Goal: Information Seeking & Learning: Check status

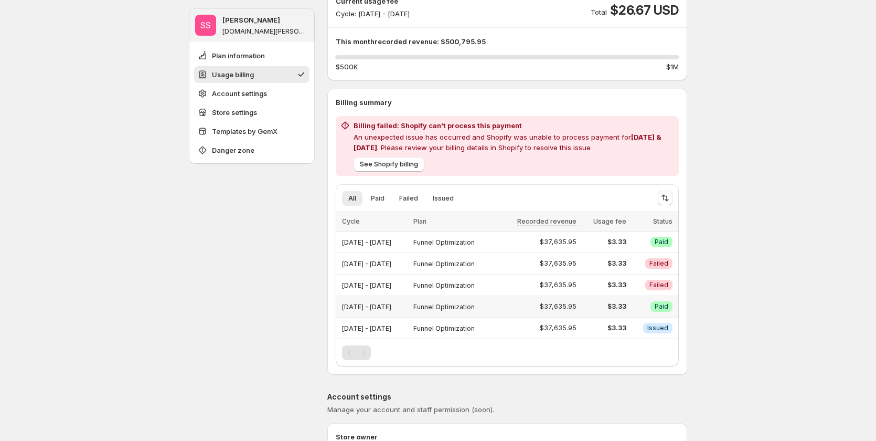
scroll to position [157, 0]
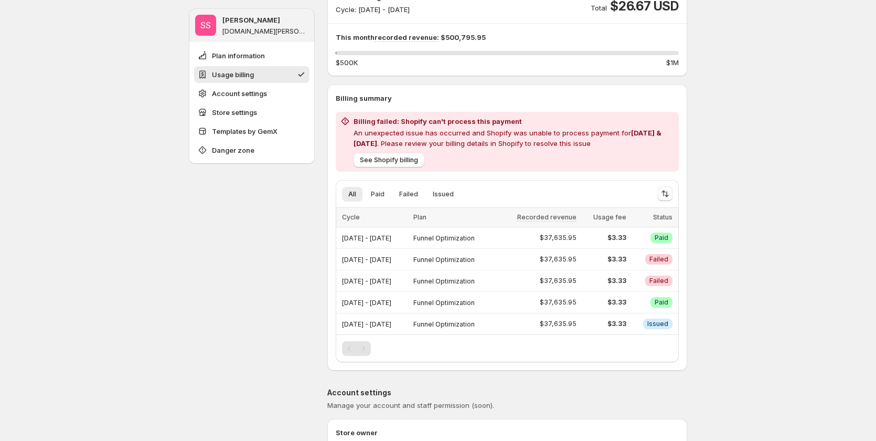
click at [364, 350] on div "Pagination" at bounding box center [363, 348] width 15 height 15
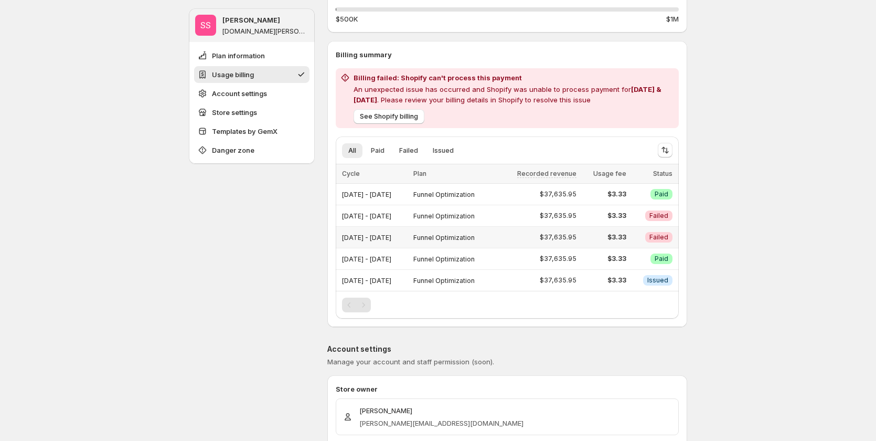
scroll to position [210, 0]
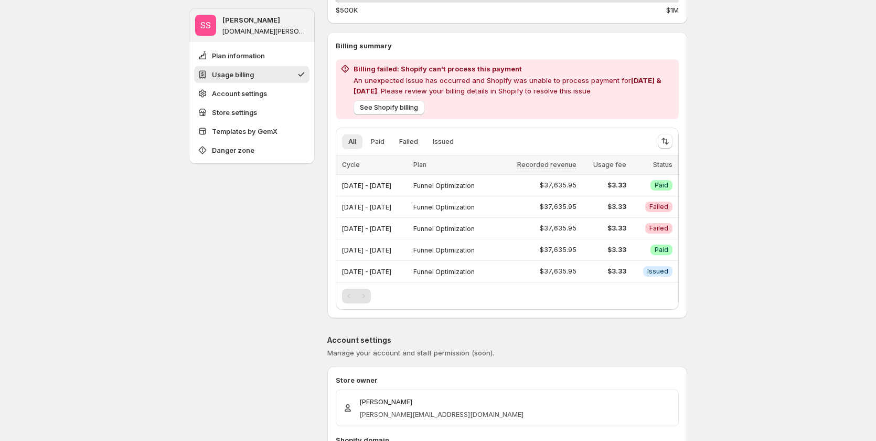
click at [362, 295] on div "Pagination" at bounding box center [363, 296] width 15 height 15
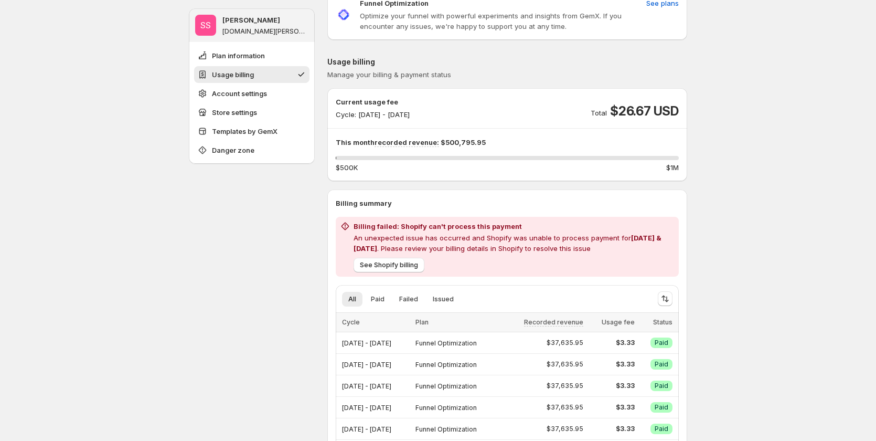
scroll to position [210, 0]
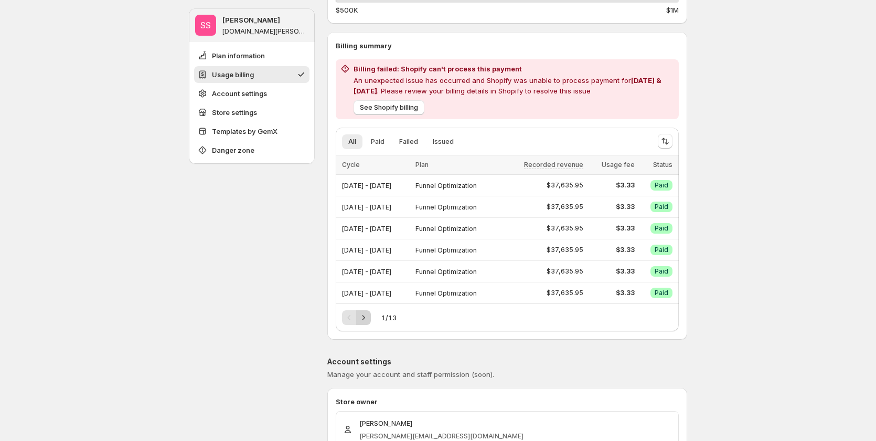
click at [369, 316] on icon "Next" at bounding box center [363, 317] width 10 height 10
click at [351, 315] on icon "Previous" at bounding box center [349, 317] width 10 height 10
click at [351, 315] on div "Pagination" at bounding box center [349, 317] width 15 height 15
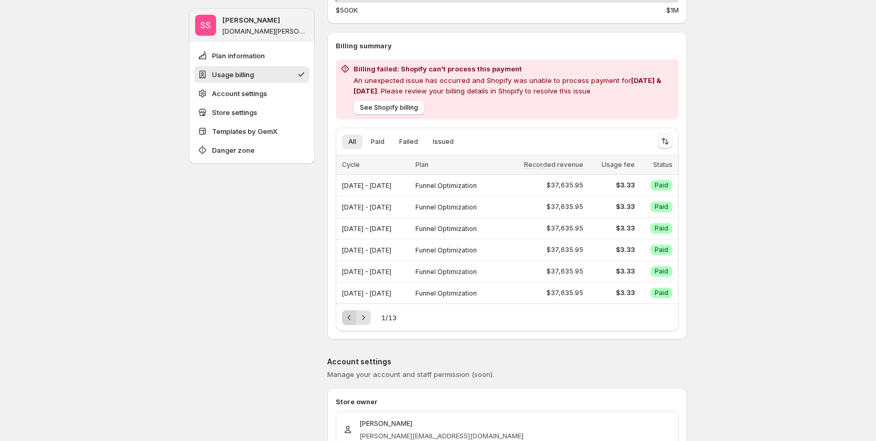
click at [351, 315] on div "Pagination" at bounding box center [349, 317] width 15 height 15
click at [367, 318] on icon "Next" at bounding box center [363, 317] width 10 height 10
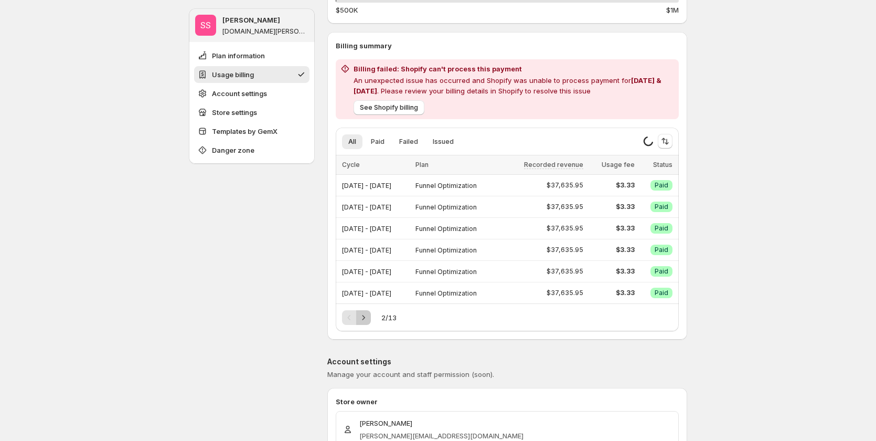
click at [367, 318] on icon "Next" at bounding box center [363, 317] width 10 height 10
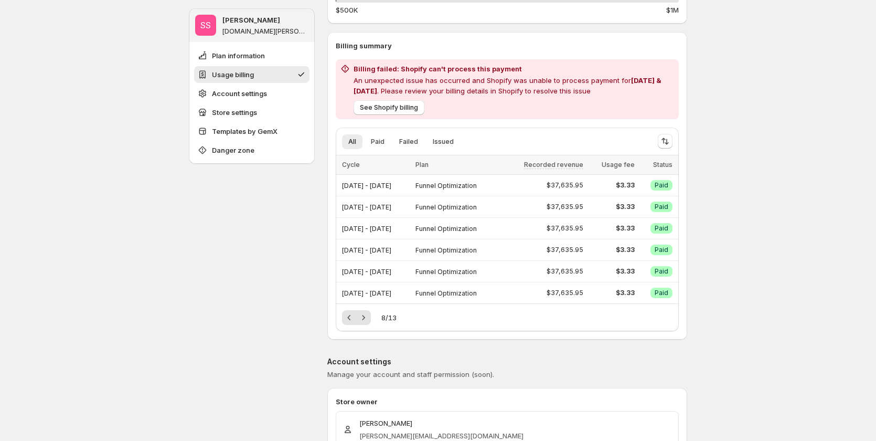
scroll to position [315, 0]
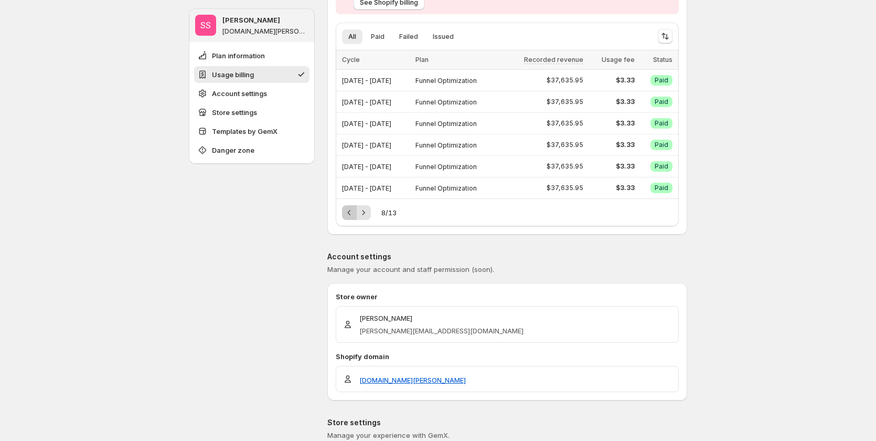
click at [347, 214] on icon "Previous" at bounding box center [349, 212] width 10 height 10
click at [371, 213] on button "Next" at bounding box center [363, 212] width 15 height 15
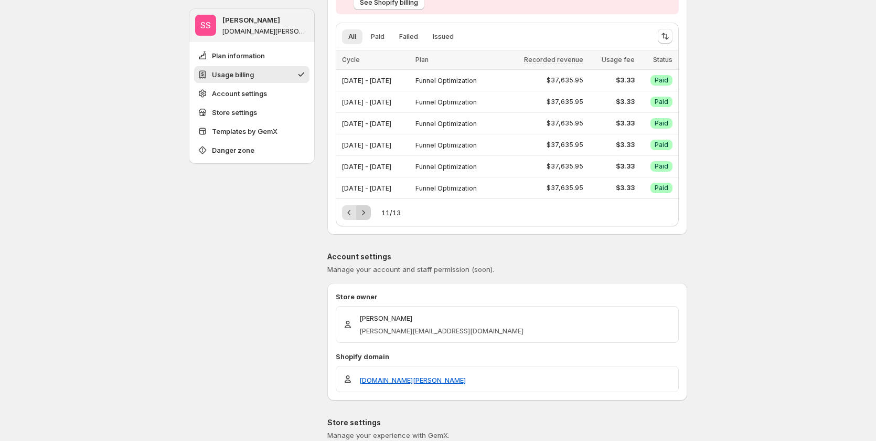
click at [371, 213] on button "Next" at bounding box center [363, 212] width 15 height 15
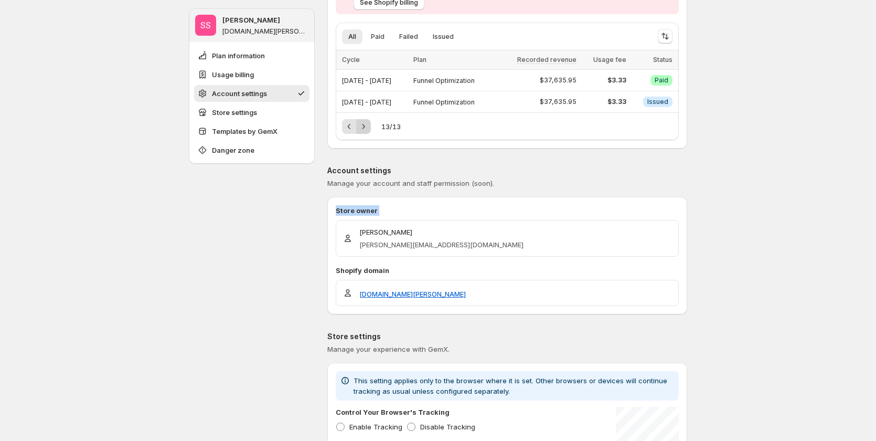
click at [373, 213] on p "Store owner" at bounding box center [507, 210] width 343 height 10
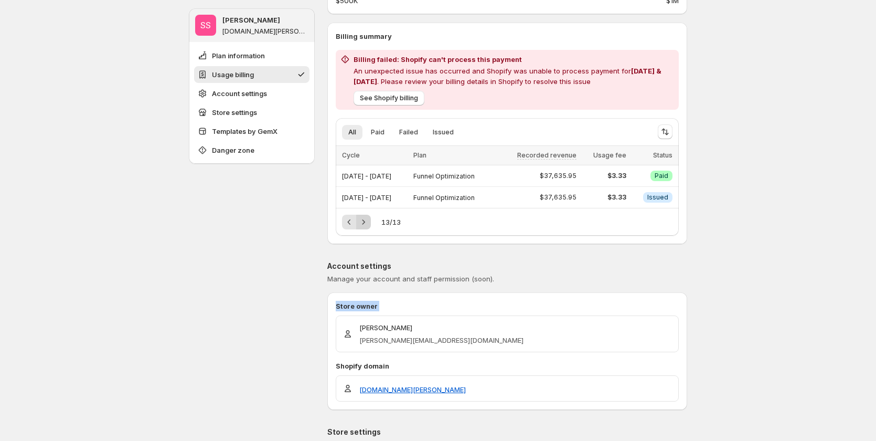
scroll to position [210, 0]
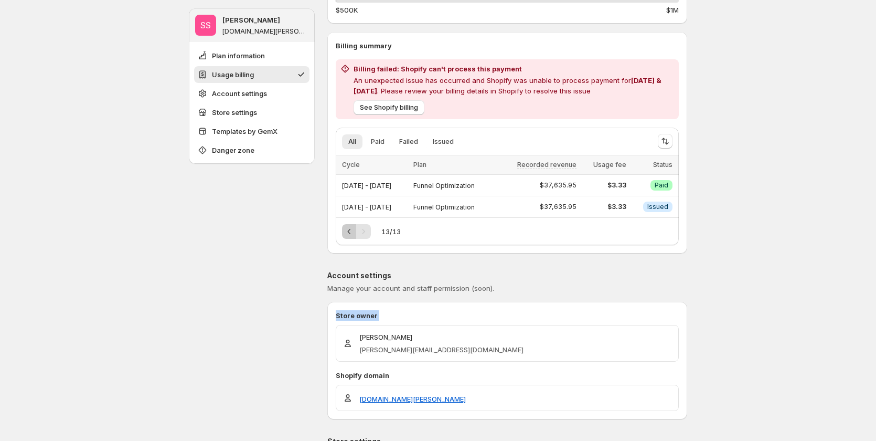
click at [355, 231] on icon "Previous" at bounding box center [349, 231] width 10 height 10
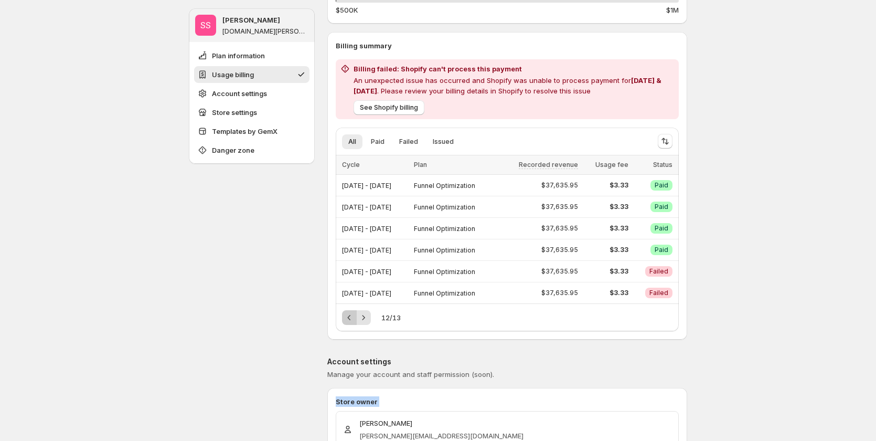
click at [353, 313] on icon "Previous" at bounding box center [349, 317] width 10 height 10
click at [355, 322] on icon "Previous" at bounding box center [349, 317] width 10 height 10
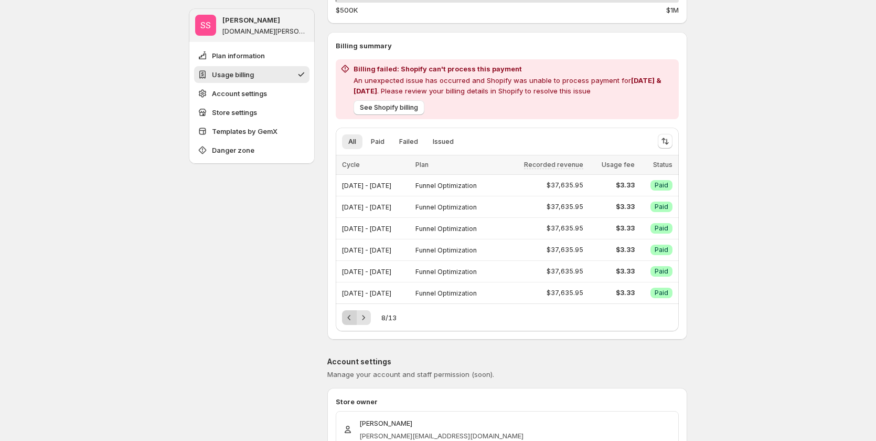
click at [355, 322] on icon "Previous" at bounding box center [349, 317] width 10 height 10
click at [369, 317] on icon "Next" at bounding box center [363, 317] width 10 height 10
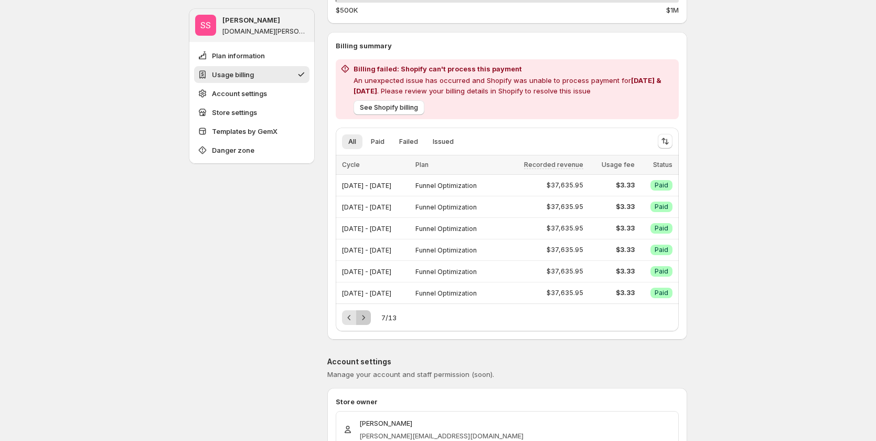
click at [369, 317] on icon "Next" at bounding box center [363, 317] width 10 height 10
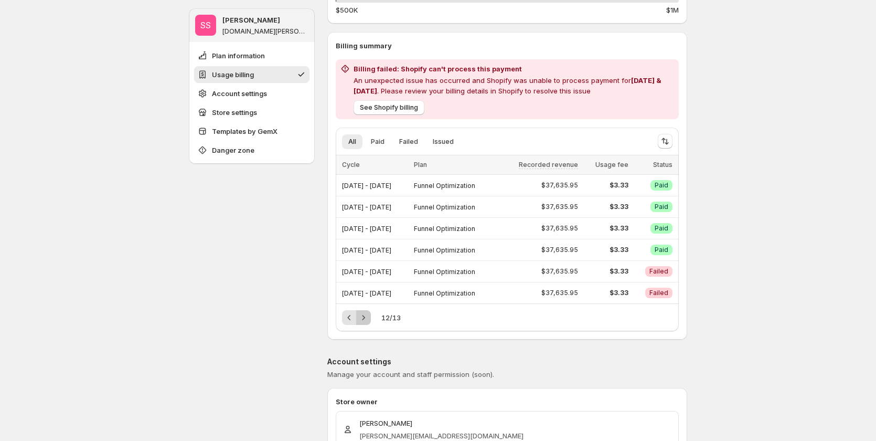
click at [369, 317] on icon "Next" at bounding box center [363, 317] width 10 height 10
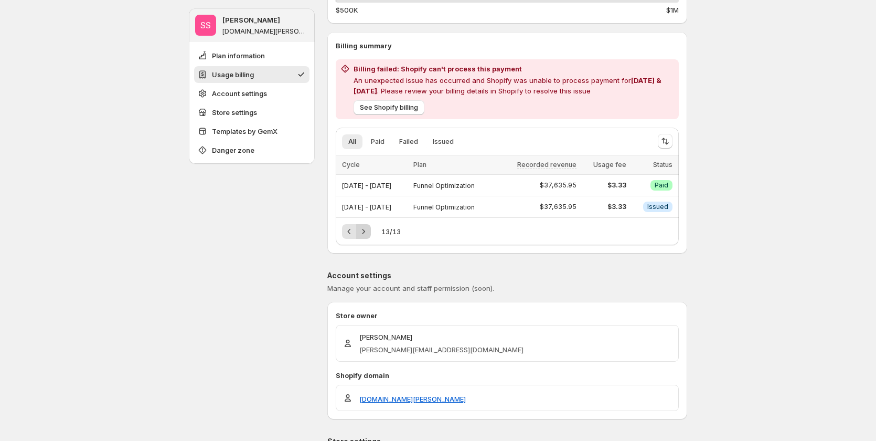
click at [370, 317] on p "Store owner" at bounding box center [507, 315] width 343 height 10
click at [351, 233] on icon "Previous" at bounding box center [349, 231] width 3 height 5
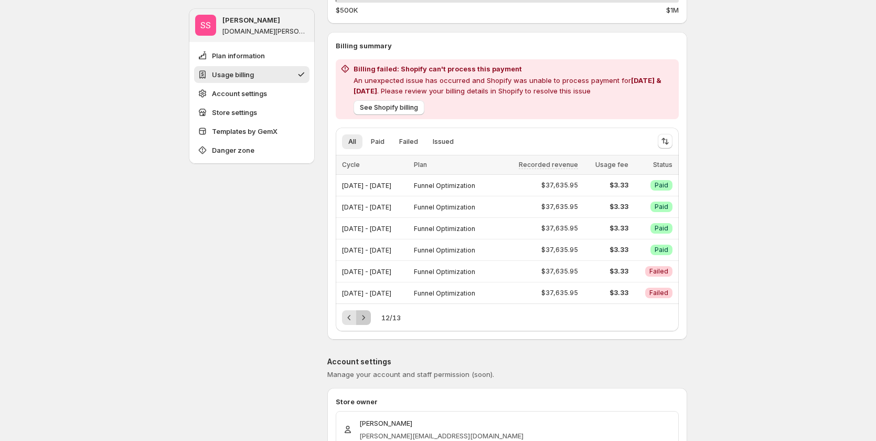
click at [369, 318] on icon "Next" at bounding box center [363, 317] width 10 height 10
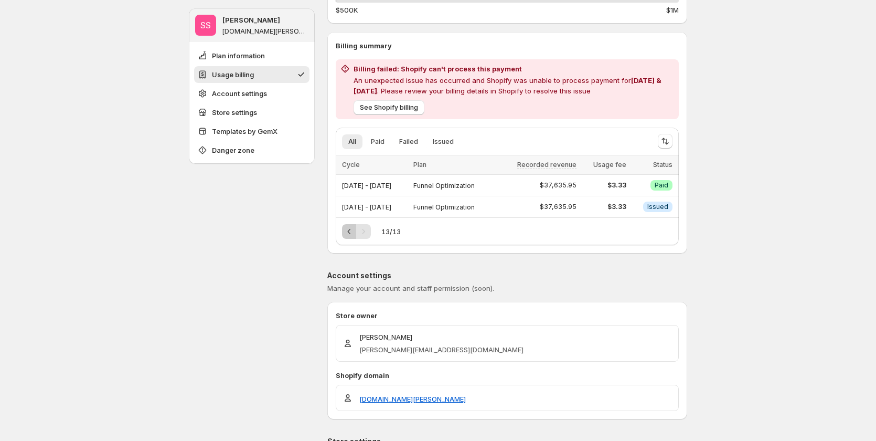
click at [351, 238] on button "Previous" at bounding box center [349, 231] width 15 height 15
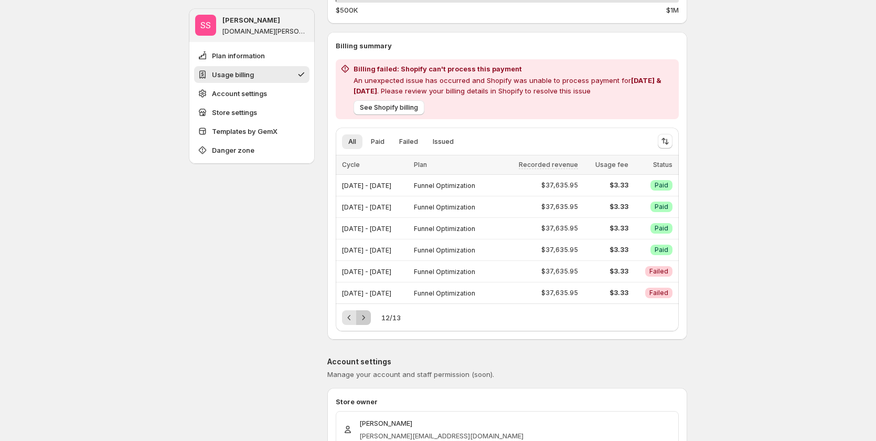
click at [364, 317] on icon "Next" at bounding box center [363, 317] width 10 height 10
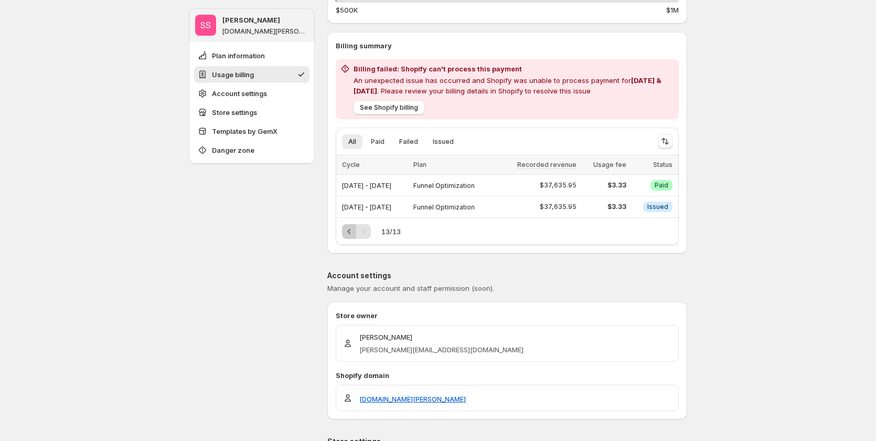
click at [350, 236] on icon "Previous" at bounding box center [349, 231] width 10 height 10
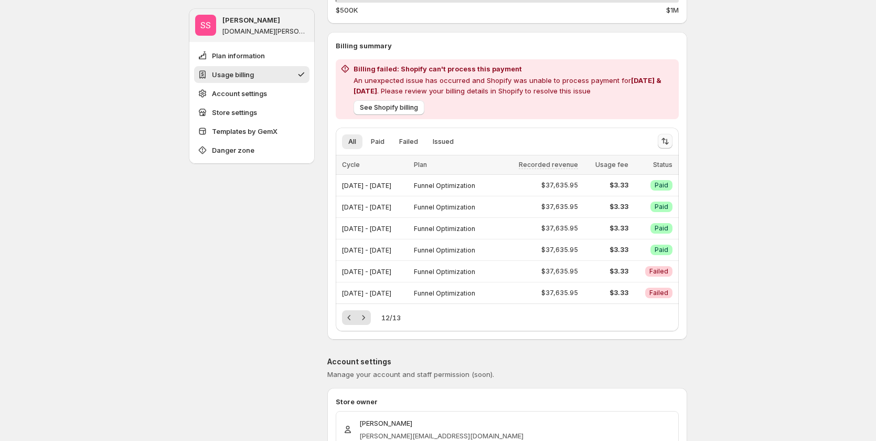
click at [666, 142] on icon "Sort the results" at bounding box center [665, 141] width 10 height 10
click at [616, 186] on span "Recorded revenue" at bounding box center [633, 185] width 61 height 8
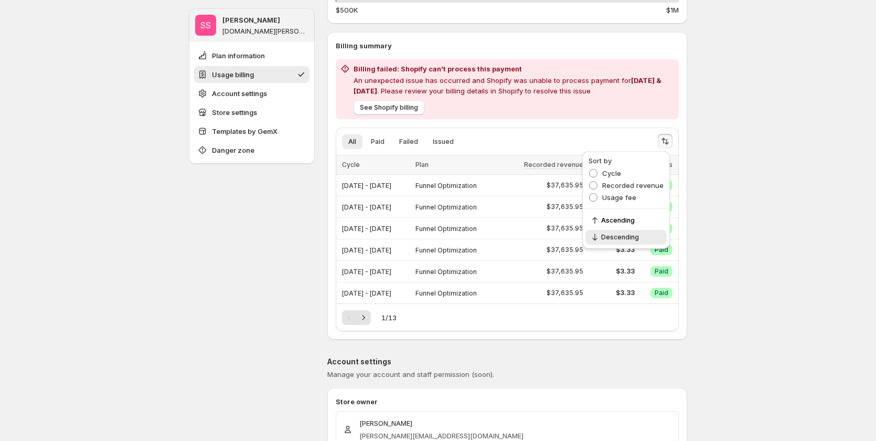
click at [665, 142] on icon "Sort the results" at bounding box center [665, 141] width 10 height 10
click at [620, 202] on span "Usage fee" at bounding box center [620, 197] width 34 height 10
click at [664, 139] on icon "Sort the results" at bounding box center [665, 141] width 10 height 10
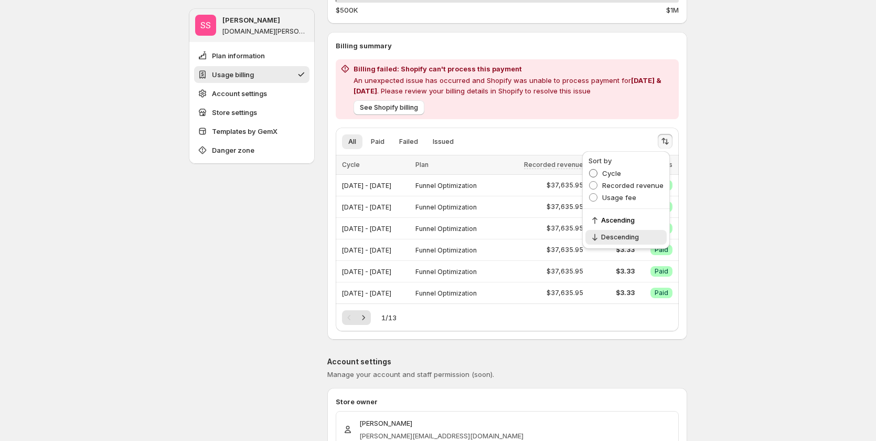
click at [607, 171] on span "Cycle" at bounding box center [612, 173] width 19 height 8
click at [669, 141] on icon "Sort the results" at bounding box center [667, 142] width 4 height 6
click at [523, 145] on ul "All Paid Failed Issued More views" at bounding box center [492, 141] width 305 height 15
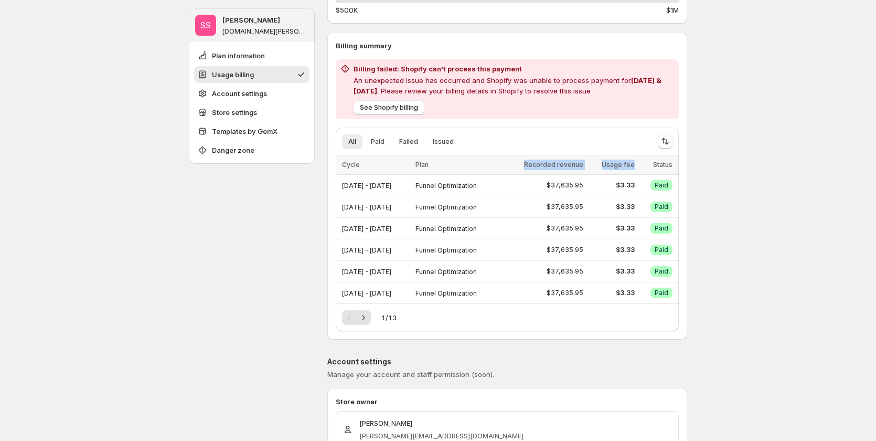
drag, startPoint x: 540, startPoint y: 162, endPoint x: 650, endPoint y: 161, distance: 110.2
click at [650, 161] on tr "Cycle Plan Recorded revenue Usage fee Status" at bounding box center [507, 164] width 343 height 19
copy tr "Recorded revenue Usage fee"
click at [521, 148] on ul "All Paid Failed Issued More views" at bounding box center [492, 141] width 305 height 15
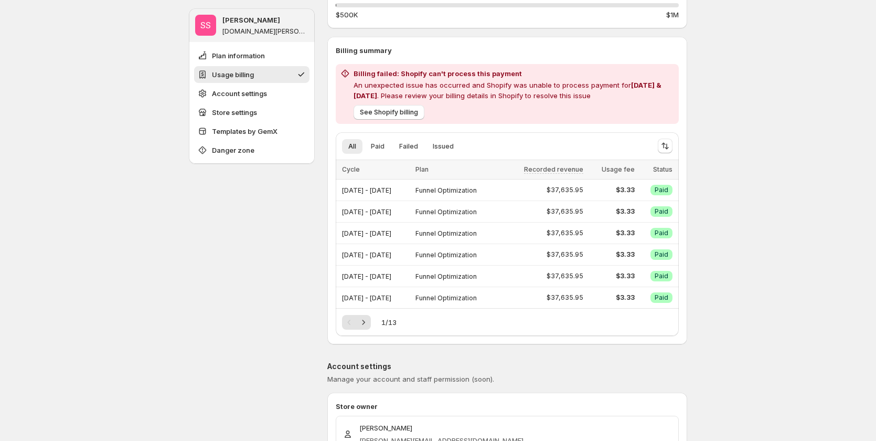
scroll to position [210, 0]
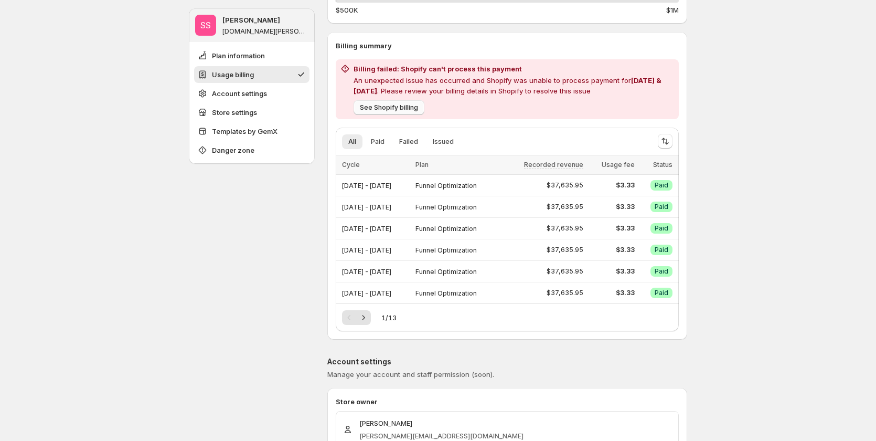
click at [411, 109] on span "See Shopify billing" at bounding box center [389, 107] width 58 height 8
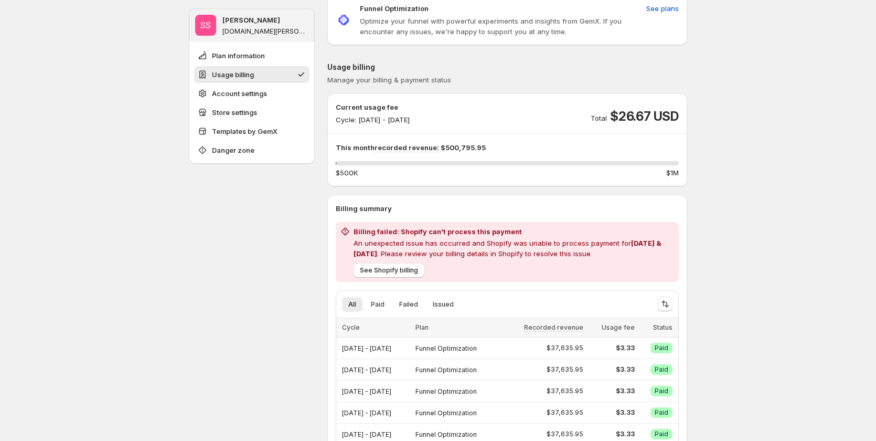
scroll to position [0, 0]
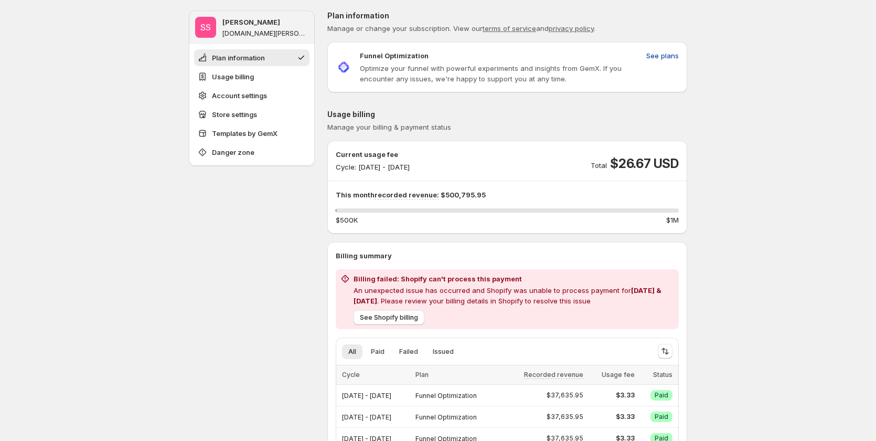
click at [662, 55] on span "See plans" at bounding box center [663, 55] width 33 height 10
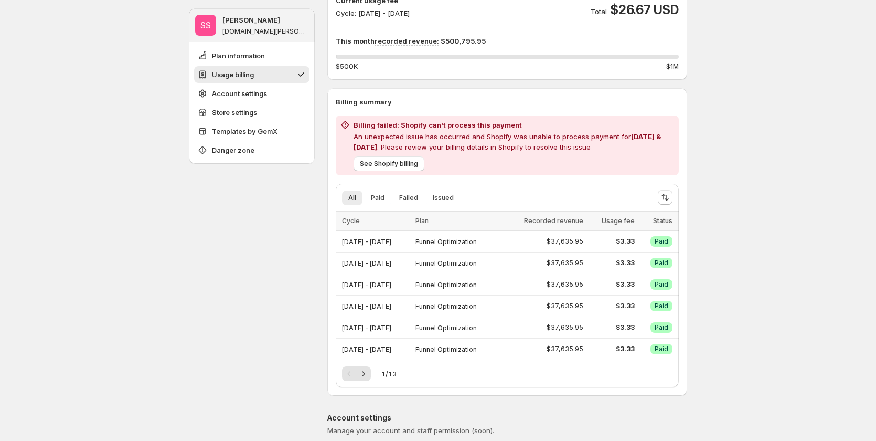
scroll to position [157, 0]
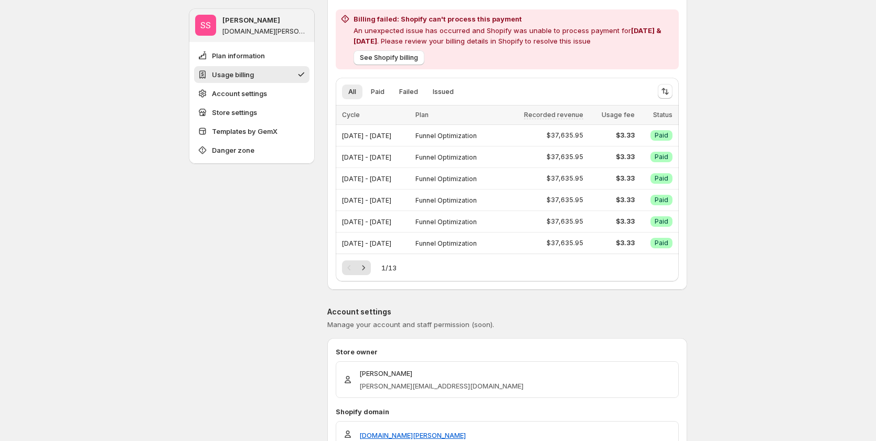
scroll to position [262, 0]
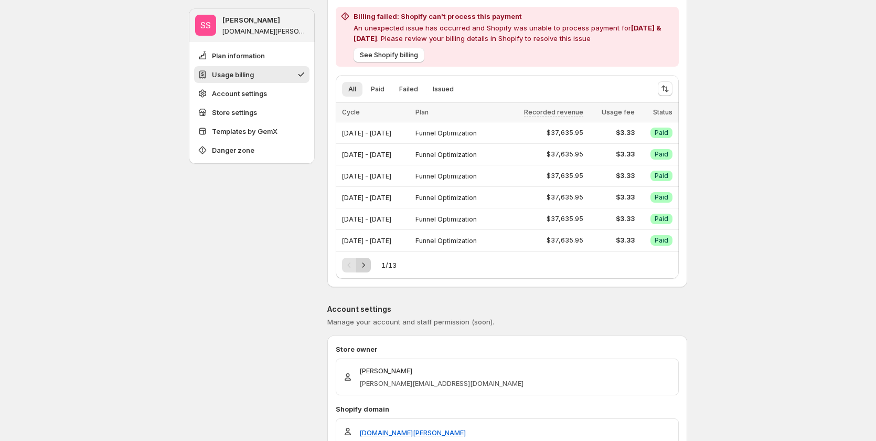
click at [365, 265] on icon "Next" at bounding box center [363, 265] width 10 height 10
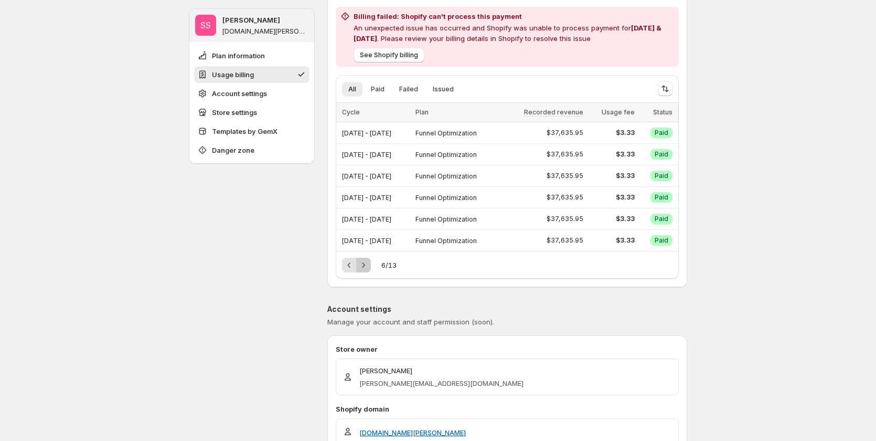
click at [365, 265] on icon "Next" at bounding box center [363, 265] width 10 height 10
click at [365, 265] on div "Pagination" at bounding box center [363, 265] width 15 height 15
click at [365, 265] on icon "Next" at bounding box center [363, 265] width 10 height 10
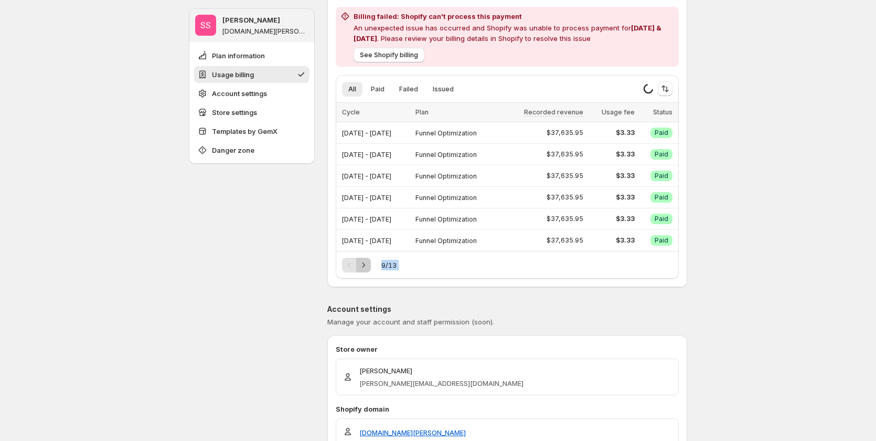
click at [365, 265] on icon "Next" at bounding box center [363, 265] width 10 height 10
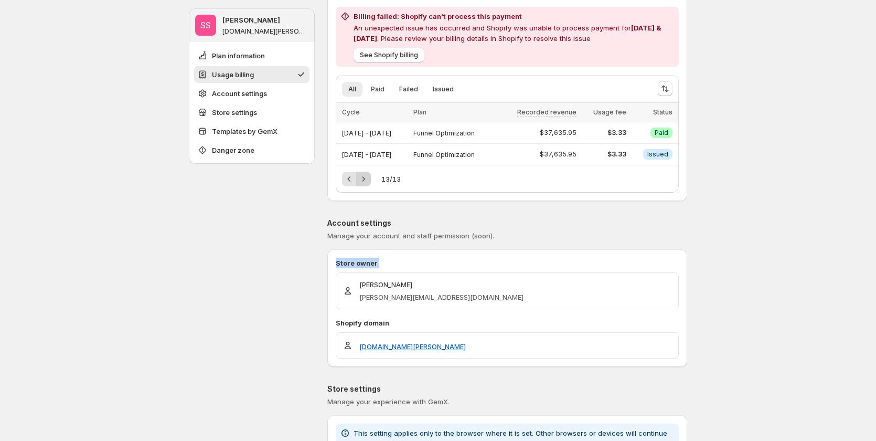
click at [365, 265] on p "Store owner" at bounding box center [507, 263] width 343 height 10
click at [351, 181] on icon "Previous" at bounding box center [349, 179] width 10 height 10
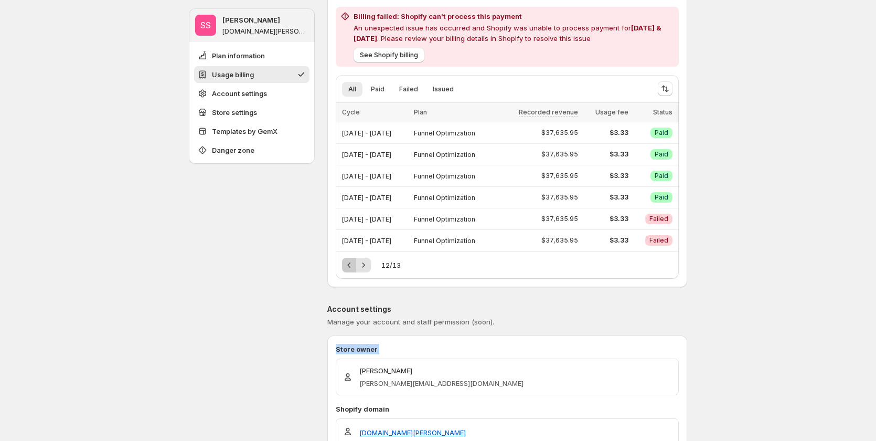
click at [350, 265] on icon "Previous" at bounding box center [349, 265] width 10 height 10
click at [348, 261] on icon "Previous" at bounding box center [349, 265] width 10 height 10
click at [664, 113] on span "Status" at bounding box center [662, 112] width 19 height 8
click at [635, 113] on span "Usage fee" at bounding box center [618, 112] width 33 height 8
click at [671, 88] on icon "Sort the results" at bounding box center [665, 88] width 10 height 10
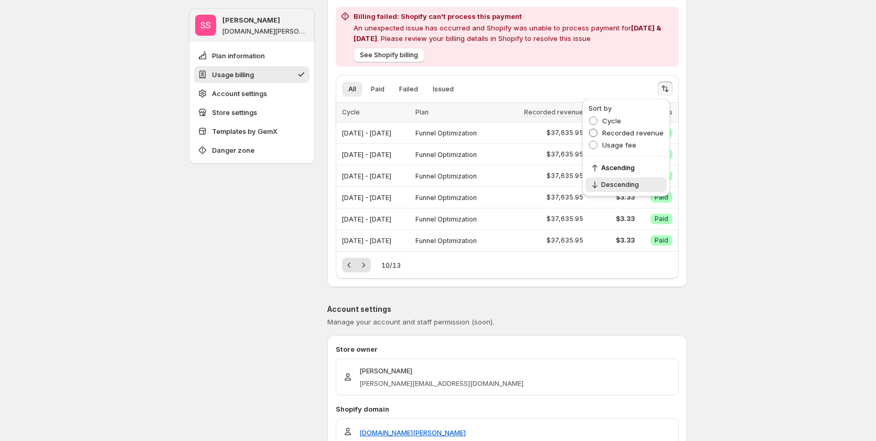
click at [627, 129] on span "Recorded revenue" at bounding box center [633, 133] width 61 height 8
click at [619, 144] on span "Usage fee" at bounding box center [620, 145] width 34 height 8
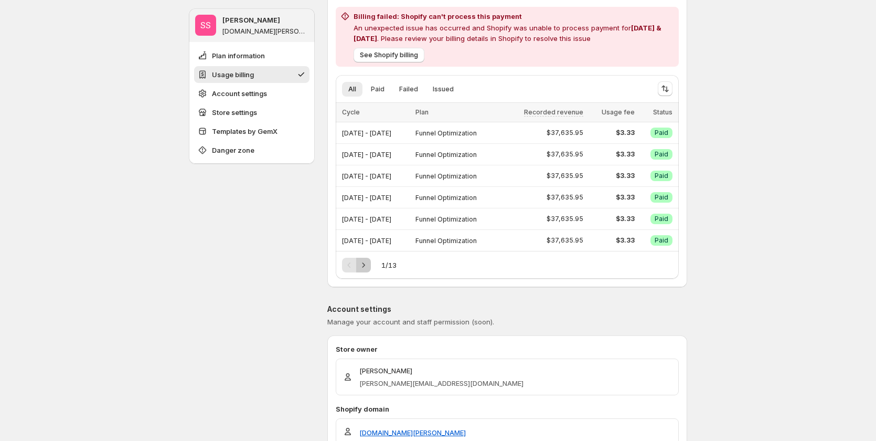
click at [363, 262] on icon "Next" at bounding box center [363, 265] width 10 height 10
click at [363, 262] on div "Pagination" at bounding box center [363, 265] width 15 height 15
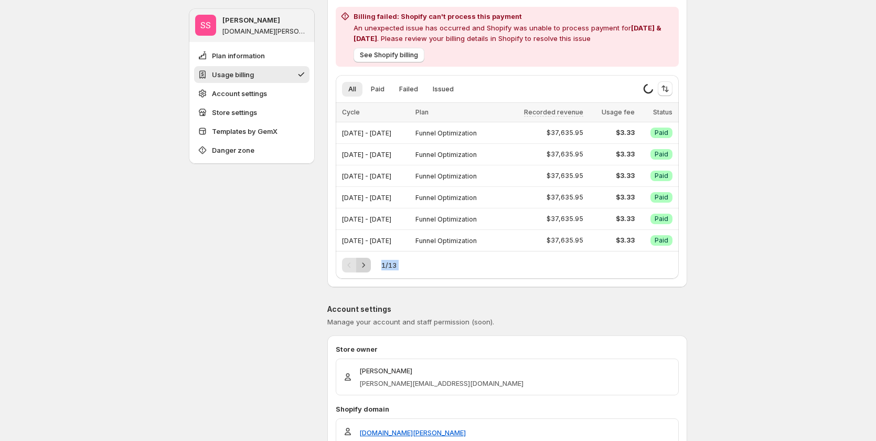
click at [363, 262] on div "Pagination" at bounding box center [363, 265] width 15 height 15
click at [577, 263] on div "1 / 13" at bounding box center [507, 265] width 331 height 15
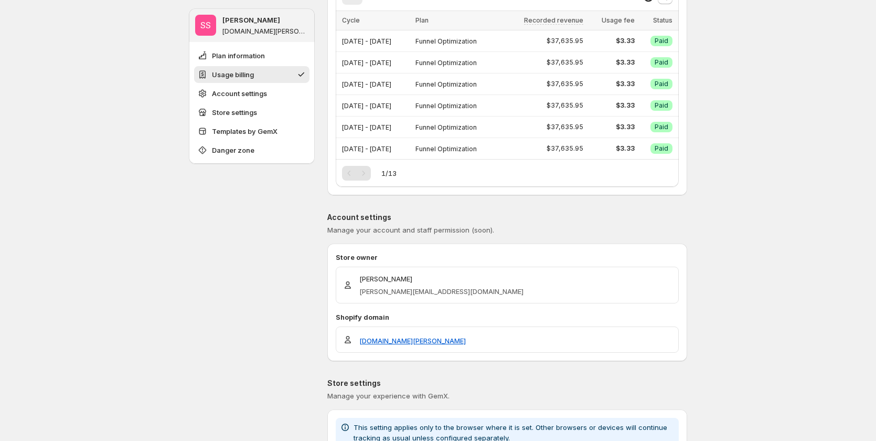
scroll to position [210, 0]
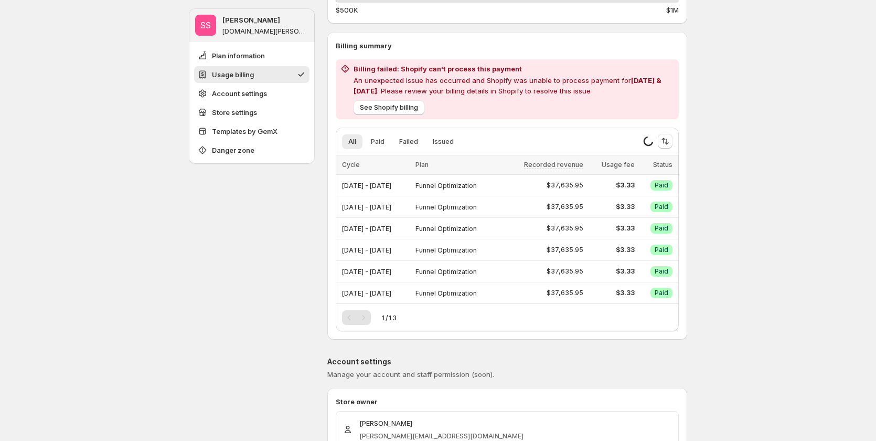
click at [347, 318] on div "Pagination" at bounding box center [349, 317] width 15 height 15
click at [364, 317] on div "Pagination" at bounding box center [363, 317] width 15 height 15
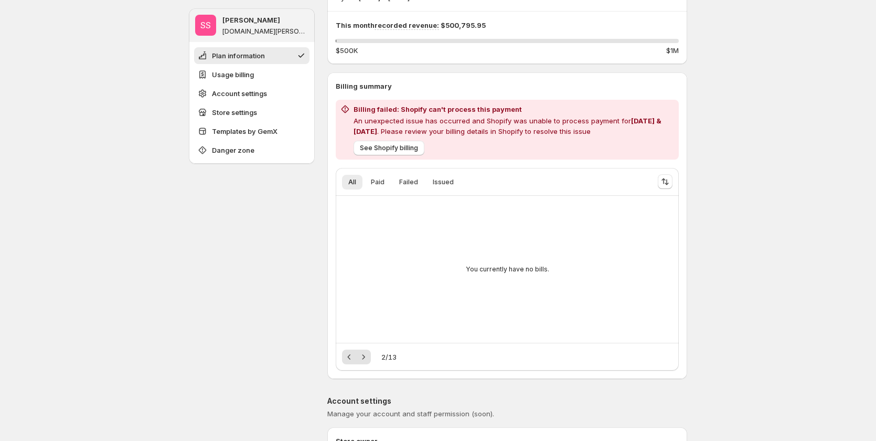
scroll to position [262, 0]
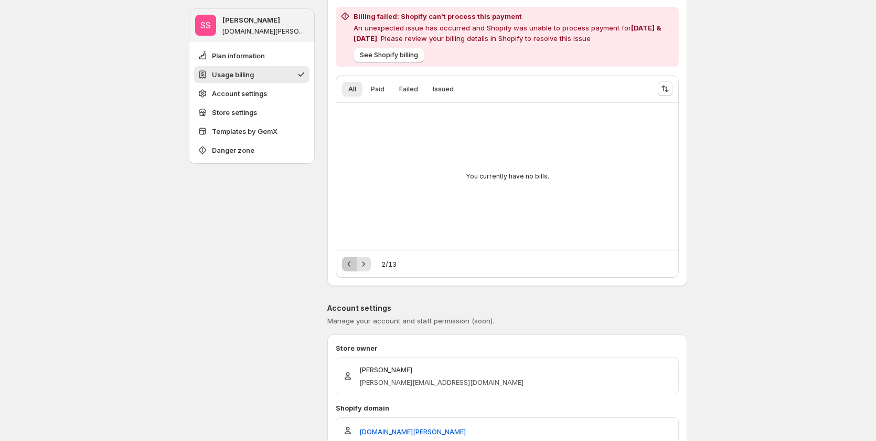
click at [350, 265] on icon "Previous" at bounding box center [349, 264] width 10 height 10
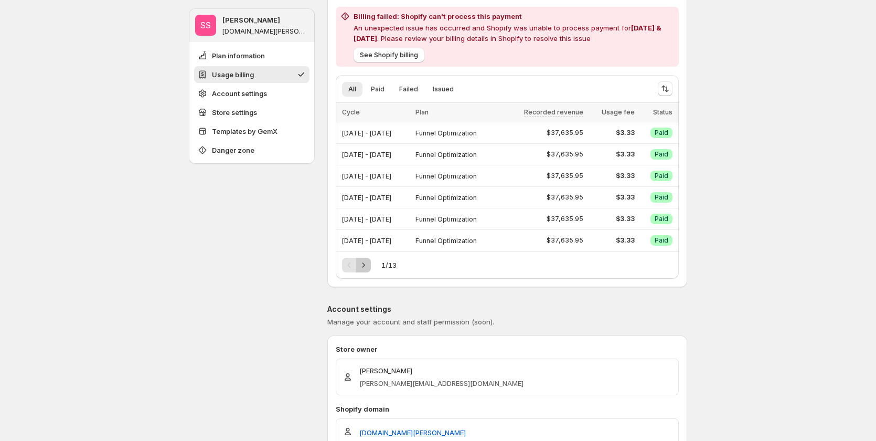
click at [363, 265] on icon "Next" at bounding box center [363, 265] width 10 height 10
click at [363, 265] on div "Pagination" at bounding box center [363, 265] width 15 height 15
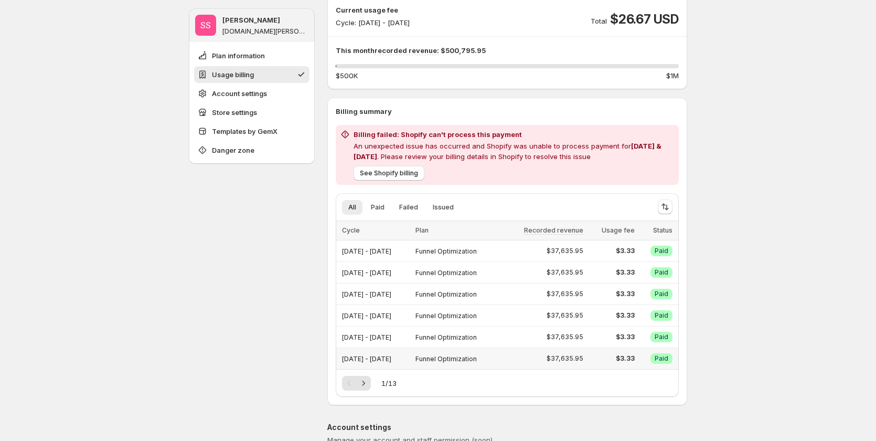
scroll to position [262, 0]
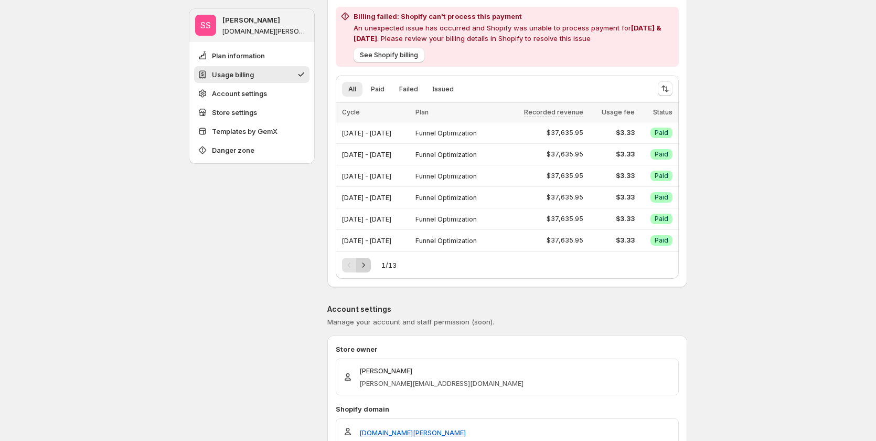
click at [368, 266] on icon "Next" at bounding box center [363, 265] width 10 height 10
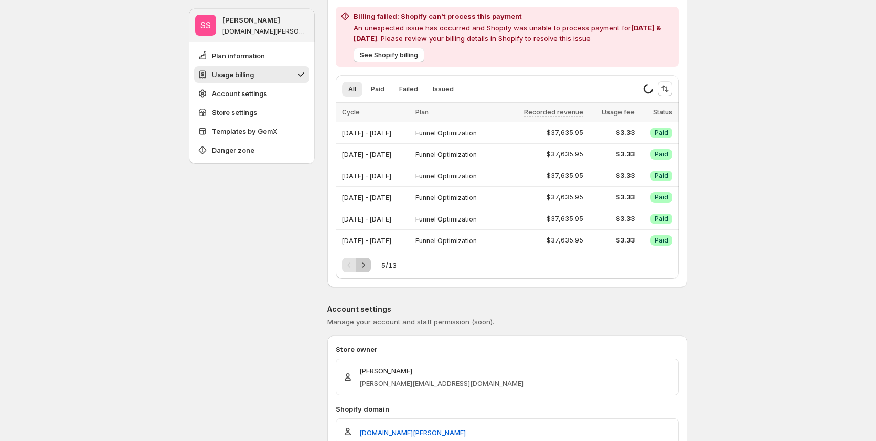
click at [368, 266] on icon "Next" at bounding box center [363, 265] width 10 height 10
click at [368, 266] on div "Pagination" at bounding box center [363, 265] width 15 height 15
click at [368, 266] on icon "Next" at bounding box center [363, 265] width 10 height 10
click at [368, 266] on div "Pagination" at bounding box center [363, 265] width 15 height 15
click at [368, 266] on icon "Next" at bounding box center [363, 265] width 10 height 10
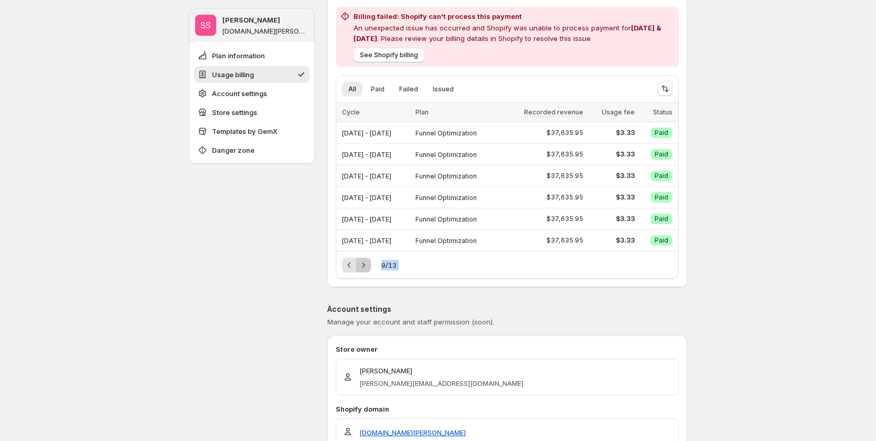
click at [368, 266] on icon "Next" at bounding box center [363, 265] width 10 height 10
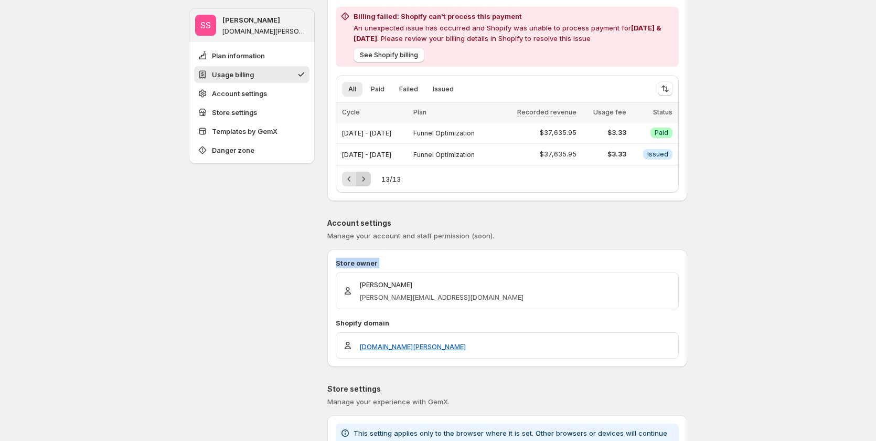
click at [368, 266] on p "Store owner" at bounding box center [507, 263] width 343 height 10
click at [353, 182] on icon "Previous" at bounding box center [349, 179] width 10 height 10
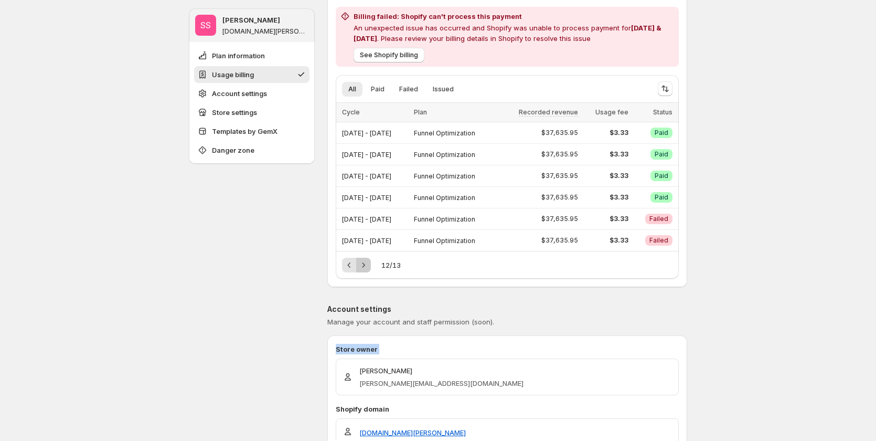
click at [369, 265] on icon "Next" at bounding box center [363, 265] width 10 height 10
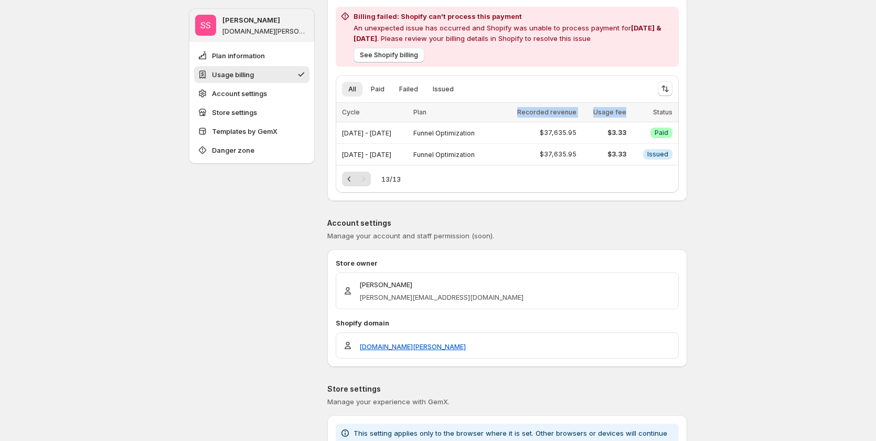
copy tr "Recorded revenue Usage fee"
drag, startPoint x: 640, startPoint y: 113, endPoint x: 521, endPoint y: 103, distance: 119.6
click at [521, 103] on tr "Cycle Plan Recorded revenue Usage fee Status" at bounding box center [507, 112] width 343 height 19
click at [355, 175] on icon "Previous" at bounding box center [349, 179] width 10 height 10
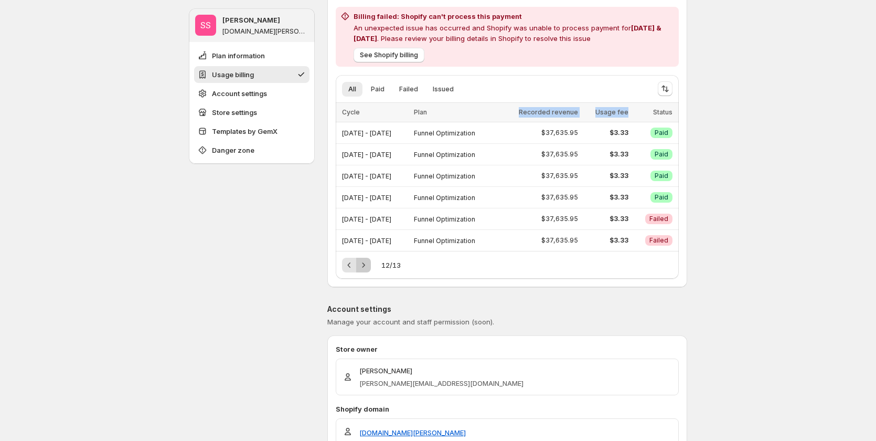
click at [364, 270] on button "Next" at bounding box center [363, 265] width 15 height 15
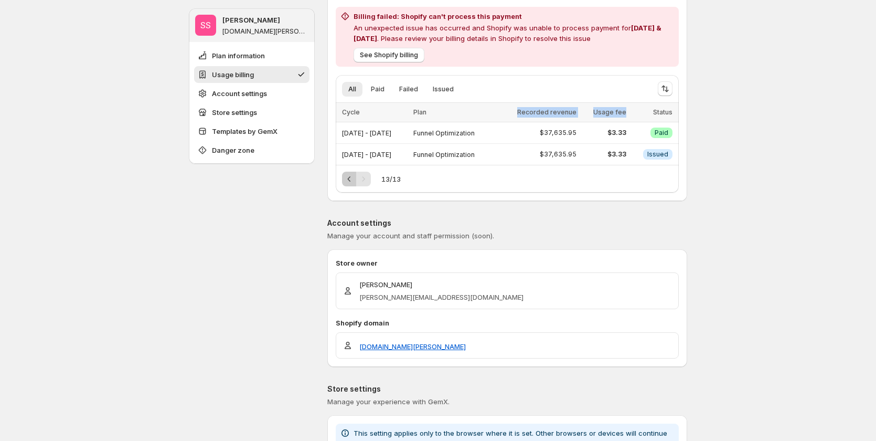
click at [351, 179] on icon "Previous" at bounding box center [349, 179] width 10 height 10
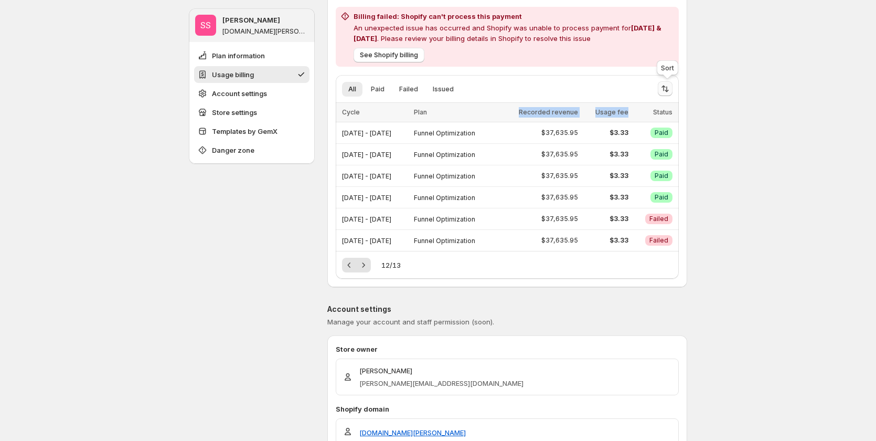
click at [669, 89] on icon "Sort the results" at bounding box center [665, 88] width 10 height 10
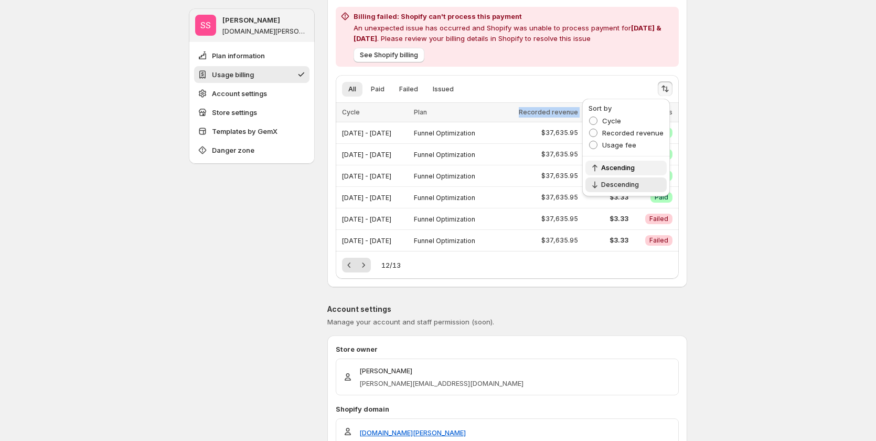
click at [621, 171] on span "Ascending" at bounding box center [630, 168] width 59 height 8
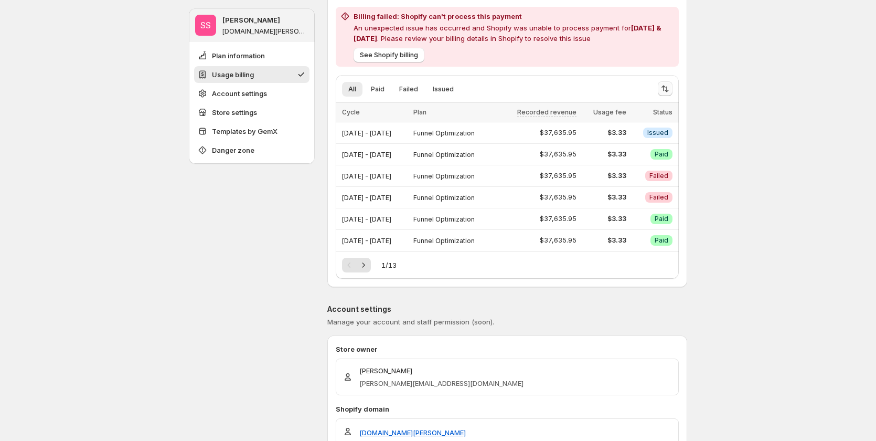
click at [669, 93] on icon "Sort the results" at bounding box center [665, 88] width 10 height 10
click at [364, 263] on icon "Next" at bounding box center [363, 265] width 10 height 10
click at [347, 267] on icon "Previous" at bounding box center [349, 265] width 10 height 10
click at [363, 261] on icon "Next" at bounding box center [363, 265] width 10 height 10
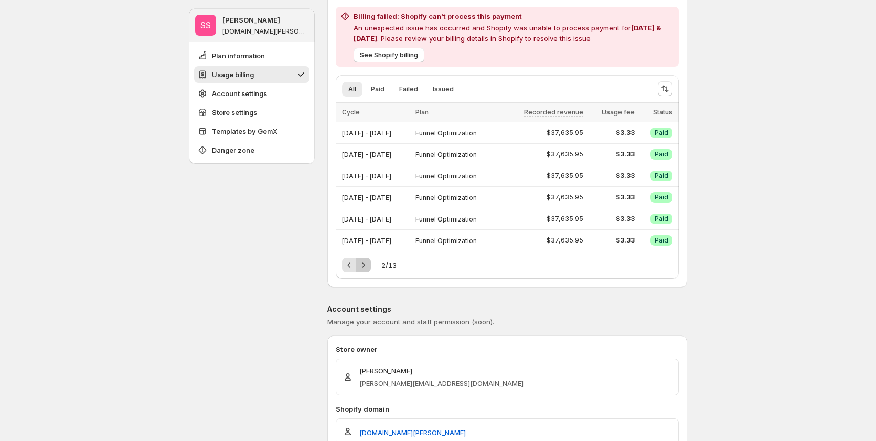
click at [363, 261] on icon "Next" at bounding box center [363, 265] width 10 height 10
click at [363, 261] on div "Pagination" at bounding box center [363, 265] width 15 height 15
click at [363, 261] on icon "Next" at bounding box center [363, 265] width 10 height 10
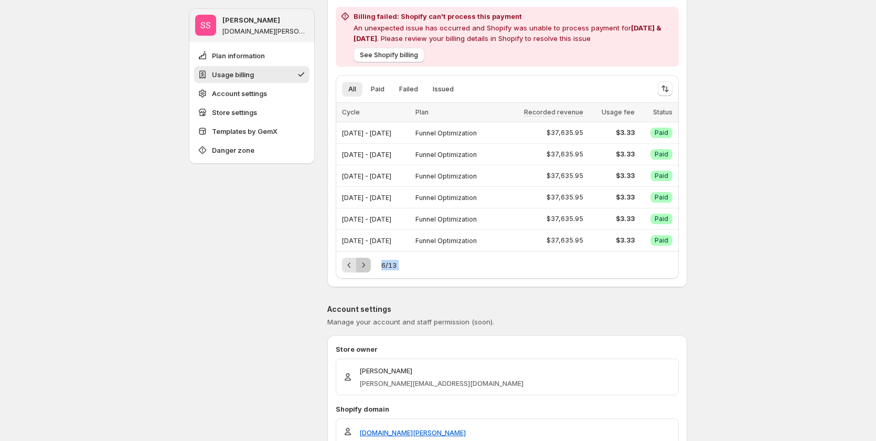
click at [363, 261] on icon "Next" at bounding box center [363, 265] width 10 height 10
click at [363, 261] on div "Pagination" at bounding box center [363, 265] width 15 height 15
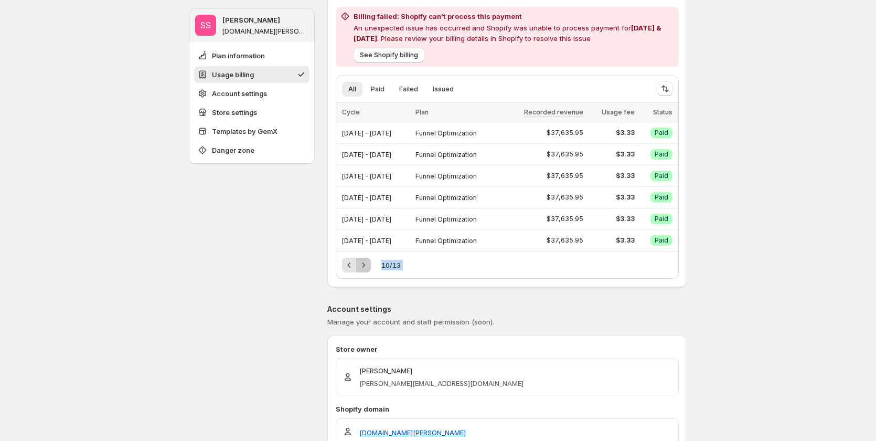
click at [363, 261] on icon "Next" at bounding box center [363, 265] width 10 height 10
click at [363, 344] on p "Store owner" at bounding box center [507, 349] width 343 height 10
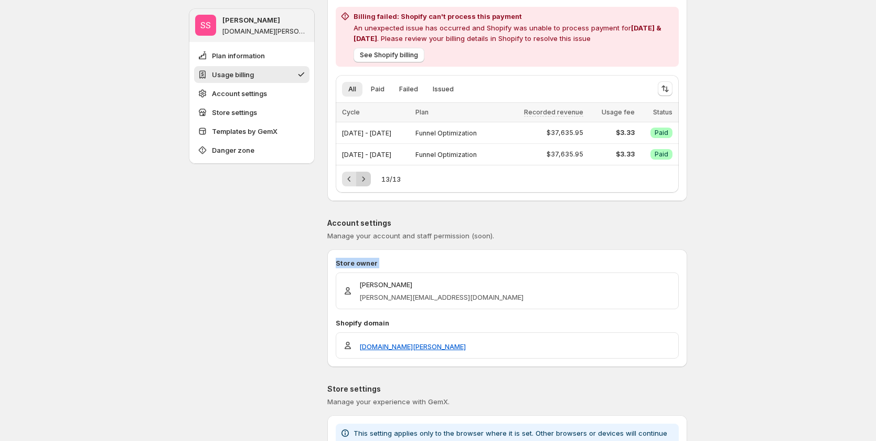
click at [363, 261] on p "Store owner" at bounding box center [507, 263] width 343 height 10
click at [350, 179] on icon "Previous" at bounding box center [349, 179] width 10 height 10
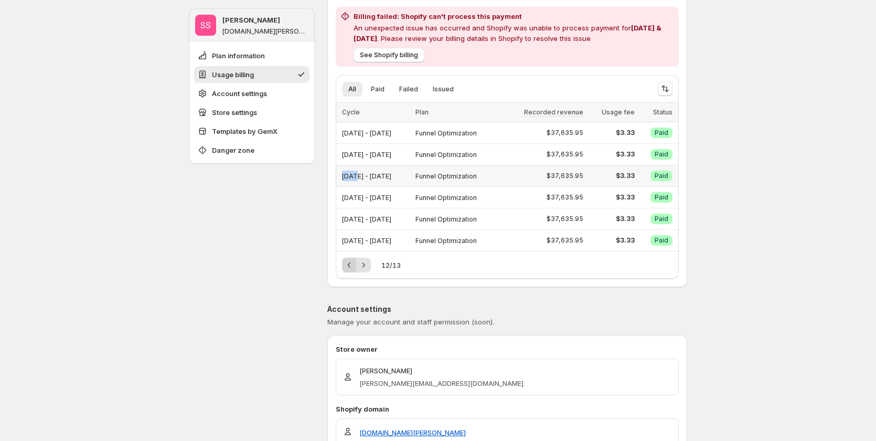
click at [350, 179] on span "[DATE] - [DATE]" at bounding box center [366, 176] width 49 height 8
click at [355, 265] on icon "Previous" at bounding box center [349, 265] width 10 height 10
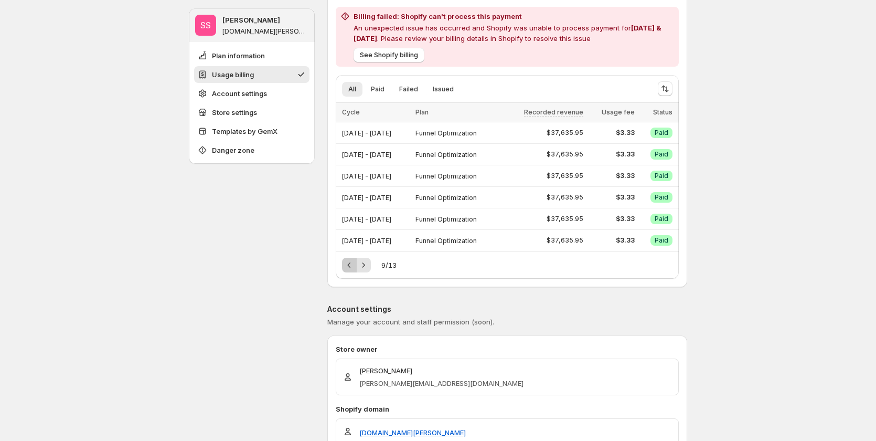
click at [355, 265] on icon "Previous" at bounding box center [349, 265] width 10 height 10
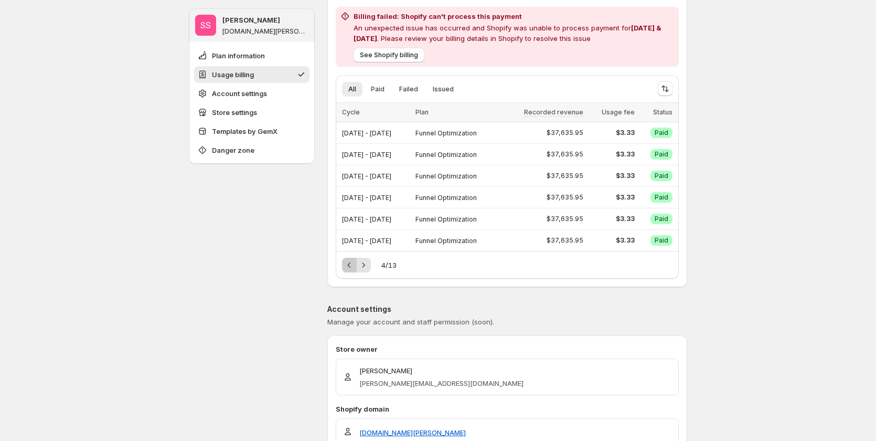
click at [355, 265] on icon "Previous" at bounding box center [349, 265] width 10 height 10
click at [355, 265] on div "Pagination" at bounding box center [349, 265] width 15 height 15
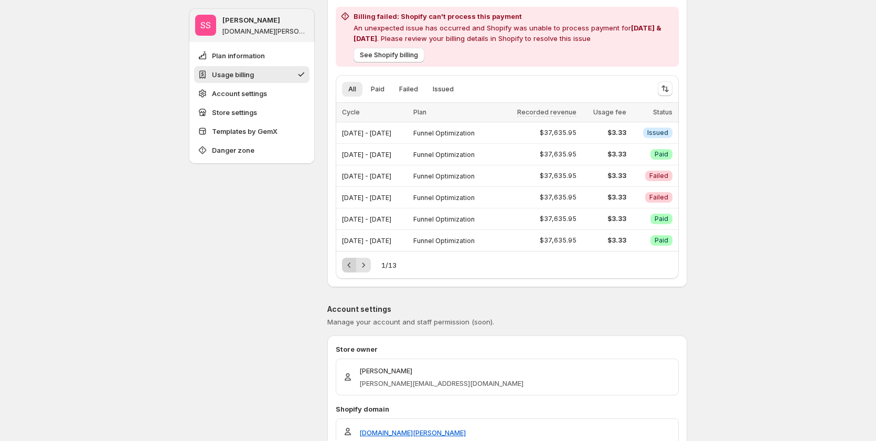
click at [355, 265] on div "Pagination" at bounding box center [349, 265] width 15 height 15
drag, startPoint x: 345, startPoint y: 111, endPoint x: 703, endPoint y: 112, distance: 357.4
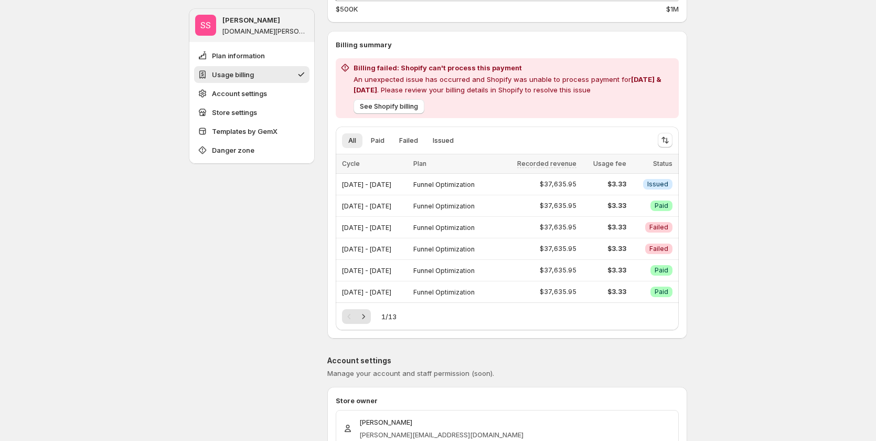
scroll to position [210, 0]
click at [671, 144] on icon "Sort the results" at bounding box center [665, 141] width 10 height 10
click at [643, 188] on span "Recorded revenue" at bounding box center [633, 185] width 61 height 8
click at [624, 201] on span "Usage fee" at bounding box center [620, 197] width 34 height 8
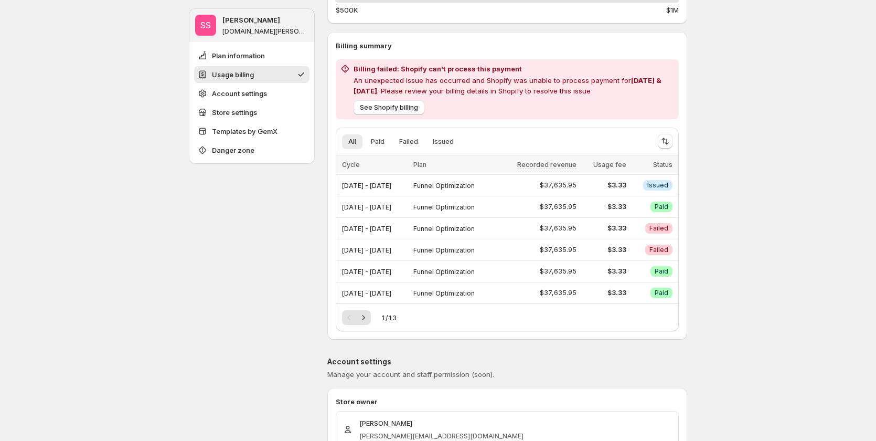
drag, startPoint x: 482, startPoint y: 160, endPoint x: 478, endPoint y: 165, distance: 7.1
click at [478, 165] on th "Plan" at bounding box center [453, 164] width 86 height 19
click at [427, 142] on ul "All Paid Failed Issued More views" at bounding box center [492, 141] width 305 height 15
click at [438, 142] on span "Issued" at bounding box center [443, 142] width 21 height 8
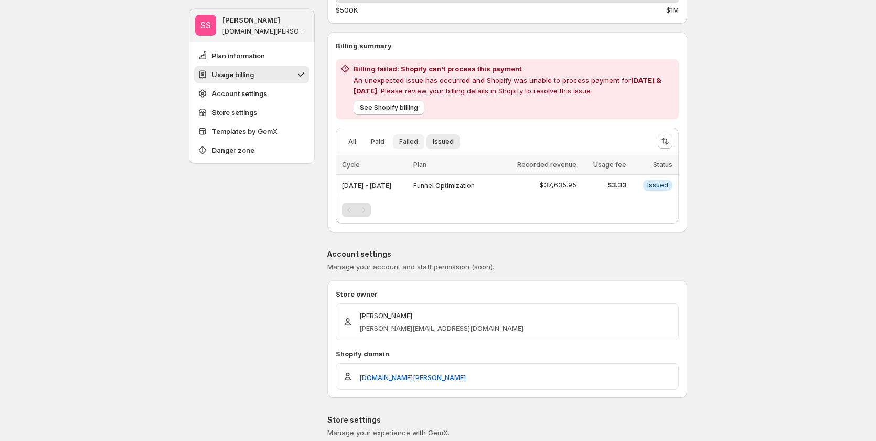
click at [411, 139] on span "Failed" at bounding box center [408, 142] width 19 height 8
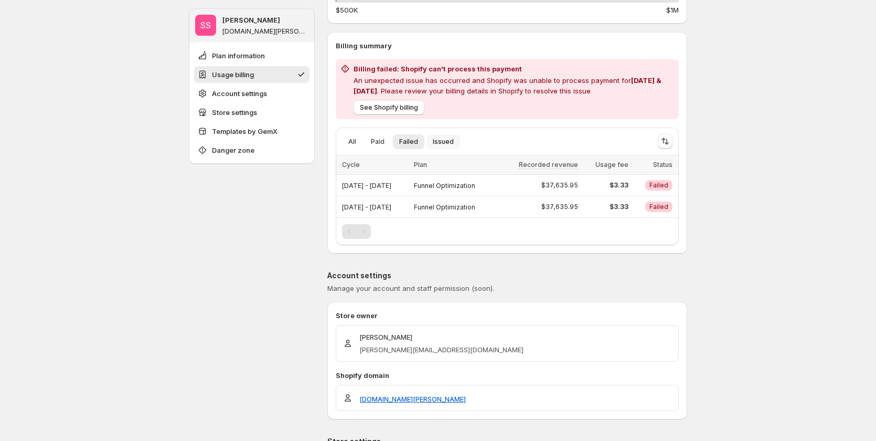
click at [448, 139] on span "Issued" at bounding box center [443, 142] width 21 height 8
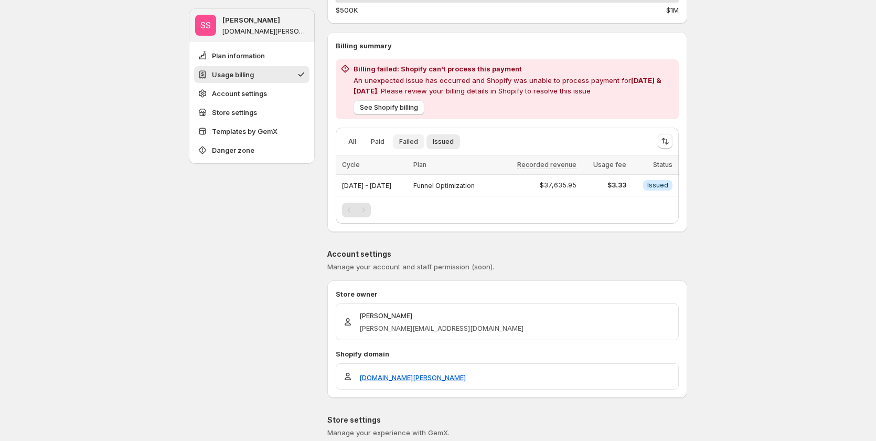
click at [409, 141] on span "Failed" at bounding box center [408, 142] width 19 height 8
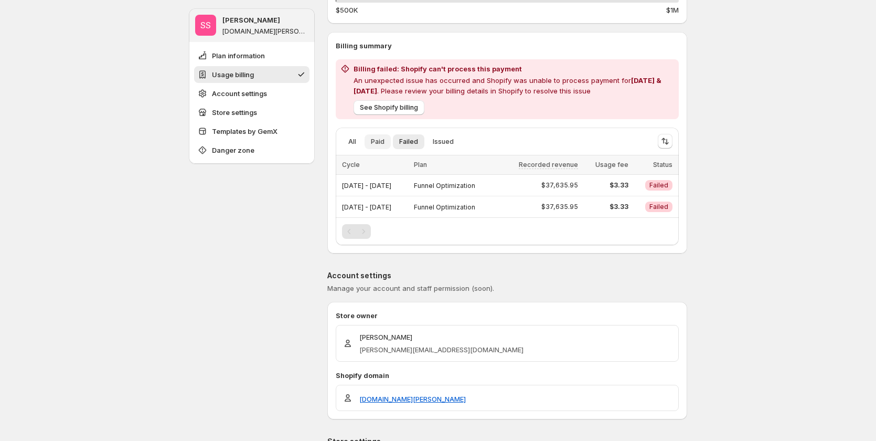
click at [388, 144] on button "Paid" at bounding box center [378, 141] width 26 height 15
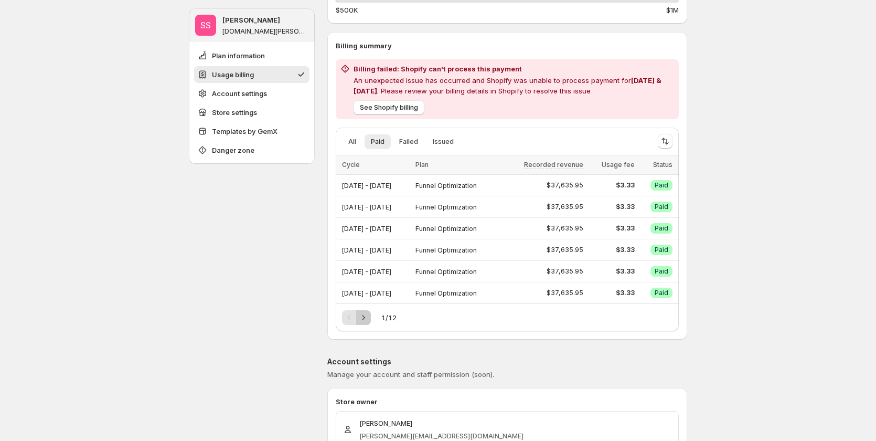
click at [368, 316] on icon "Next" at bounding box center [363, 317] width 10 height 10
click at [368, 316] on div "Pagination" at bounding box center [363, 317] width 15 height 15
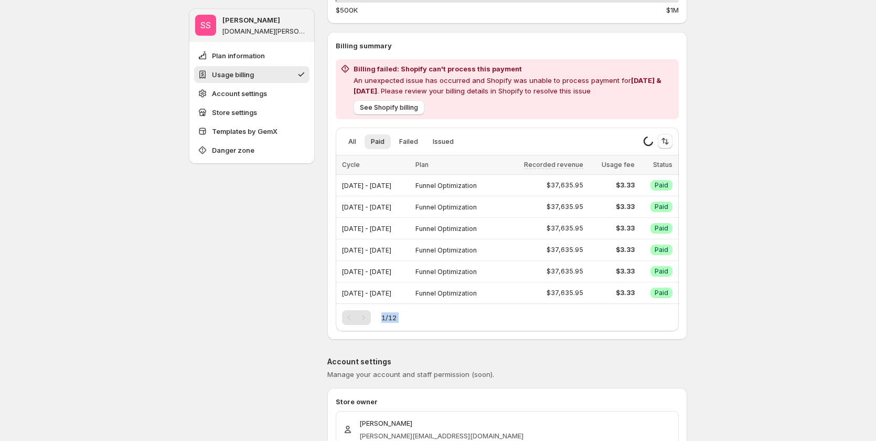
click at [436, 323] on div "1 / 12" at bounding box center [507, 317] width 331 height 15
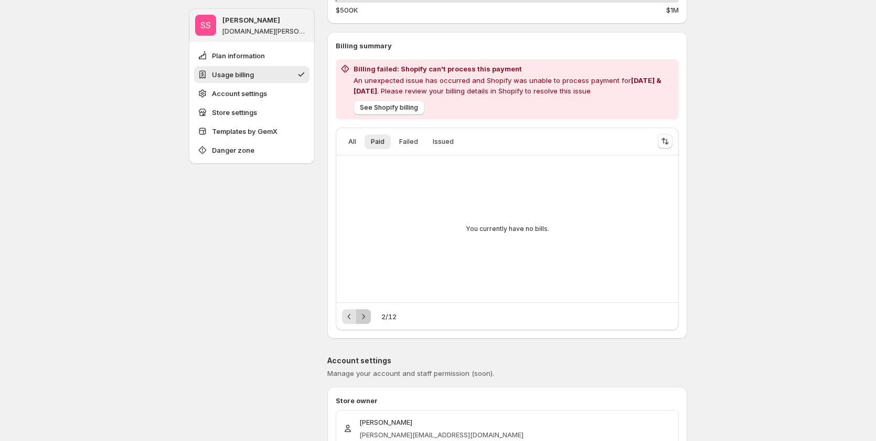
click at [363, 316] on icon "Next" at bounding box center [363, 316] width 10 height 10
click at [368, 318] on icon "Next" at bounding box center [363, 316] width 10 height 10
click at [348, 143] on button "All" at bounding box center [352, 141] width 20 height 15
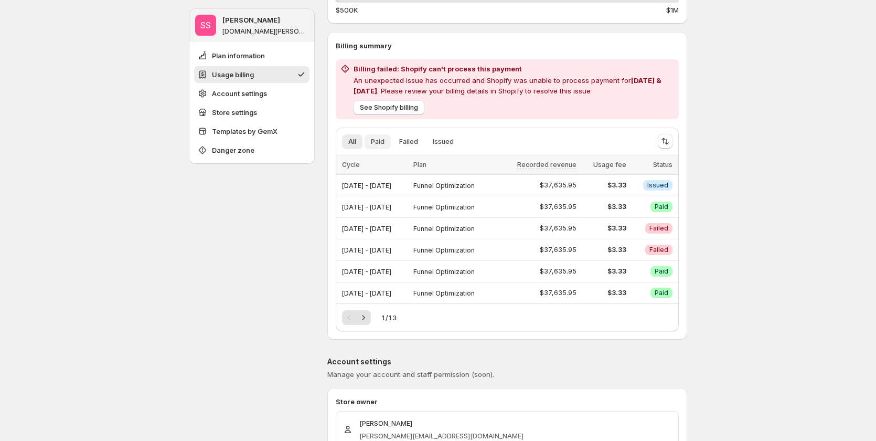
click at [375, 142] on span "Paid" at bounding box center [378, 142] width 14 height 8
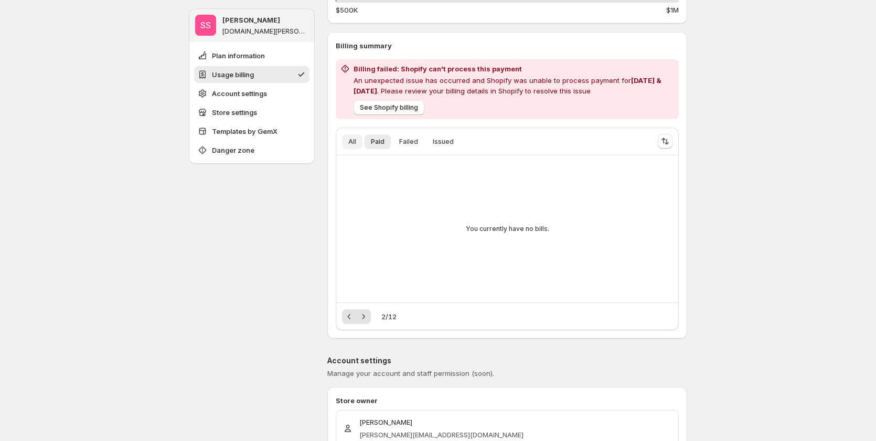
click at [355, 141] on span "All" at bounding box center [352, 142] width 8 height 8
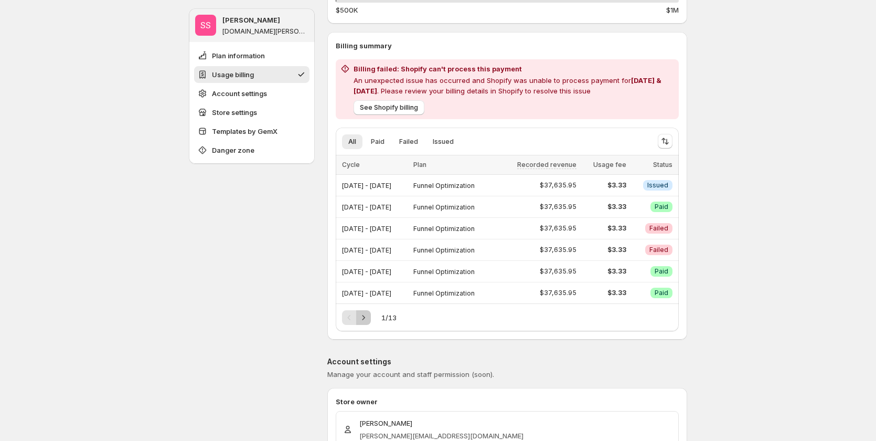
click at [366, 316] on icon "Next" at bounding box center [363, 317] width 10 height 10
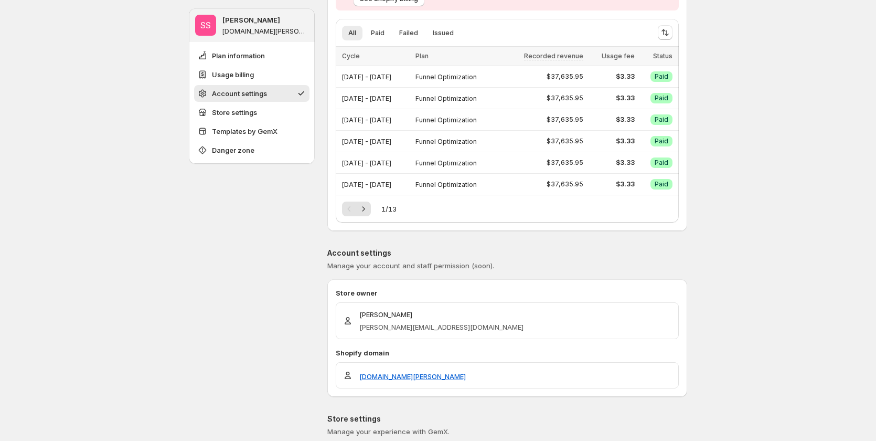
scroll to position [315, 0]
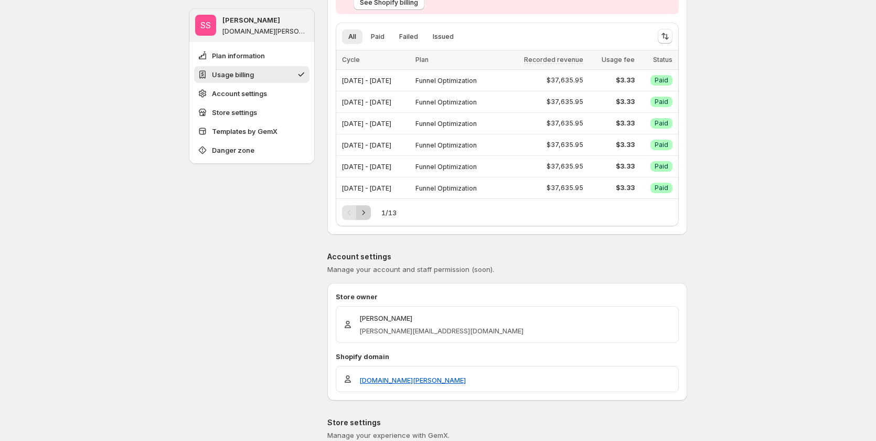
click at [363, 212] on icon "Next" at bounding box center [363, 212] width 10 height 10
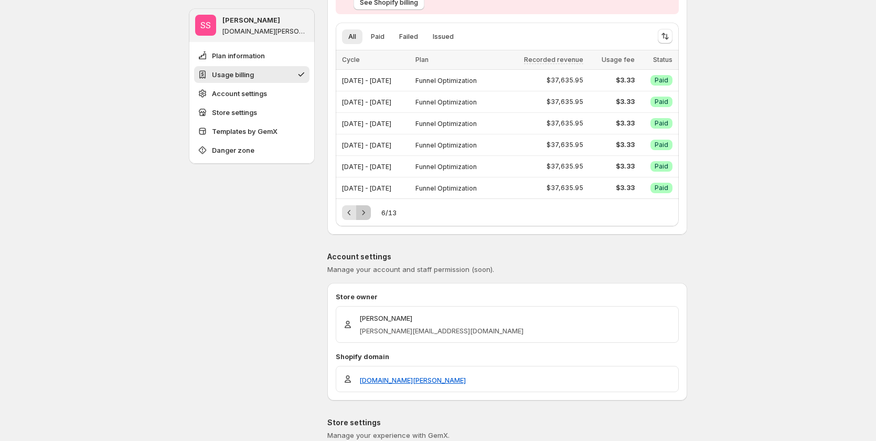
click at [363, 212] on icon "Next" at bounding box center [363, 212] width 10 height 10
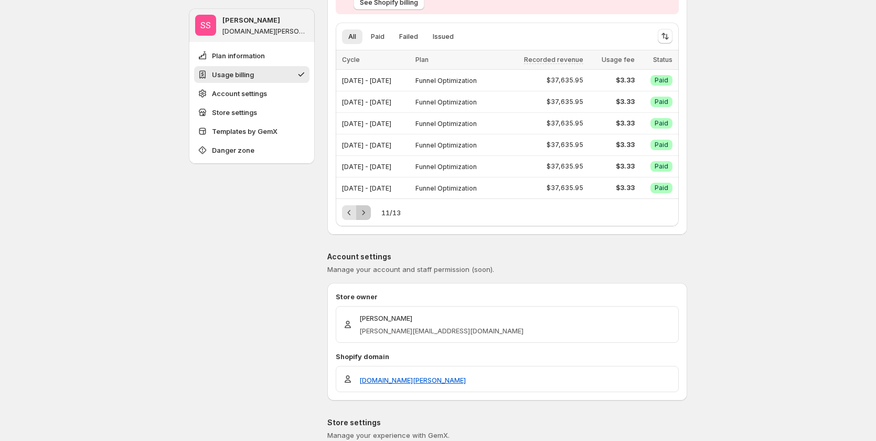
click at [363, 212] on icon "Next" at bounding box center [363, 212] width 10 height 10
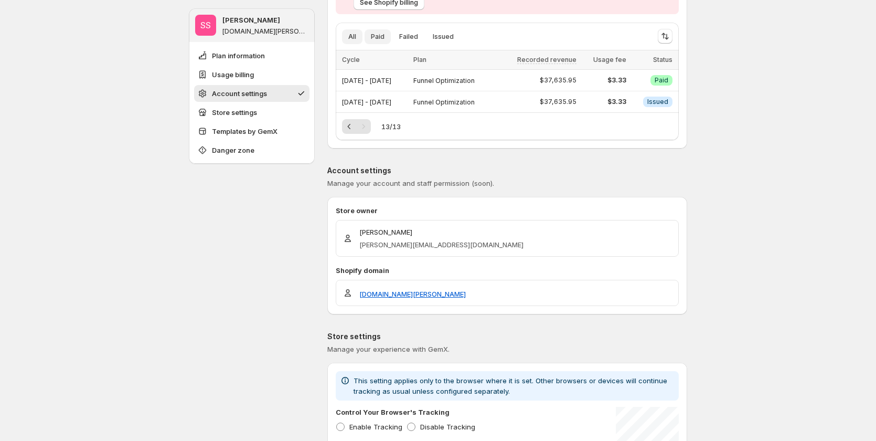
click at [383, 37] on span "Paid" at bounding box center [378, 37] width 14 height 8
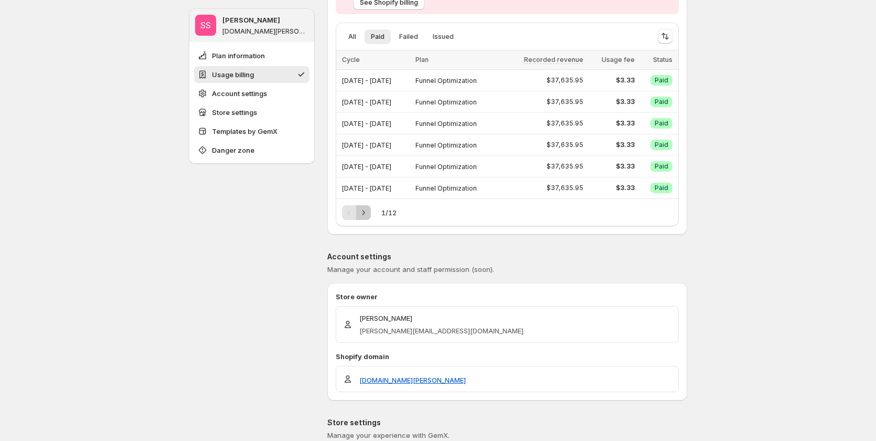
click at [369, 211] on icon "Next" at bounding box center [363, 212] width 10 height 10
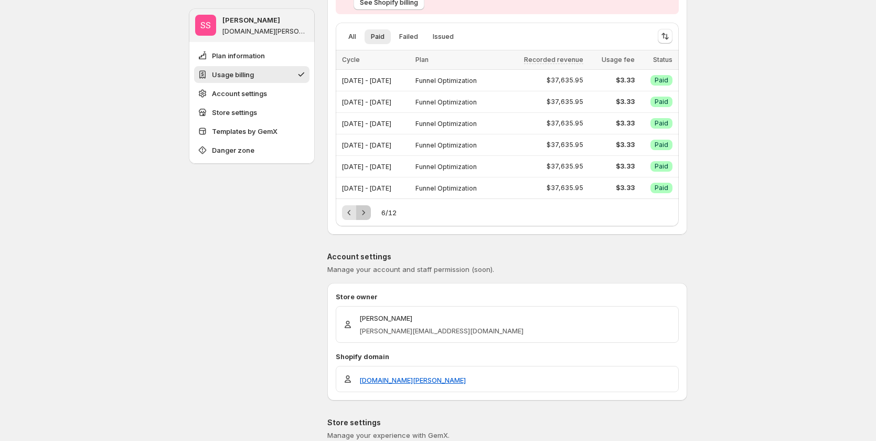
click at [369, 211] on icon "Next" at bounding box center [363, 212] width 10 height 10
click at [371, 211] on div "Pagination" at bounding box center [363, 212] width 15 height 15
click at [369, 211] on icon "Next" at bounding box center [363, 212] width 10 height 10
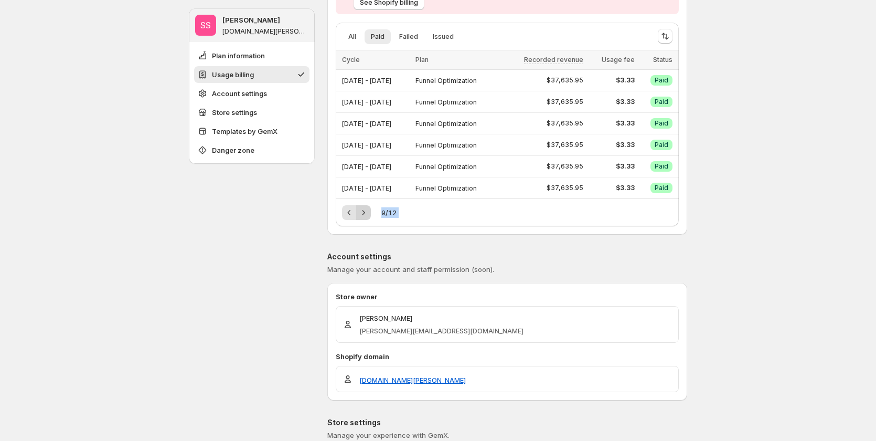
click at [371, 211] on div "Pagination" at bounding box center [363, 212] width 15 height 15
click at [369, 211] on icon "Next" at bounding box center [363, 212] width 10 height 10
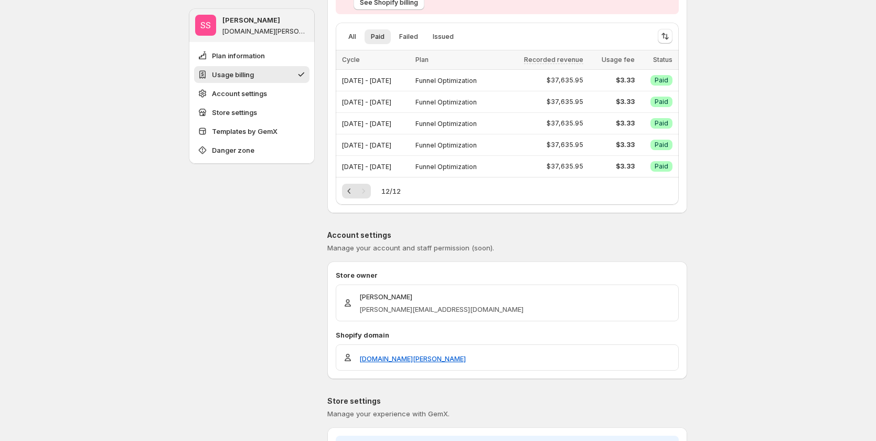
click at [367, 191] on div "Pagination" at bounding box center [363, 191] width 15 height 15
click at [403, 40] on span "Failed" at bounding box center [408, 37] width 19 height 8
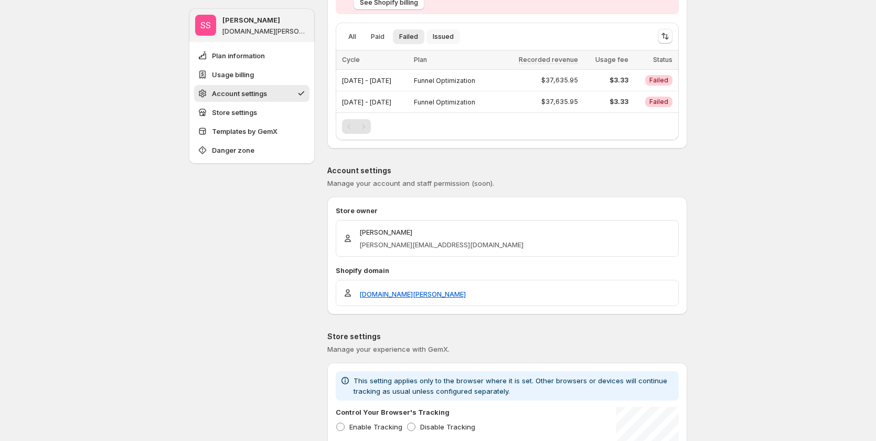
click at [429, 36] on button "Issued" at bounding box center [444, 36] width 34 height 15
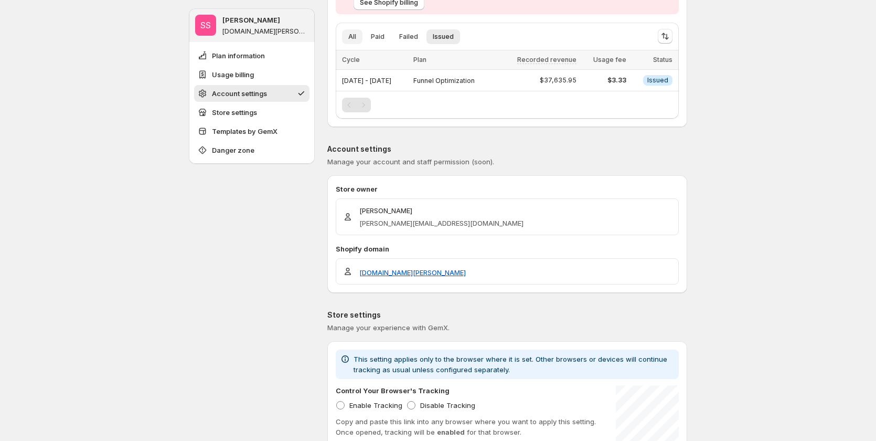
click at [356, 36] on span "All" at bounding box center [352, 37] width 8 height 8
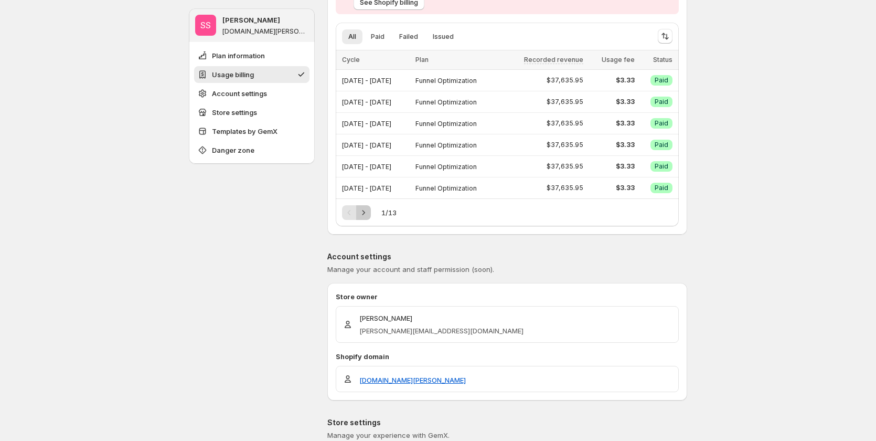
click at [367, 208] on icon "Next" at bounding box center [363, 212] width 10 height 10
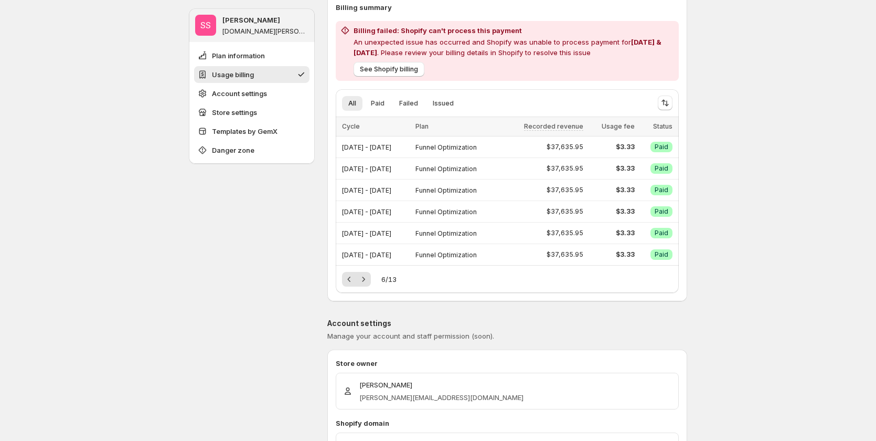
scroll to position [210, 0]
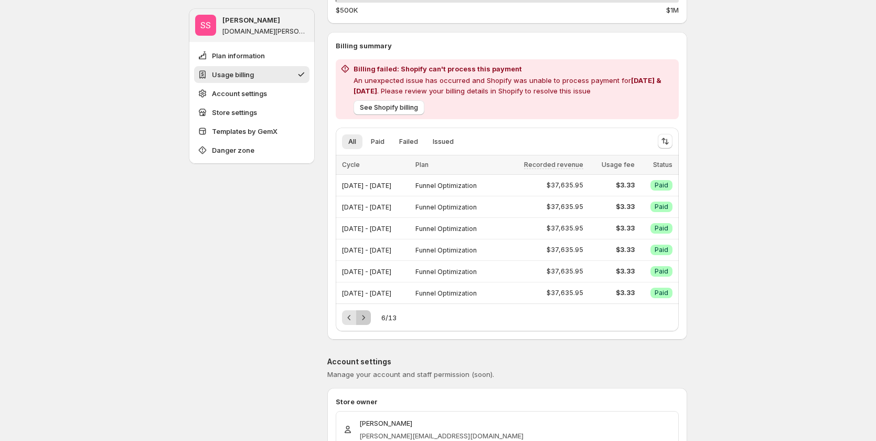
click at [362, 317] on icon "Next" at bounding box center [363, 317] width 10 height 10
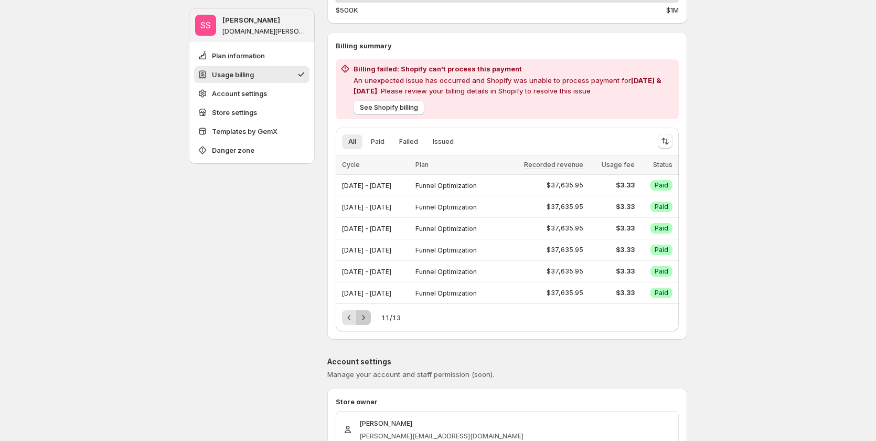
click at [362, 317] on icon "Next" at bounding box center [363, 317] width 10 height 10
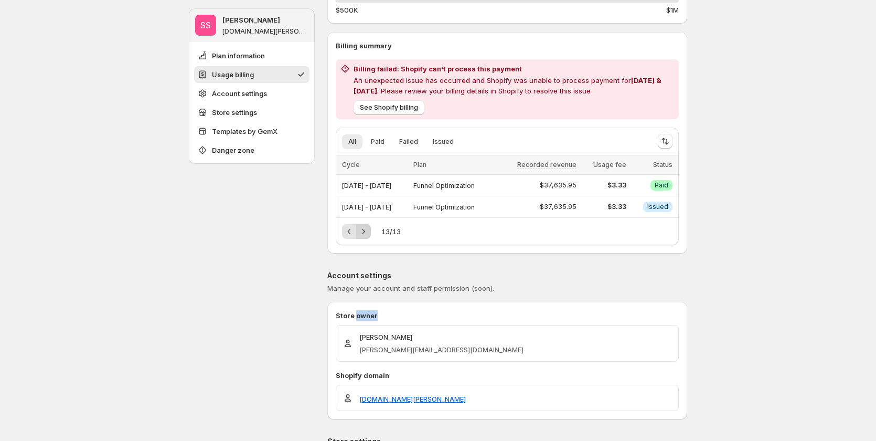
click at [362, 317] on p "Store owner" at bounding box center [507, 315] width 343 height 10
click at [383, 140] on span "Paid" at bounding box center [378, 142] width 14 height 8
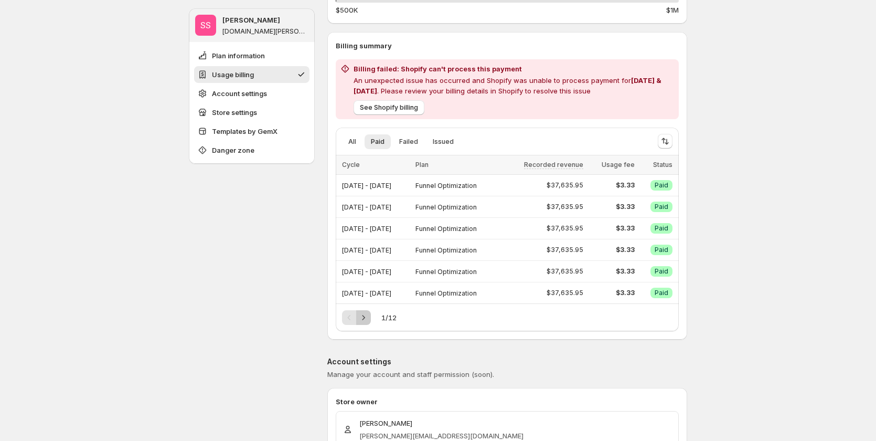
click at [366, 313] on icon "Next" at bounding box center [363, 317] width 10 height 10
click at [351, 320] on icon "Previous" at bounding box center [349, 317] width 10 height 10
click at [364, 319] on icon "Next" at bounding box center [363, 317] width 10 height 10
click at [353, 319] on icon "Previous" at bounding box center [349, 317] width 10 height 10
click at [353, 319] on div "Pagination" at bounding box center [349, 317] width 15 height 15
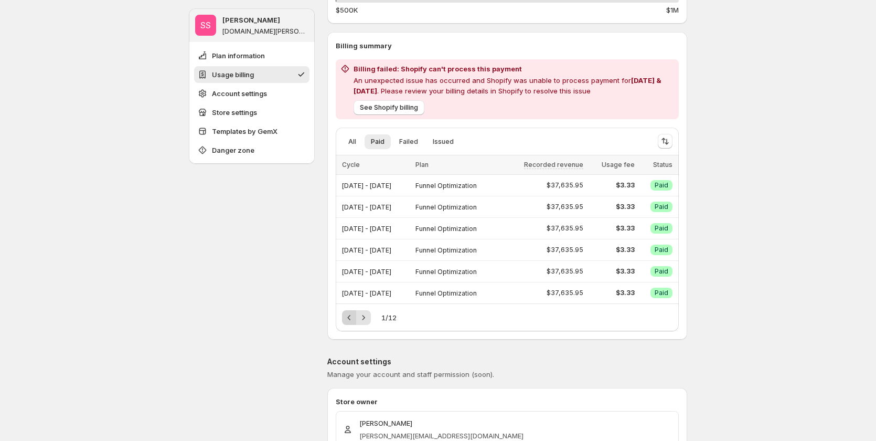
click at [353, 319] on div "Pagination" at bounding box center [349, 317] width 15 height 15
click at [361, 319] on icon "Next" at bounding box center [363, 317] width 10 height 10
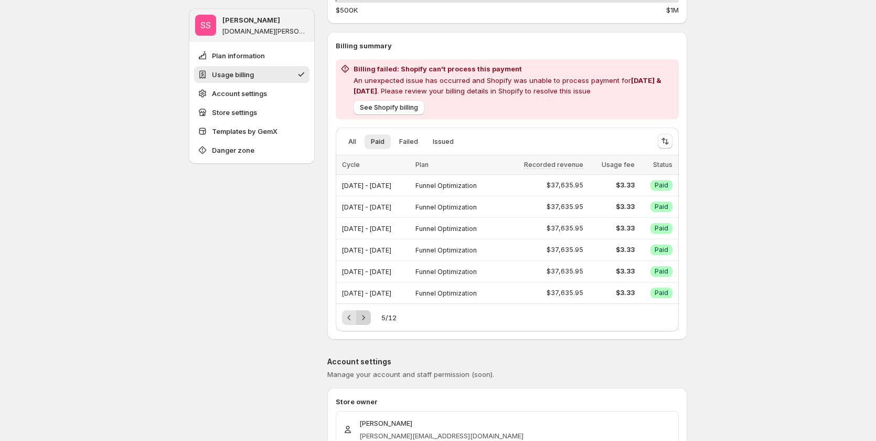
click at [361, 319] on icon "Next" at bounding box center [363, 317] width 10 height 10
click at [352, 320] on icon "Previous" at bounding box center [349, 317] width 10 height 10
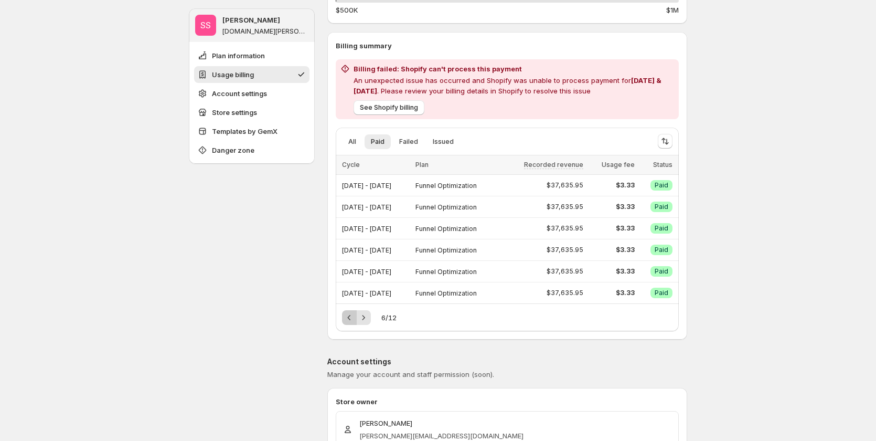
click at [352, 320] on icon "Previous" at bounding box center [349, 317] width 10 height 10
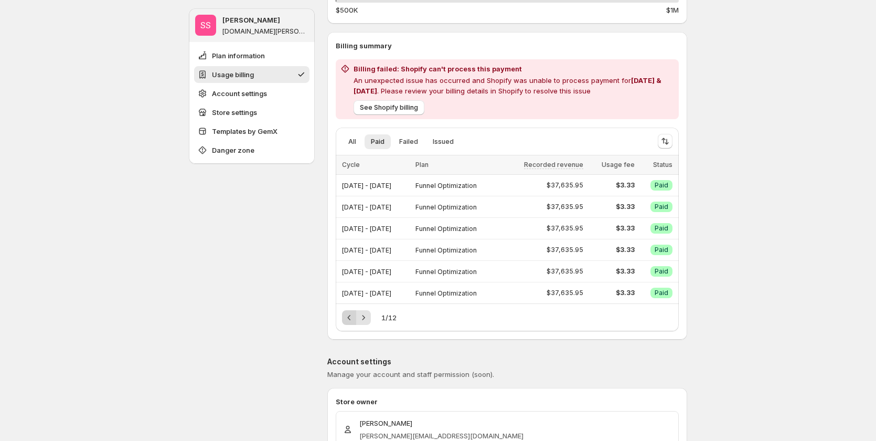
click at [352, 320] on div "Pagination" at bounding box center [349, 317] width 15 height 15
click at [411, 142] on span "Failed" at bounding box center [408, 142] width 19 height 8
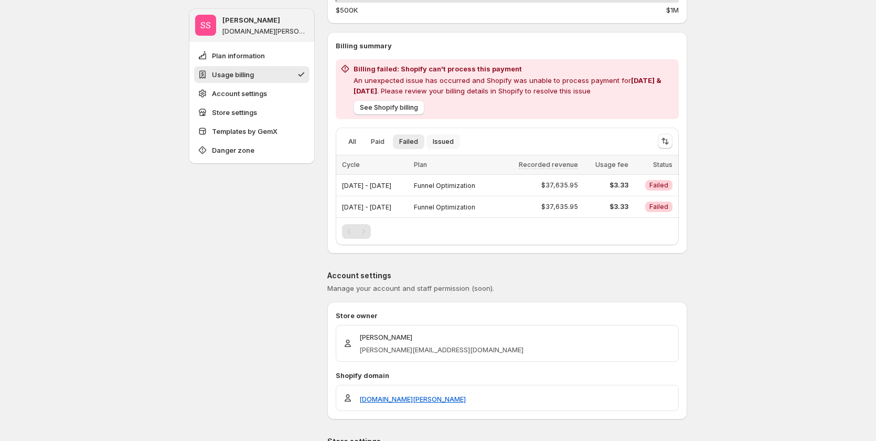
click at [440, 139] on span "Issued" at bounding box center [443, 142] width 21 height 8
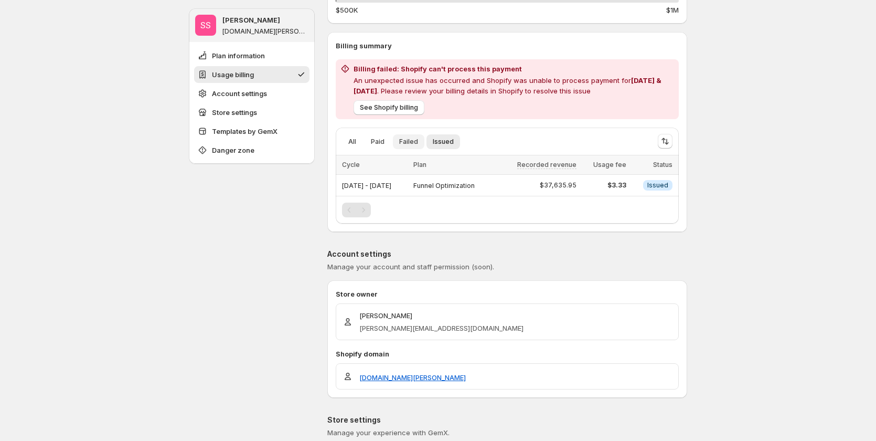
click at [419, 136] on button "Failed" at bounding box center [408, 141] width 31 height 15
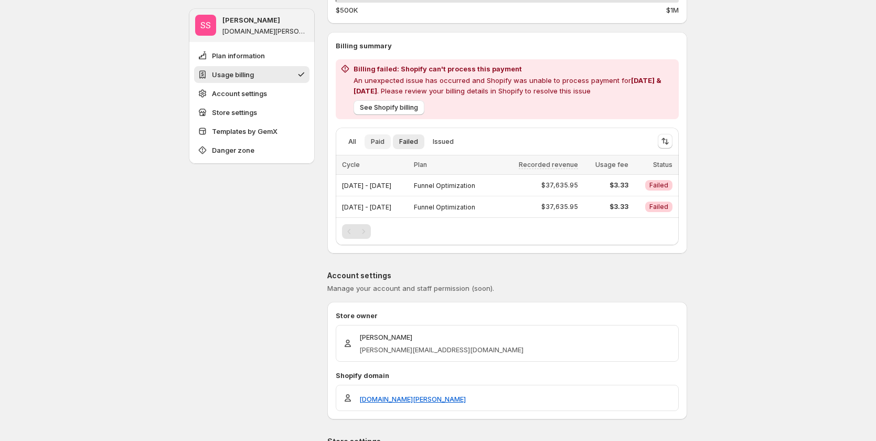
click at [372, 146] on button "Paid" at bounding box center [378, 141] width 26 height 15
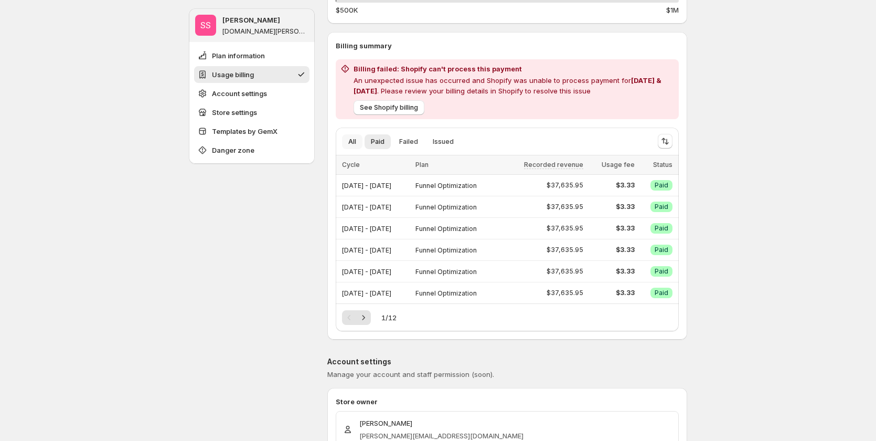
click at [352, 146] on button "All" at bounding box center [352, 141] width 20 height 15
click at [670, 142] on icon "Sort the results" at bounding box center [665, 141] width 10 height 10
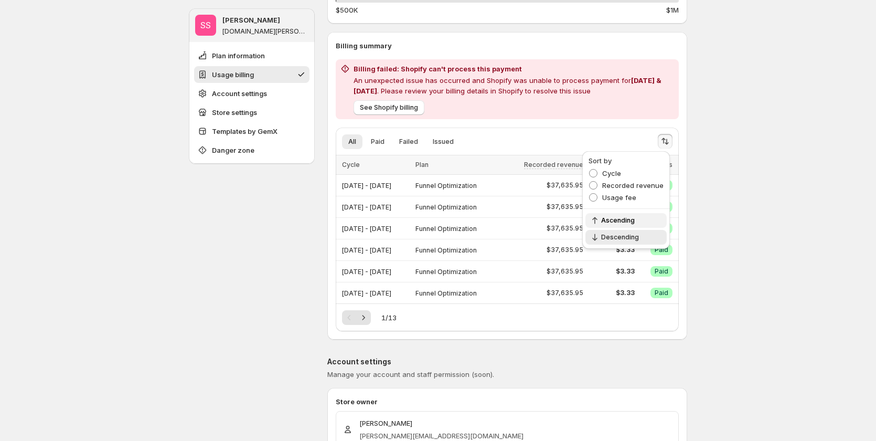
click at [625, 223] on span "Ascending" at bounding box center [630, 220] width 59 height 8
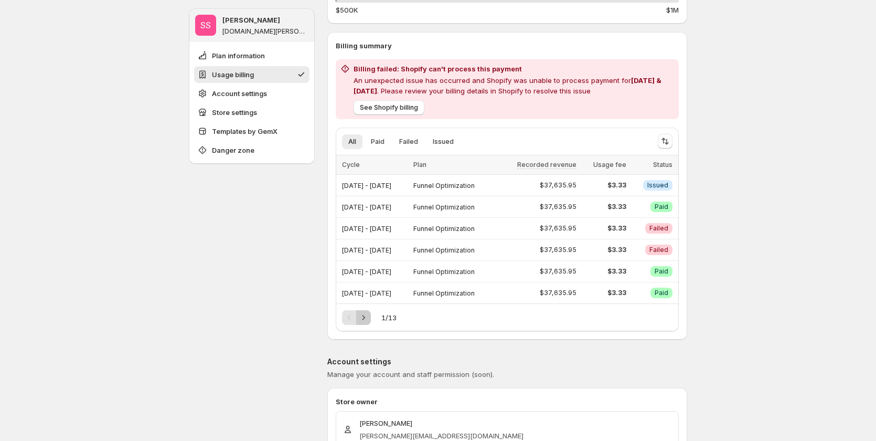
click at [369, 320] on icon "Next" at bounding box center [363, 317] width 10 height 10
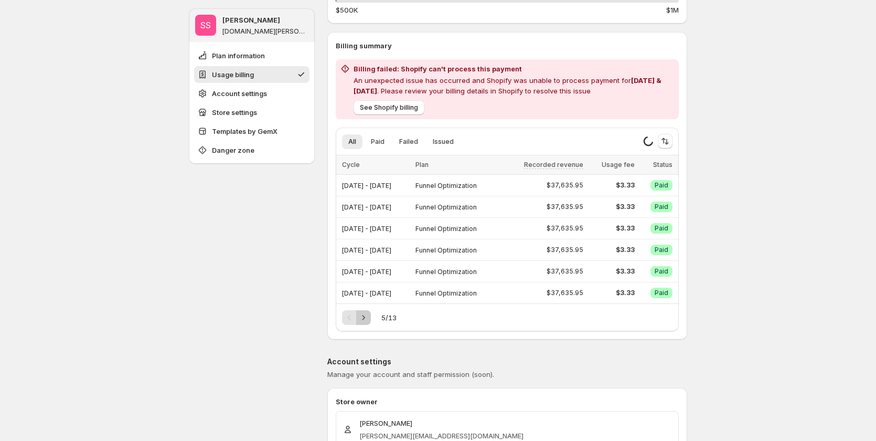
click at [369, 320] on icon "Next" at bounding box center [363, 317] width 10 height 10
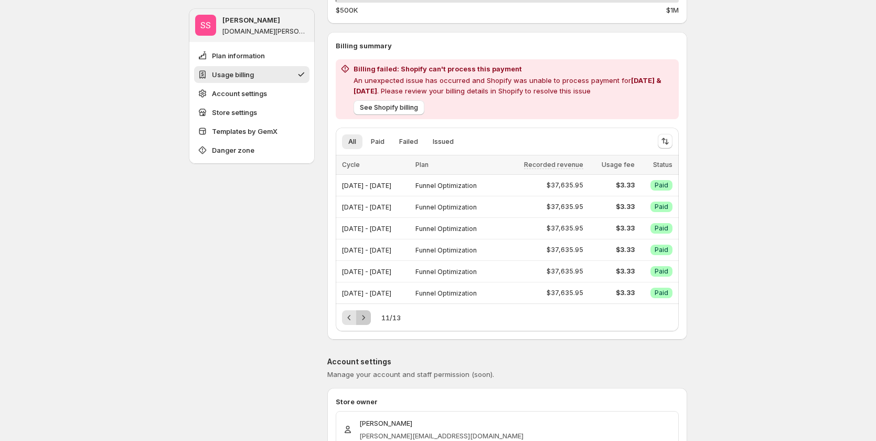
click at [369, 320] on icon "Next" at bounding box center [363, 317] width 10 height 10
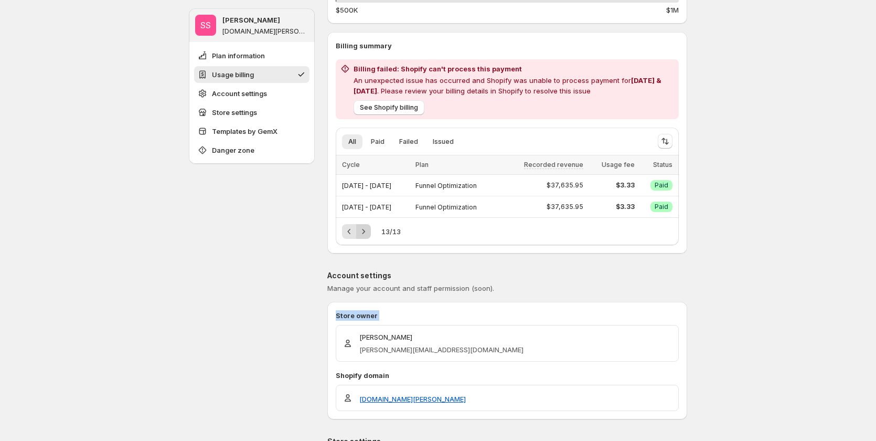
click at [369, 320] on p "Store owner" at bounding box center [507, 315] width 343 height 10
click at [602, 262] on div "Plan information Manage or change your subscription. View our terms of service …" at bounding box center [507, 367] width 360 height 1132
click at [379, 142] on span "Paid" at bounding box center [378, 142] width 14 height 8
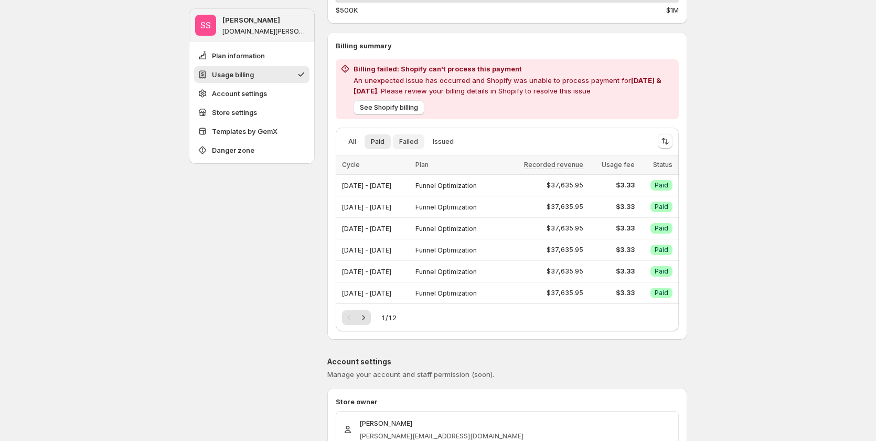
click at [404, 139] on span "Failed" at bounding box center [408, 142] width 19 height 8
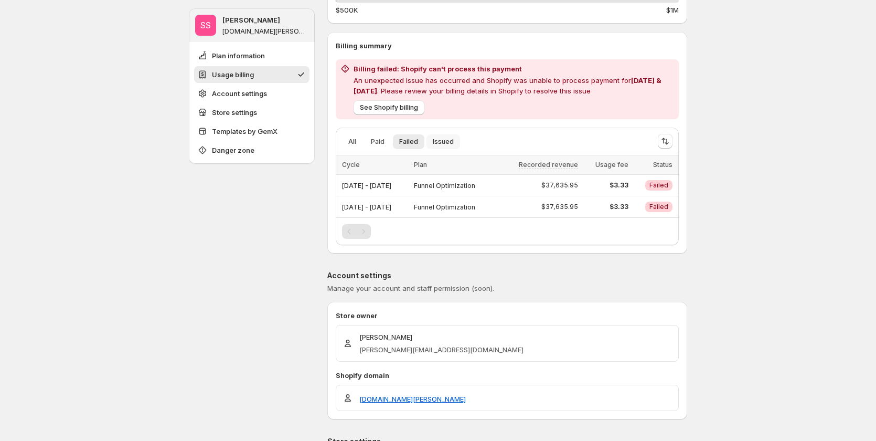
click at [431, 137] on button "Issued" at bounding box center [444, 141] width 34 height 15
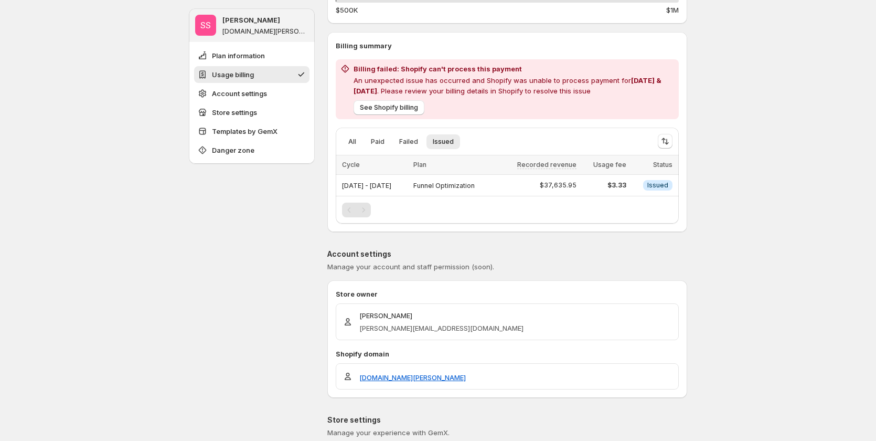
click at [371, 210] on div "Pagination" at bounding box center [363, 210] width 15 height 15
click at [362, 142] on button "All" at bounding box center [352, 141] width 20 height 15
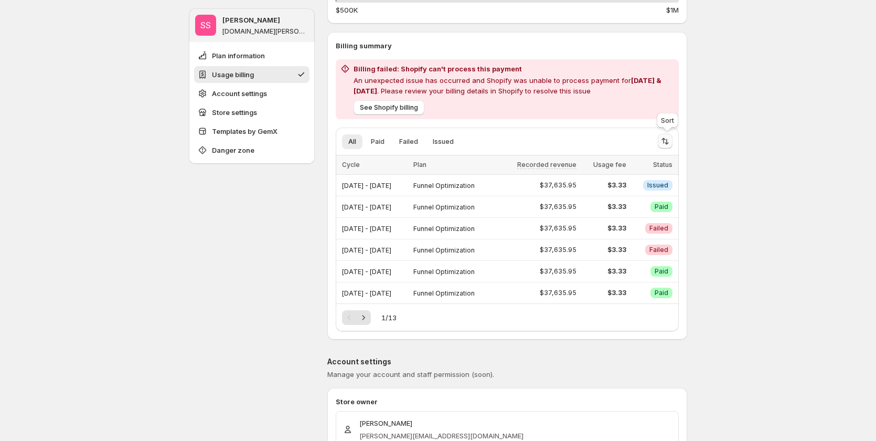
click at [673, 140] on button "Sort the results" at bounding box center [665, 141] width 15 height 15
click at [671, 143] on icon "Sort the results" at bounding box center [665, 141] width 10 height 10
click at [627, 239] on span "Descending" at bounding box center [630, 237] width 59 height 8
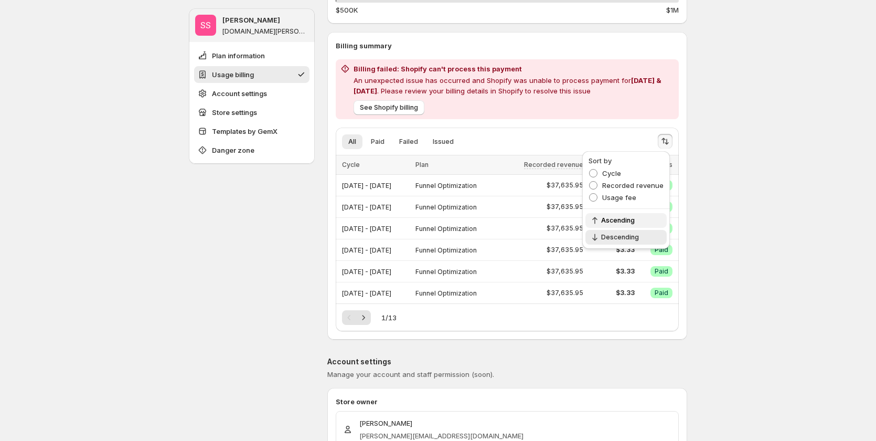
click at [629, 221] on span "Ascending" at bounding box center [630, 220] width 59 height 8
click at [625, 185] on span "Recorded revenue" at bounding box center [633, 185] width 61 height 8
click at [627, 200] on span "Usage fee" at bounding box center [620, 197] width 34 height 8
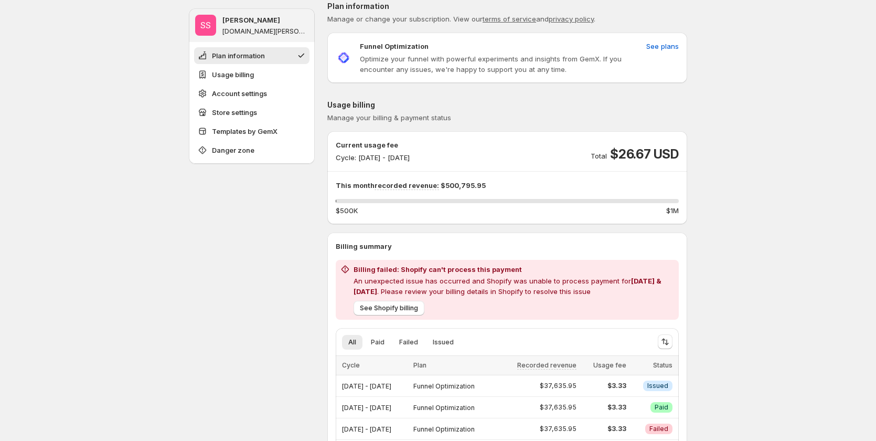
scroll to position [0, 0]
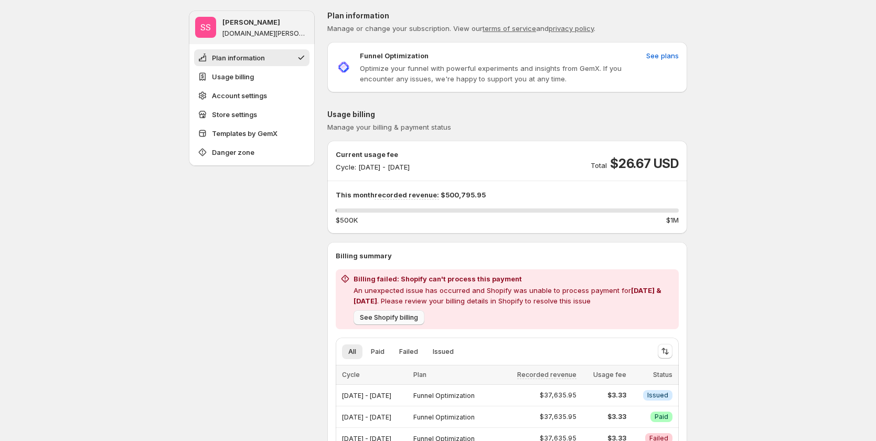
click at [413, 315] on span "See Shopify billing" at bounding box center [389, 317] width 58 height 8
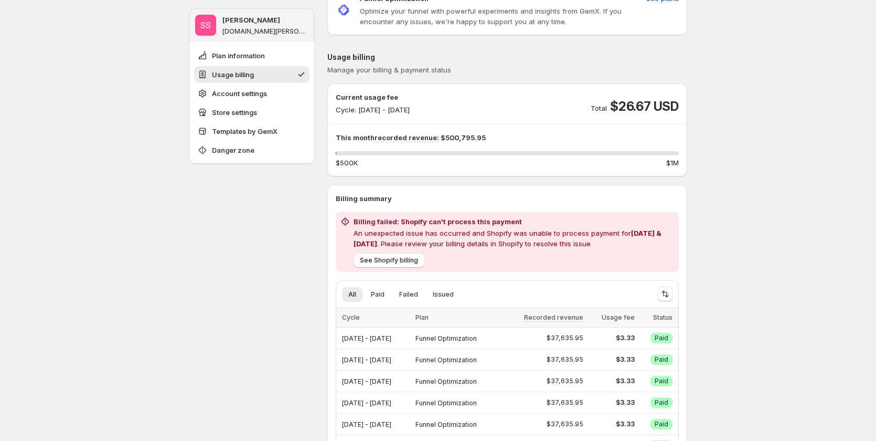
scroll to position [105, 0]
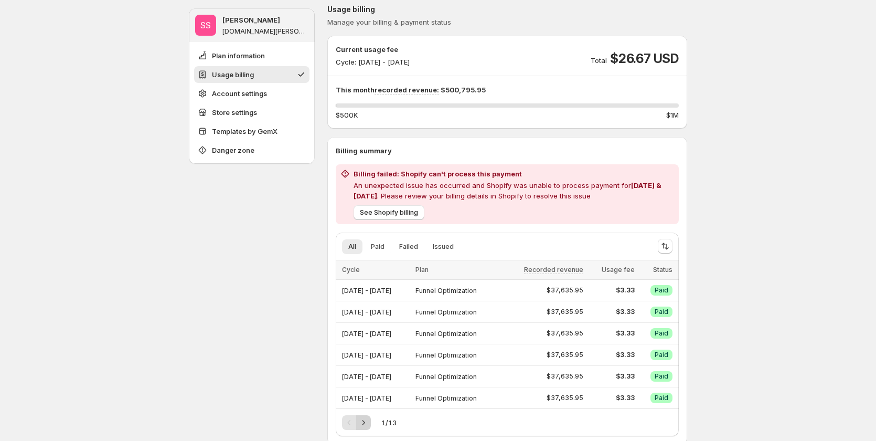
click at [367, 419] on icon "Next" at bounding box center [363, 422] width 10 height 10
click at [367, 419] on div "Pagination" at bounding box center [363, 422] width 15 height 15
click at [367, 419] on icon "Next" at bounding box center [363, 422] width 10 height 10
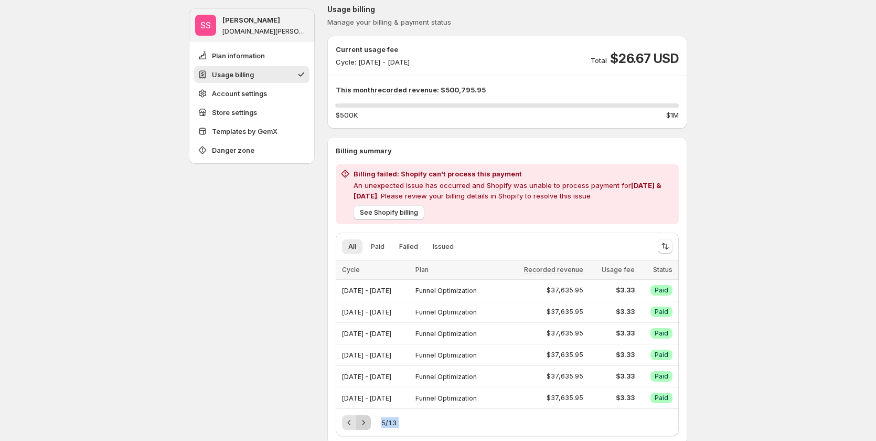
click at [367, 419] on icon "Next" at bounding box center [363, 422] width 10 height 10
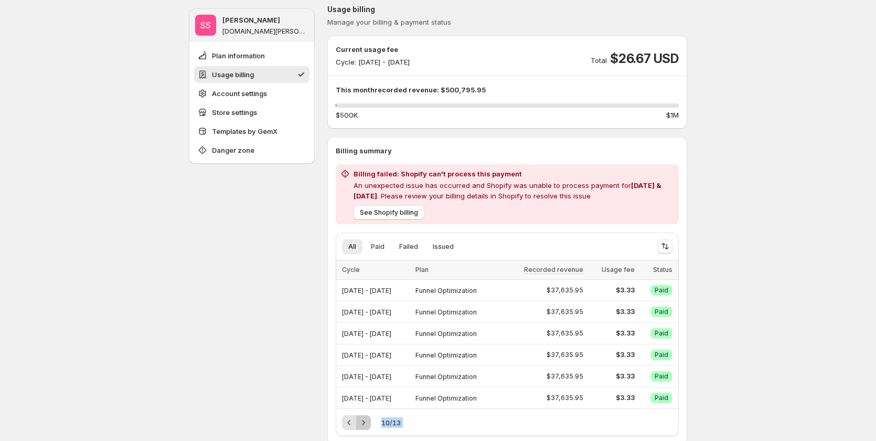
click at [367, 419] on icon "Next" at bounding box center [363, 422] width 10 height 10
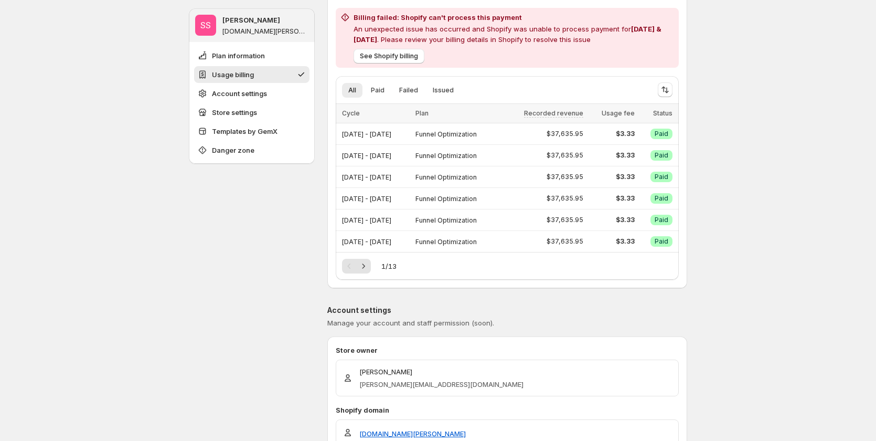
scroll to position [315, 0]
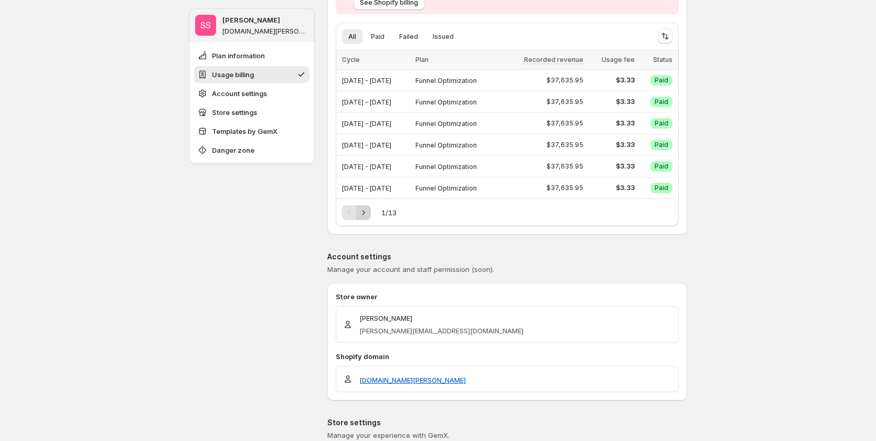
click at [368, 213] on icon "Next" at bounding box center [363, 212] width 10 height 10
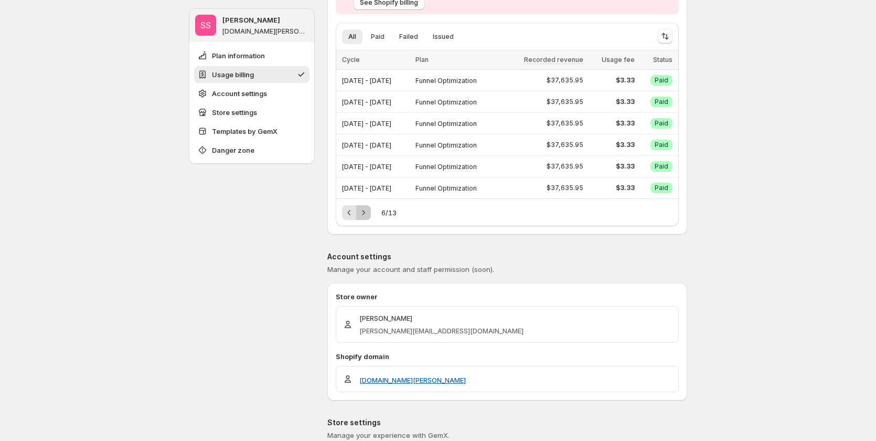
click at [368, 213] on icon "Next" at bounding box center [363, 212] width 10 height 10
click at [368, 213] on div "Pagination" at bounding box center [363, 212] width 15 height 15
click at [368, 213] on icon "Next" at bounding box center [363, 212] width 10 height 10
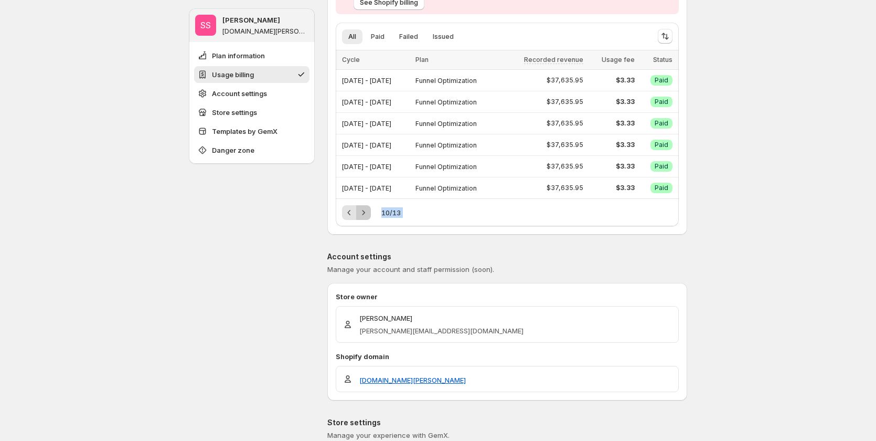
click at [368, 213] on icon "Next" at bounding box center [363, 212] width 10 height 10
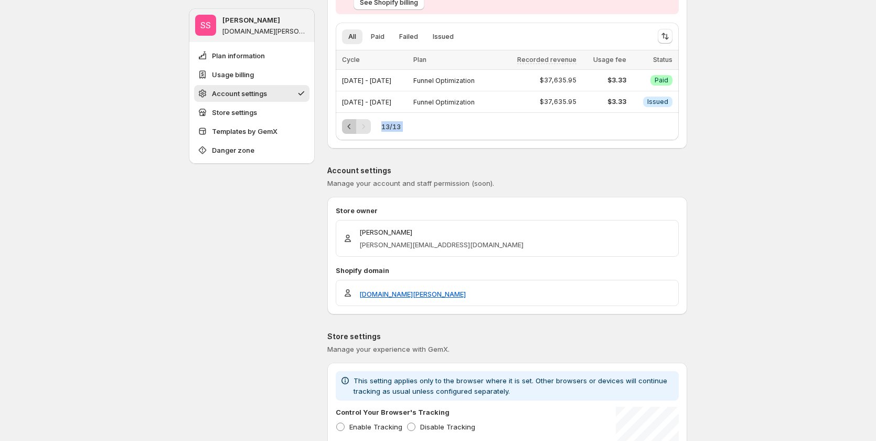
click at [354, 126] on icon "Previous" at bounding box center [349, 126] width 10 height 10
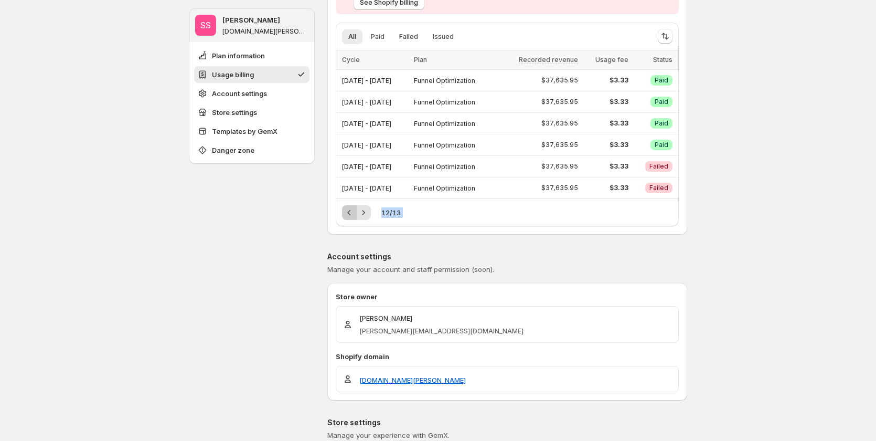
click at [353, 215] on icon "Previous" at bounding box center [349, 212] width 10 height 10
click at [512, 221] on div "11 / 13" at bounding box center [507, 212] width 343 height 28
click at [365, 213] on icon "Next" at bounding box center [363, 212] width 10 height 10
click at [351, 212] on icon "Previous" at bounding box center [349, 212] width 10 height 10
click at [360, 213] on button "Next" at bounding box center [363, 212] width 15 height 15
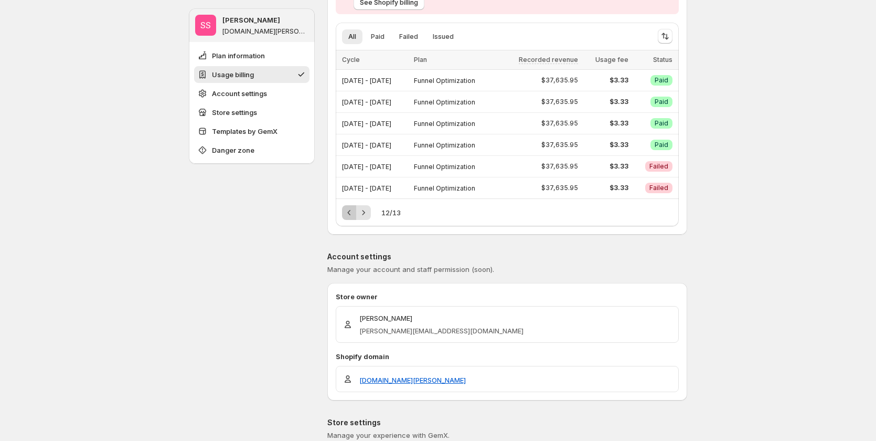
click at [345, 213] on button "Previous" at bounding box center [349, 212] width 15 height 15
click at [357, 213] on button "Previous" at bounding box center [349, 212] width 15 height 15
click at [345, 212] on button "Previous" at bounding box center [349, 212] width 15 height 15
click at [363, 217] on icon "Next" at bounding box center [363, 212] width 10 height 10
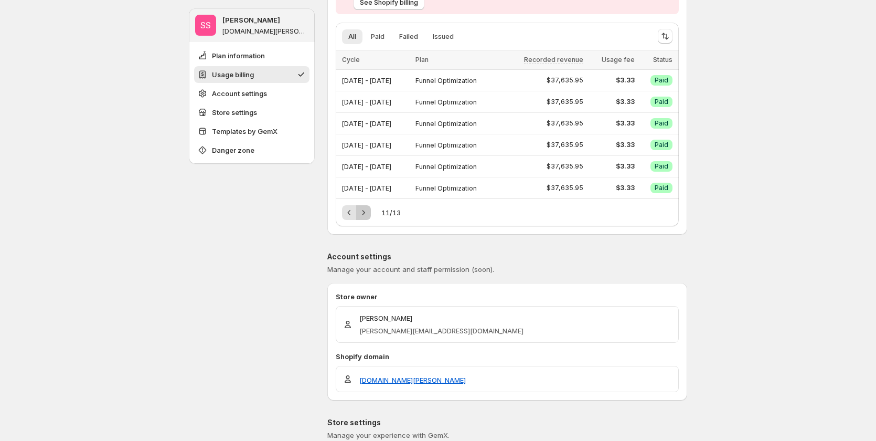
click at [363, 217] on icon "Next" at bounding box center [363, 212] width 10 height 10
click at [352, 217] on icon "Previous" at bounding box center [349, 212] width 10 height 10
click at [361, 216] on button "Next" at bounding box center [363, 212] width 15 height 15
click at [350, 216] on icon "Previous" at bounding box center [349, 212] width 10 height 10
click at [364, 216] on icon "Next" at bounding box center [363, 212] width 10 height 10
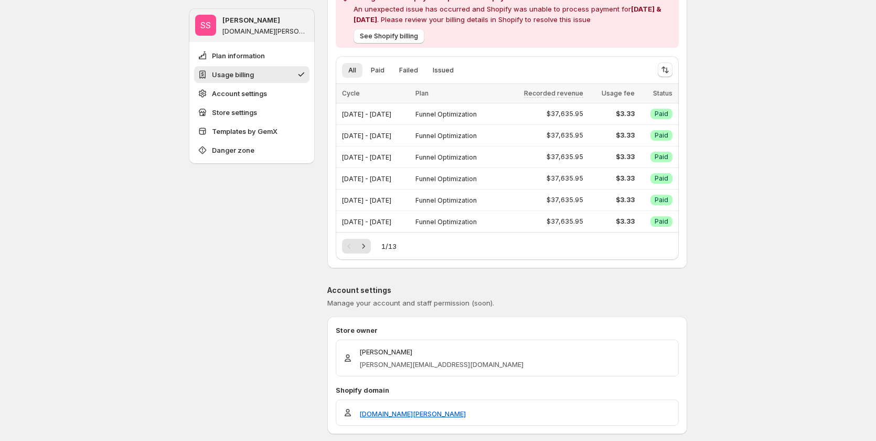
scroll to position [262, 0]
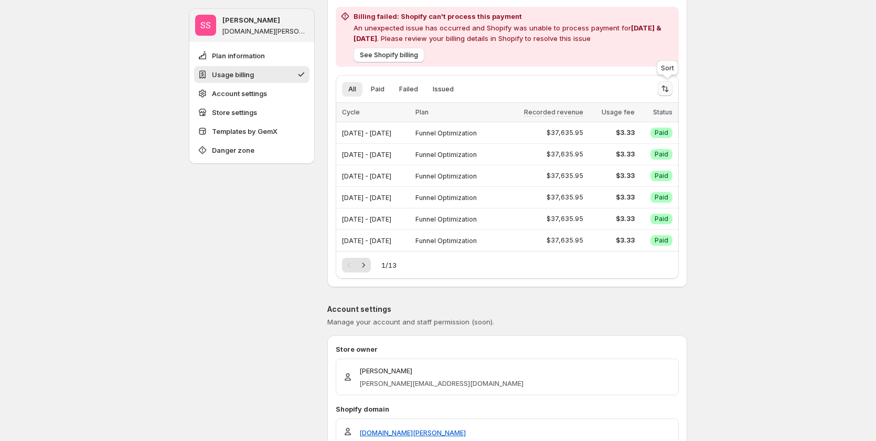
click at [671, 91] on icon "Sort the results" at bounding box center [665, 88] width 10 height 10
click at [620, 134] on span "Recorded revenue" at bounding box center [633, 133] width 61 height 8
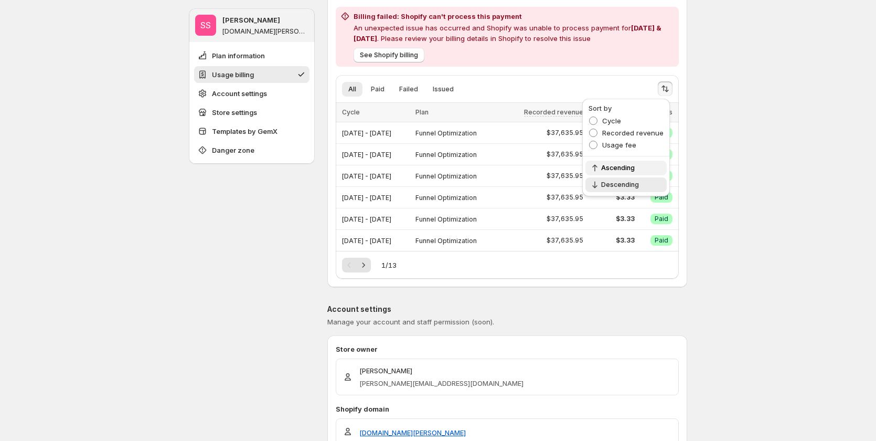
click at [619, 167] on span "Ascending" at bounding box center [630, 168] width 59 height 8
click at [618, 181] on span "Descending" at bounding box center [630, 185] width 59 height 8
click at [619, 173] on button "Ascending" at bounding box center [626, 168] width 81 height 15
click at [620, 191] on button "Descending" at bounding box center [626, 184] width 81 height 15
click at [622, 172] on span "Ascending" at bounding box center [630, 168] width 59 height 8
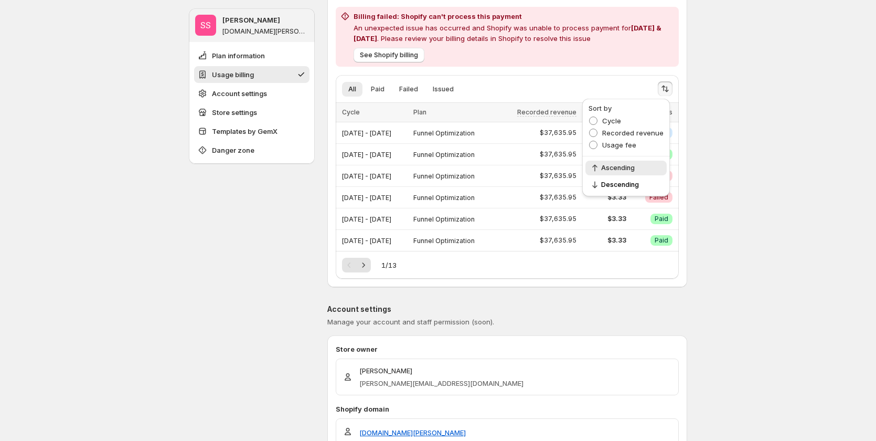
click at [669, 87] on icon "Sort the results" at bounding box center [665, 88] width 10 height 10
click at [639, 179] on button "Descending" at bounding box center [626, 184] width 81 height 15
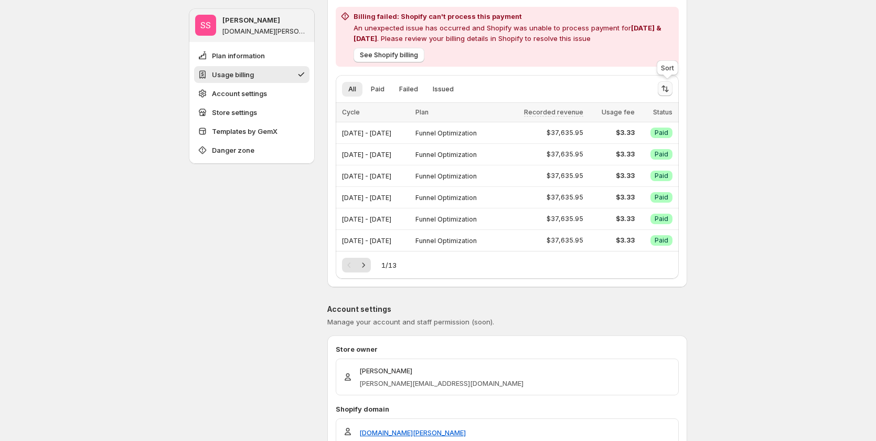
click at [671, 93] on icon "Sort the results" at bounding box center [665, 88] width 10 height 10
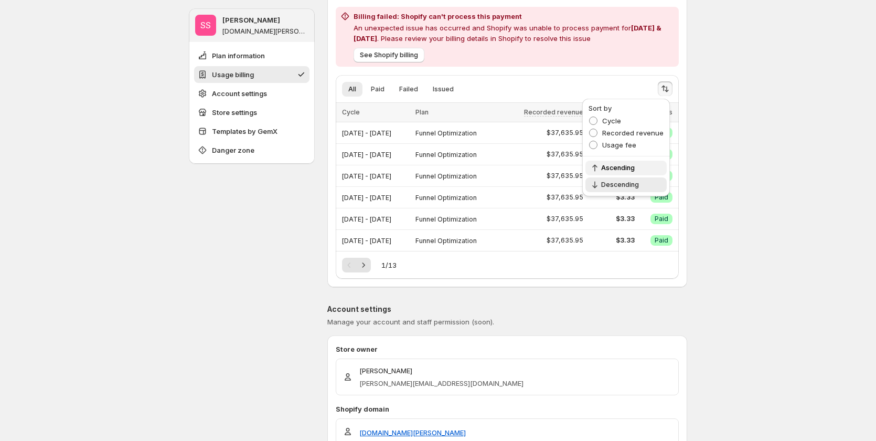
click at [616, 168] on span "Ascending" at bounding box center [630, 168] width 59 height 8
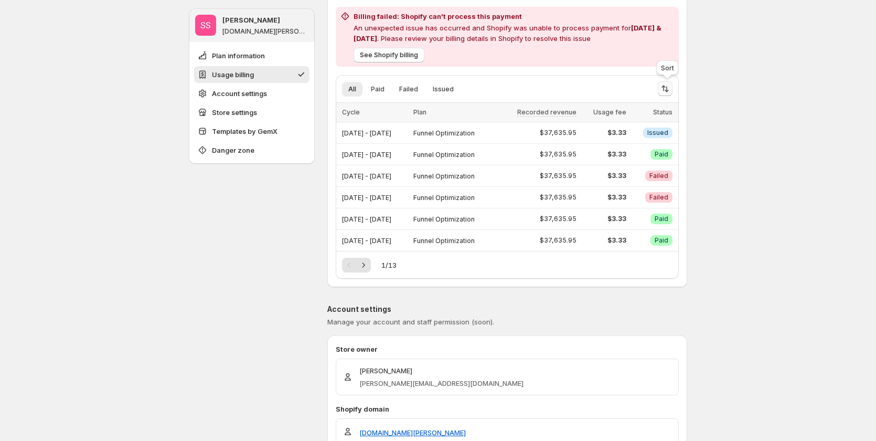
click at [666, 91] on icon "Sort the results" at bounding box center [664, 89] width 4 height 6
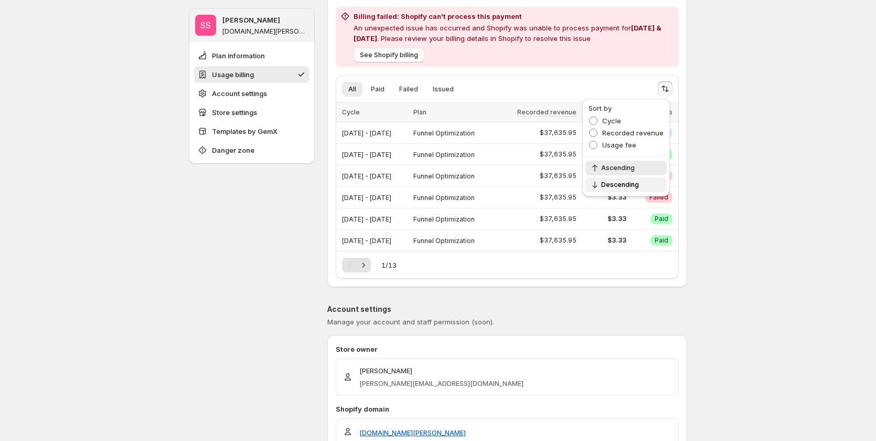
click at [631, 180] on button "Descending" at bounding box center [626, 184] width 81 height 15
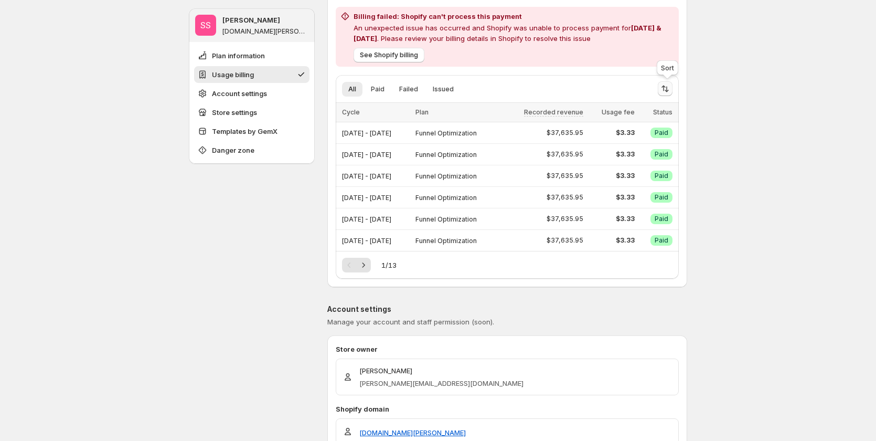
click at [668, 90] on icon "Sort the results" at bounding box center [665, 88] width 10 height 10
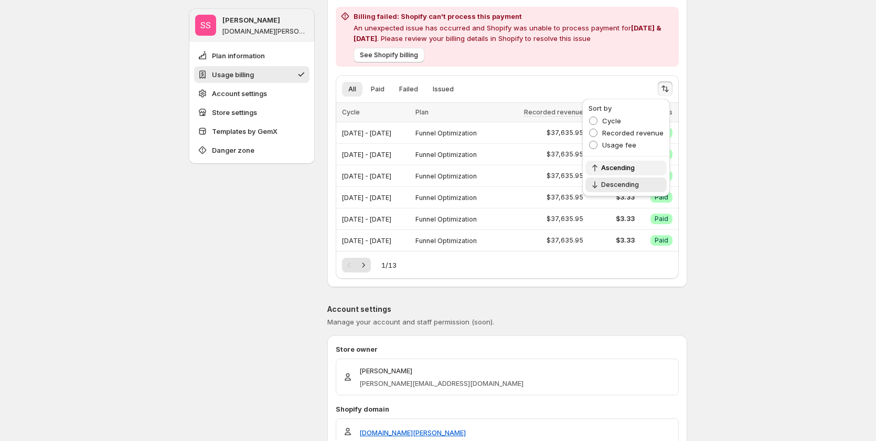
click at [632, 170] on span "Ascending" at bounding box center [630, 168] width 59 height 8
click at [631, 187] on span "Descending" at bounding box center [630, 185] width 59 height 8
click at [630, 166] on span "Ascending" at bounding box center [630, 168] width 59 height 8
click at [630, 178] on button "Descending" at bounding box center [626, 184] width 81 height 15
click at [632, 162] on button "Ascending" at bounding box center [626, 168] width 81 height 15
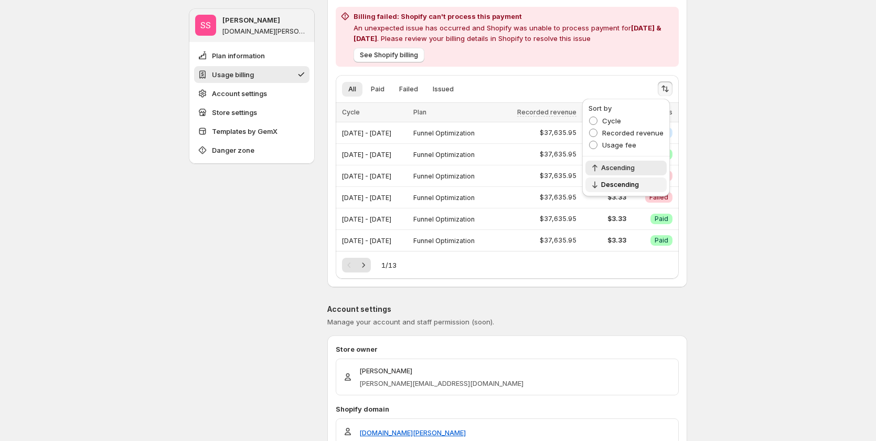
click at [634, 178] on button "Descending" at bounding box center [626, 184] width 81 height 15
click at [633, 172] on span "Ascending" at bounding box center [630, 168] width 59 height 8
click at [633, 181] on span "Descending" at bounding box center [630, 185] width 59 height 8
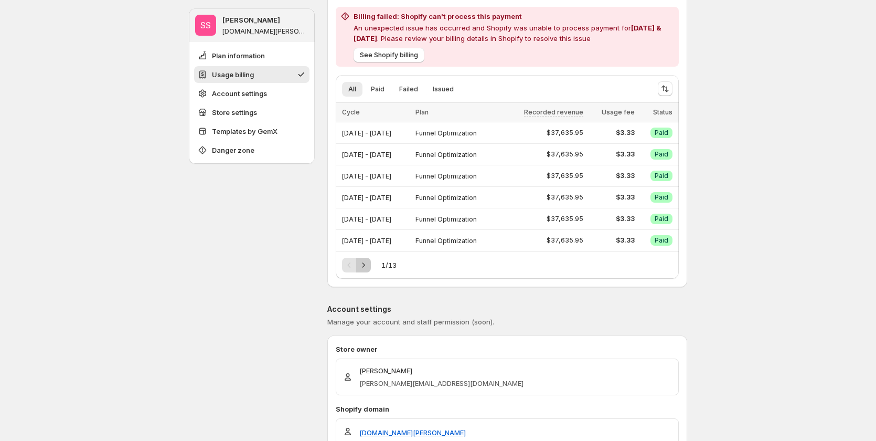
click at [362, 270] on icon "Next" at bounding box center [363, 265] width 10 height 10
click at [362, 270] on div "Pagination" at bounding box center [363, 265] width 15 height 15
click at [347, 265] on div "Pagination" at bounding box center [349, 265] width 15 height 15
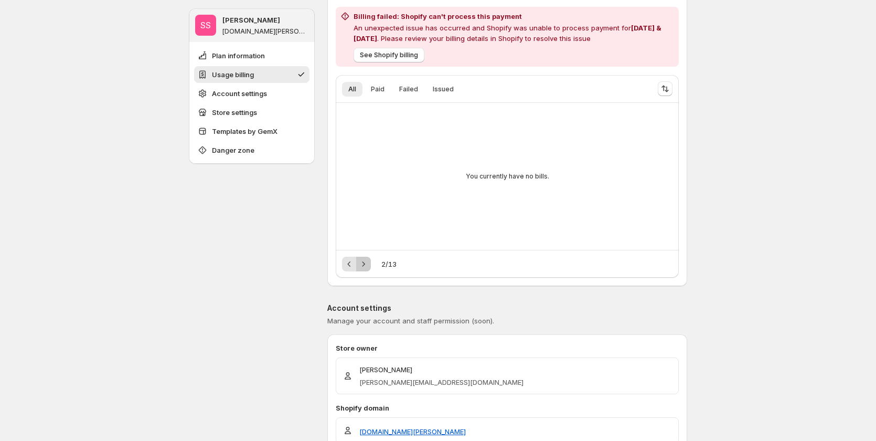
click at [361, 264] on icon "Next" at bounding box center [363, 264] width 10 height 10
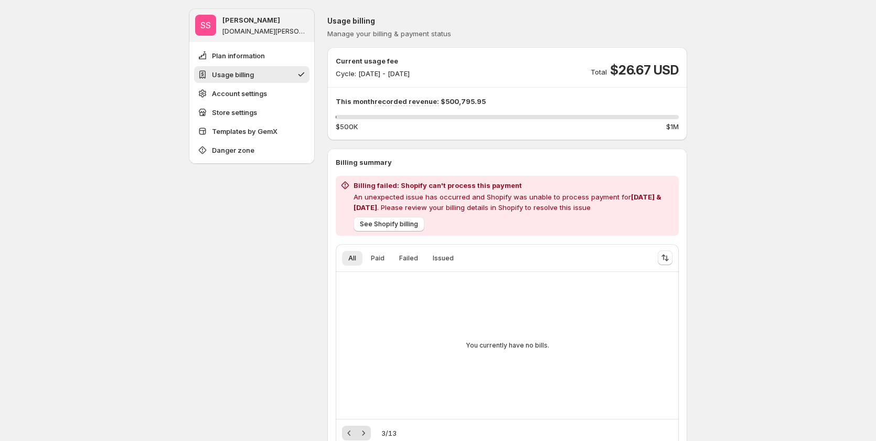
scroll to position [105, 0]
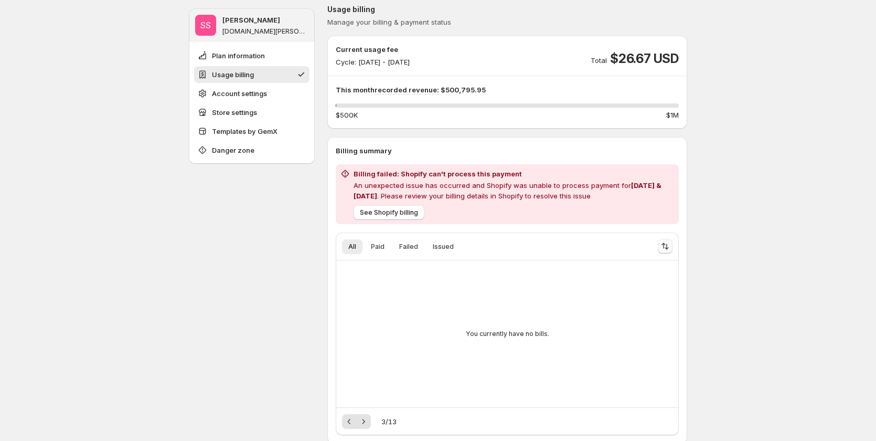
click at [671, 249] on icon "Sort the results" at bounding box center [665, 246] width 10 height 10
click at [611, 284] on div "Cycle" at bounding box center [626, 279] width 75 height 12
click at [624, 278] on div "Cycle" at bounding box center [626, 279] width 75 height 12
click at [619, 277] on span "Cycle" at bounding box center [612, 278] width 19 height 8
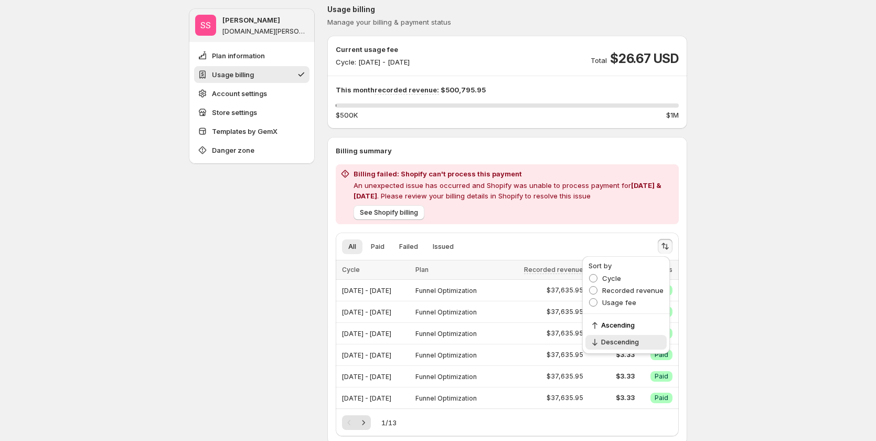
click at [365, 424] on icon "Next" at bounding box center [364, 422] width 3 height 5
click at [365, 423] on icon "Next" at bounding box center [363, 422] width 10 height 10
click at [365, 422] on icon "Next" at bounding box center [363, 422] width 10 height 10
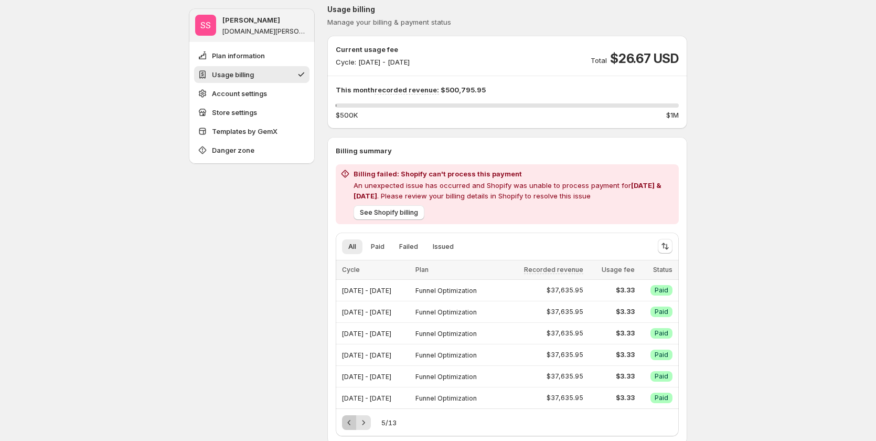
click at [348, 421] on icon "Previous" at bounding box center [349, 422] width 10 height 10
click at [349, 421] on icon "Previous" at bounding box center [349, 422] width 10 height 10
click at [367, 421] on icon "Next" at bounding box center [363, 422] width 10 height 10
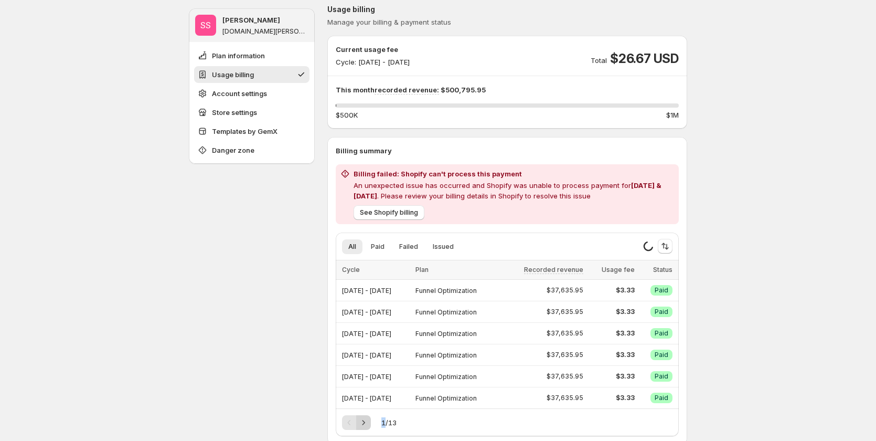
click at [367, 421] on div "Pagination" at bounding box center [363, 422] width 15 height 15
click at [367, 421] on icon "Next" at bounding box center [363, 422] width 10 height 10
click at [367, 421] on div "Pagination" at bounding box center [363, 422] width 15 height 15
click at [367, 421] on icon "Next" at bounding box center [363, 422] width 10 height 10
click at [367, 421] on div "Pagination" at bounding box center [363, 422] width 15 height 15
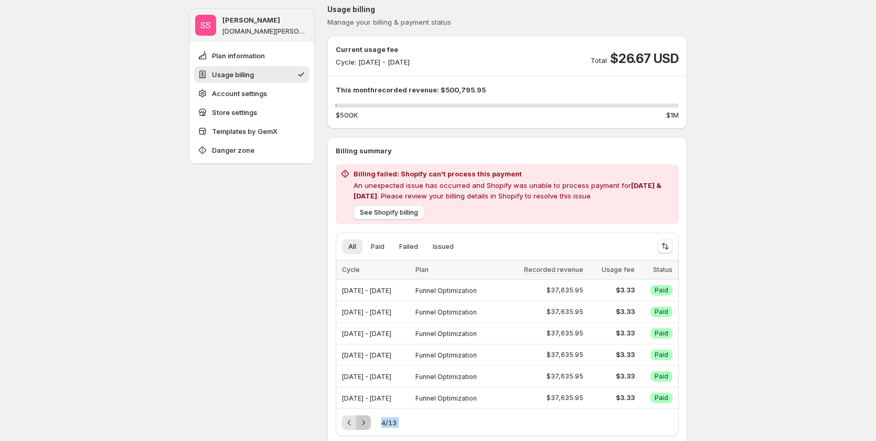
click at [367, 421] on icon "Next" at bounding box center [363, 422] width 10 height 10
click at [367, 421] on div "Pagination" at bounding box center [363, 422] width 15 height 15
click at [367, 421] on icon "Next" at bounding box center [363, 422] width 10 height 10
click at [367, 421] on div "Pagination" at bounding box center [363, 422] width 15 height 15
click at [367, 421] on icon "Next" at bounding box center [363, 422] width 10 height 10
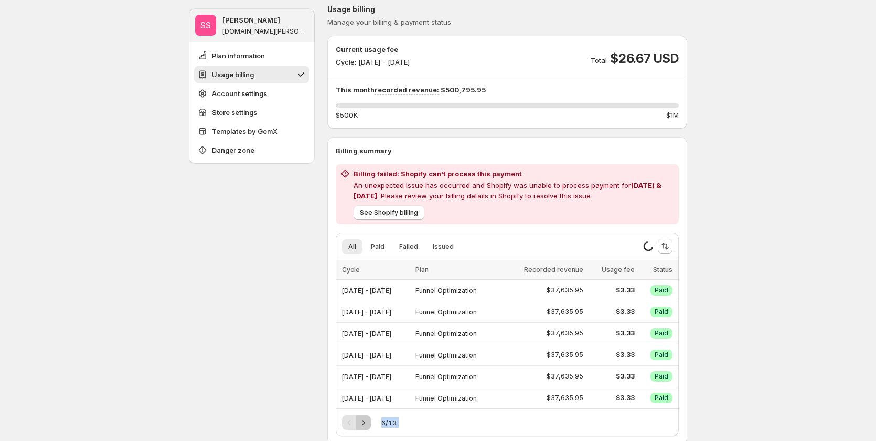
click at [367, 421] on icon "Next" at bounding box center [363, 422] width 10 height 10
click at [367, 421] on div "Pagination" at bounding box center [363, 422] width 15 height 15
click at [367, 421] on icon "Next" at bounding box center [363, 422] width 10 height 10
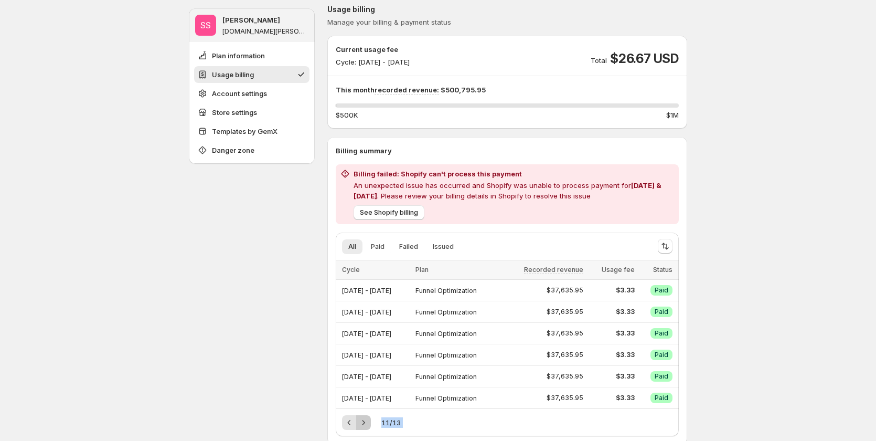
click at [367, 421] on icon "Next" at bounding box center [363, 422] width 10 height 10
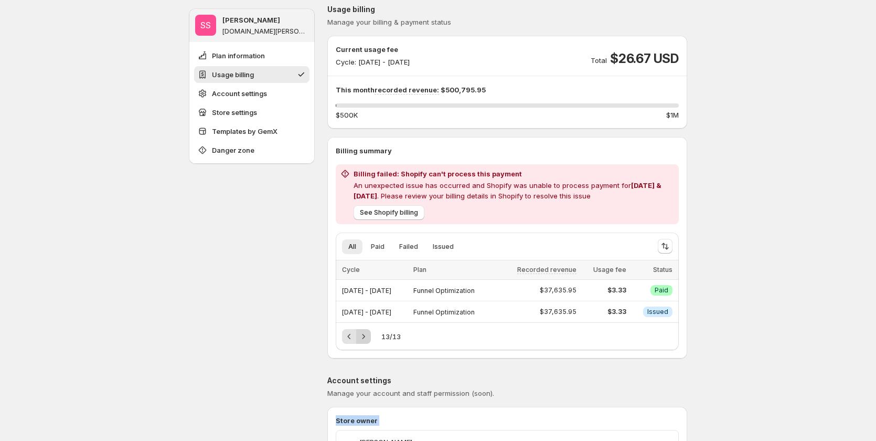
click at [367, 421] on p "Store owner" at bounding box center [507, 420] width 343 height 10
click at [355, 336] on icon "Previous" at bounding box center [349, 336] width 10 height 10
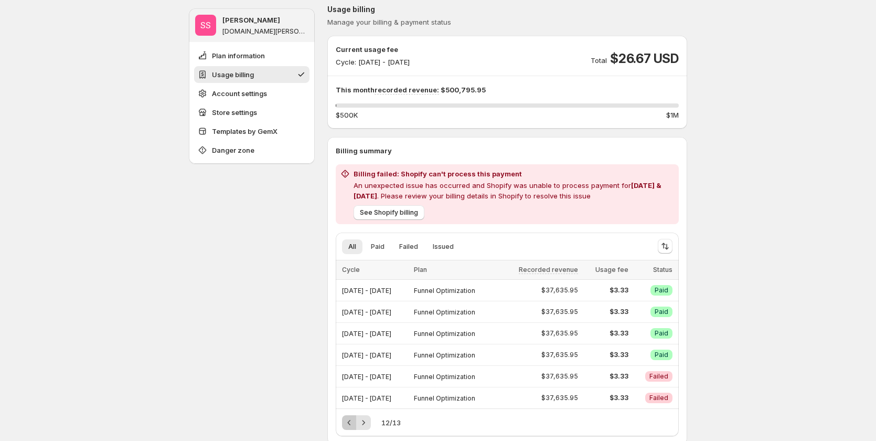
click at [353, 422] on icon "Previous" at bounding box center [349, 422] width 10 height 10
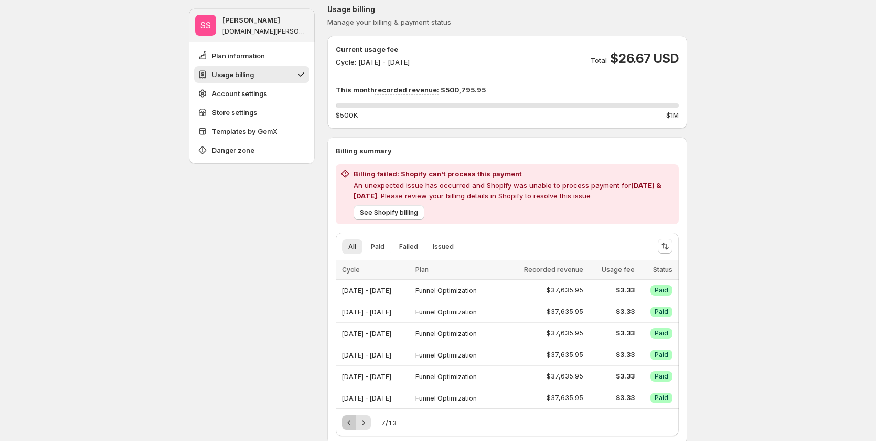
click at [353, 422] on icon "Previous" at bounding box center [349, 422] width 10 height 10
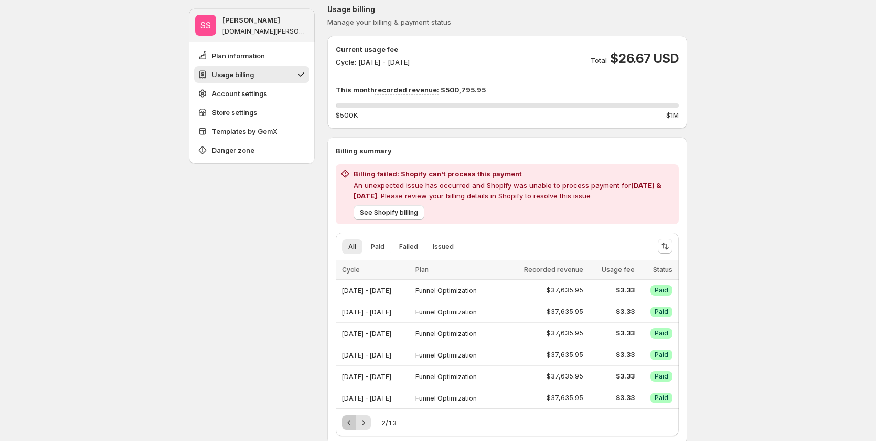
click at [353, 422] on icon "Previous" at bounding box center [349, 422] width 10 height 10
click at [353, 422] on div "Pagination" at bounding box center [349, 422] width 15 height 15
click at [360, 419] on button "Next" at bounding box center [363, 422] width 15 height 15
click at [361, 420] on icon "Next" at bounding box center [363, 422] width 10 height 10
click at [365, 421] on icon "Next" at bounding box center [363, 422] width 10 height 10
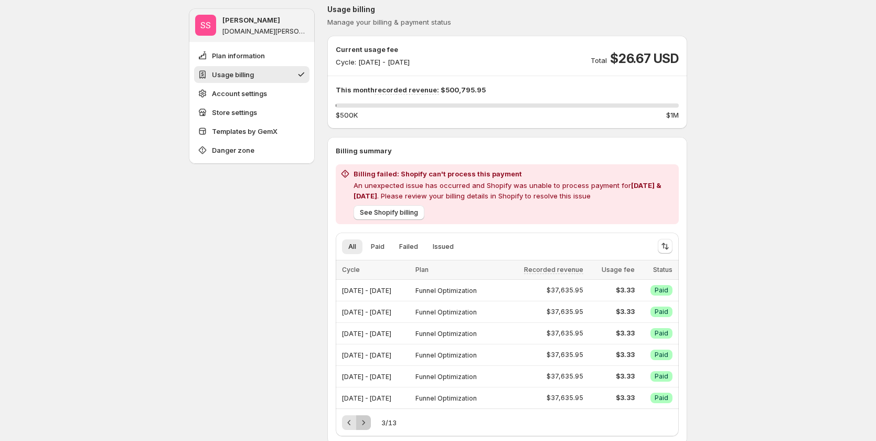
click at [365, 421] on icon "Next" at bounding box center [363, 422] width 10 height 10
click at [365, 421] on icon "Next" at bounding box center [364, 422] width 3 height 5
click at [366, 421] on icon "Next" at bounding box center [363, 422] width 10 height 10
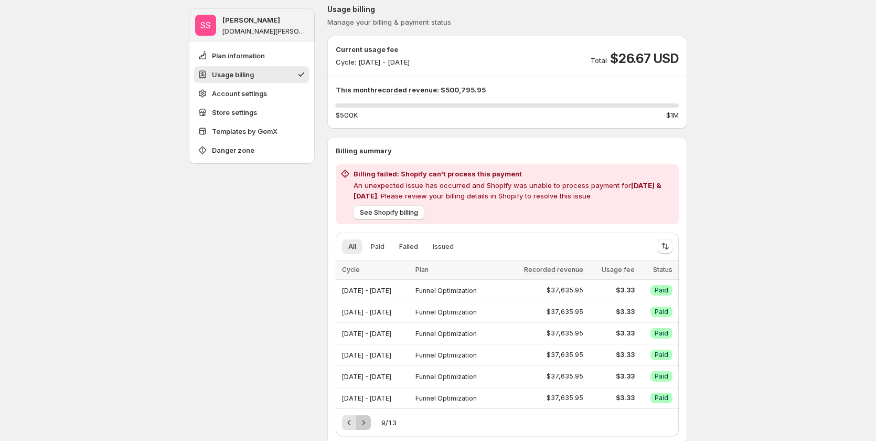
click at [367, 421] on icon "Next" at bounding box center [363, 422] width 10 height 10
click at [368, 422] on icon "Next" at bounding box center [363, 422] width 10 height 10
click at [369, 422] on icon "Next" at bounding box center [363, 422] width 10 height 10
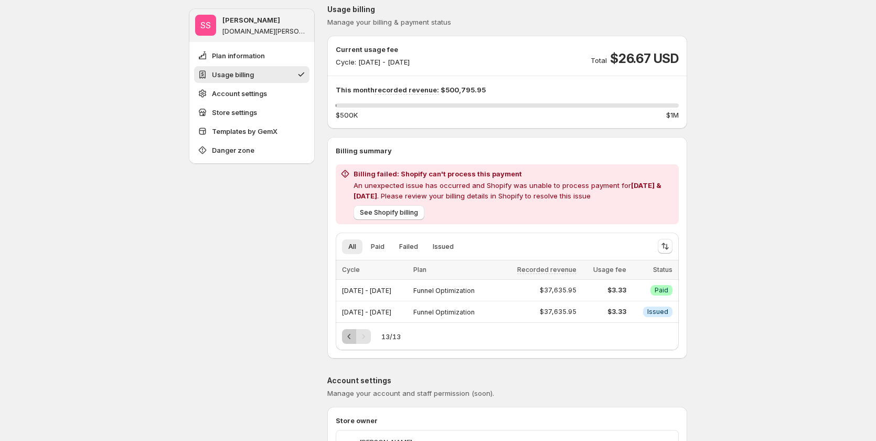
click at [348, 331] on button "Previous" at bounding box center [349, 336] width 15 height 15
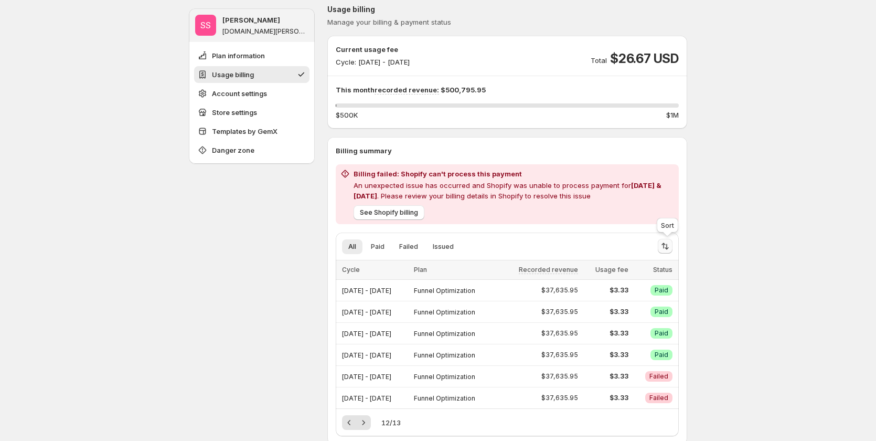
click at [671, 247] on icon "Sort the results" at bounding box center [665, 246] width 10 height 10
click at [638, 286] on span "Recorded revenue" at bounding box center [633, 290] width 61 height 10
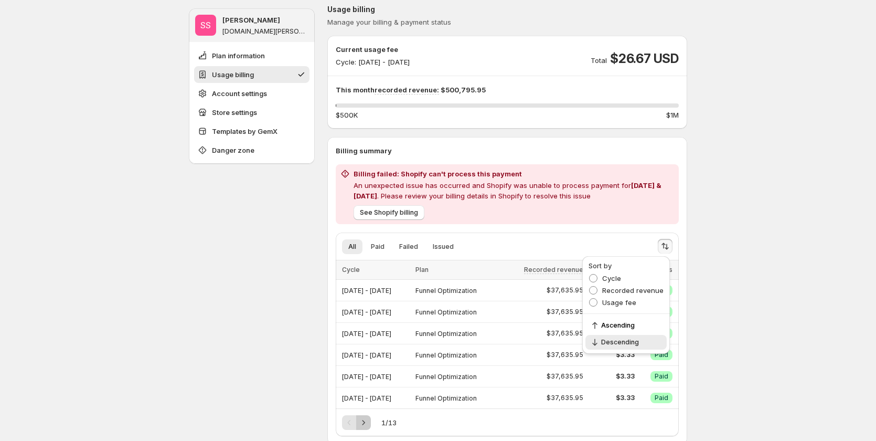
click at [364, 422] on icon "Next" at bounding box center [363, 422] width 10 height 10
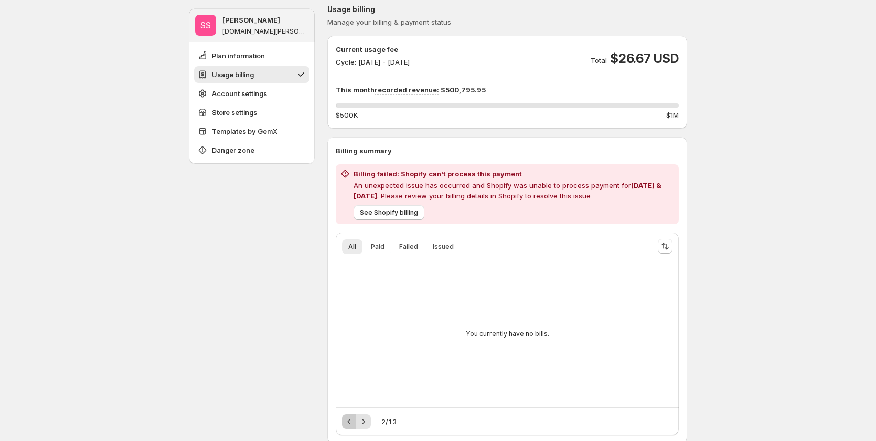
click at [350, 419] on icon "Previous" at bounding box center [349, 421] width 10 height 10
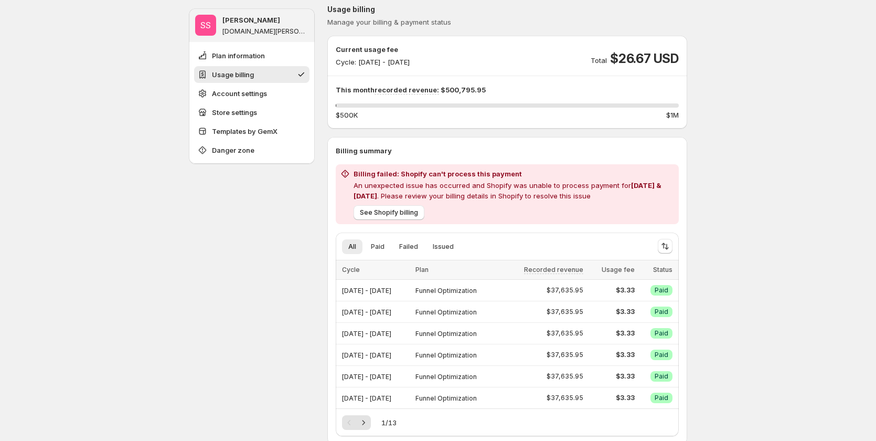
click at [660, 246] on div at bounding box center [665, 246] width 23 height 21
click at [668, 249] on icon "Sort the results" at bounding box center [665, 246] width 10 height 10
click at [365, 422] on icon "Next" at bounding box center [363, 422] width 10 height 10
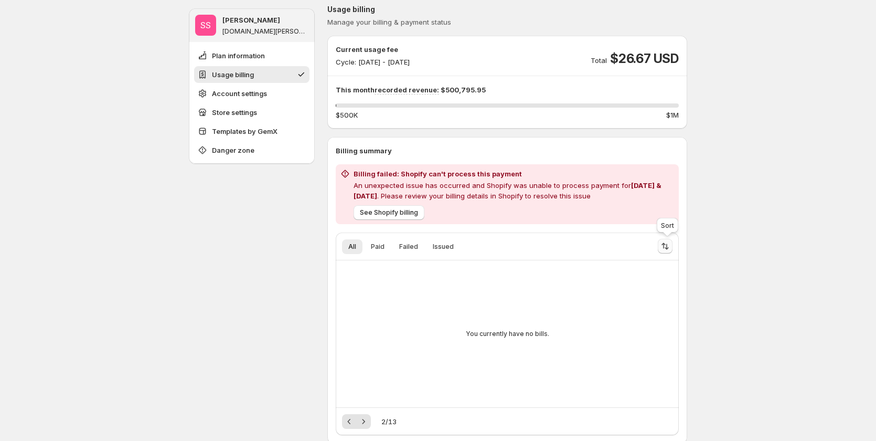
click at [671, 244] on icon "Sort the results" at bounding box center [665, 246] width 10 height 10
click at [620, 302] on span "Usage fee" at bounding box center [620, 302] width 34 height 8
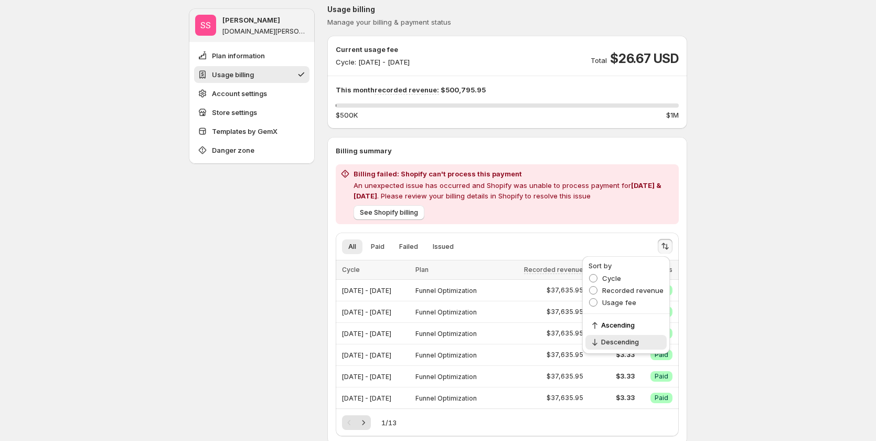
click at [414, 420] on div "1 / 13" at bounding box center [507, 422] width 331 height 15
click at [369, 424] on icon "Next" at bounding box center [363, 422] width 10 height 10
click at [670, 242] on icon "Sort the results" at bounding box center [665, 246] width 10 height 10
click at [633, 289] on span "Recorded revenue" at bounding box center [633, 290] width 61 height 8
click at [620, 303] on span "Usage fee" at bounding box center [620, 302] width 34 height 8
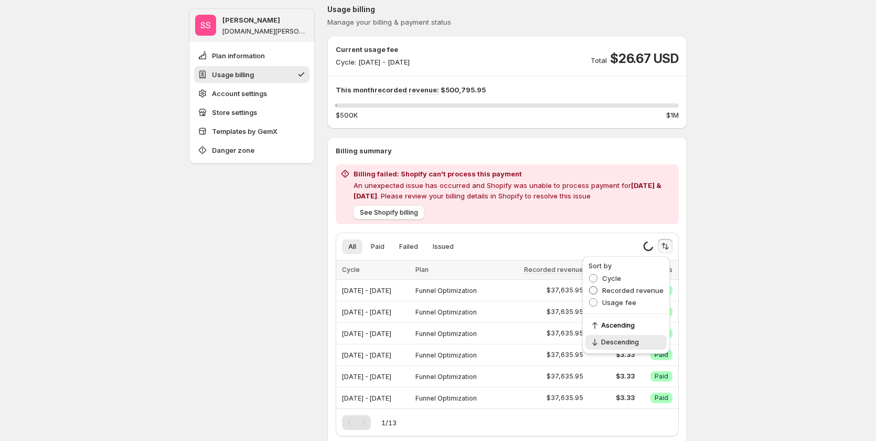
click at [628, 286] on span "Recorded revenue" at bounding box center [633, 290] width 61 height 10
click at [627, 295] on div "Recorded revenue" at bounding box center [626, 291] width 75 height 12
click at [624, 301] on span "Usage fee" at bounding box center [620, 302] width 34 height 8
click at [625, 290] on span "Recorded revenue" at bounding box center [633, 290] width 61 height 8
click at [624, 300] on span "Usage fee" at bounding box center [620, 302] width 34 height 8
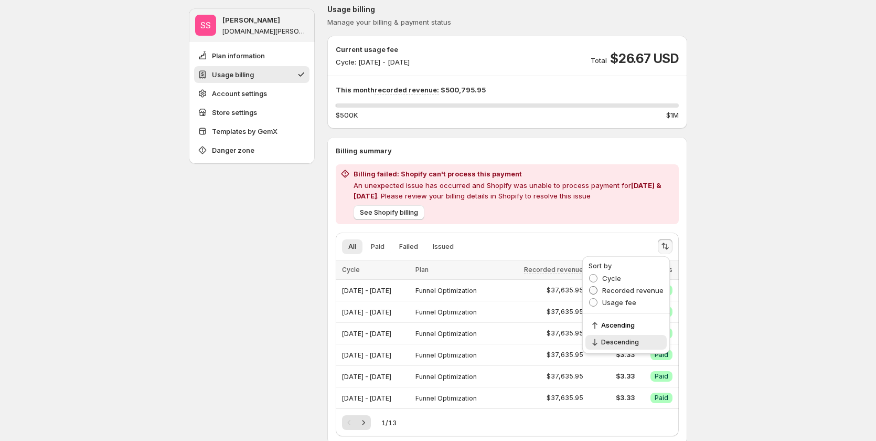
click at [627, 290] on span "Recorded revenue" at bounding box center [633, 290] width 61 height 8
click at [617, 271] on fieldset "Sort by Cycle Recorded revenue Usage fee" at bounding box center [626, 284] width 75 height 49
click at [617, 278] on span "Cycle" at bounding box center [612, 278] width 19 height 8
click at [667, 249] on icon "Sort the results" at bounding box center [665, 246] width 10 height 10
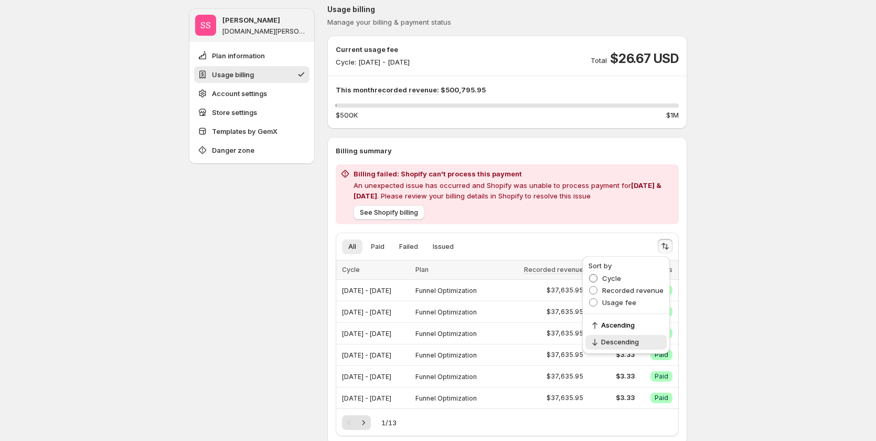
click at [621, 276] on span "Cycle" at bounding box center [612, 278] width 19 height 8
click at [365, 428] on button "Next" at bounding box center [363, 422] width 15 height 15
click at [365, 426] on icon "Next" at bounding box center [363, 422] width 10 height 10
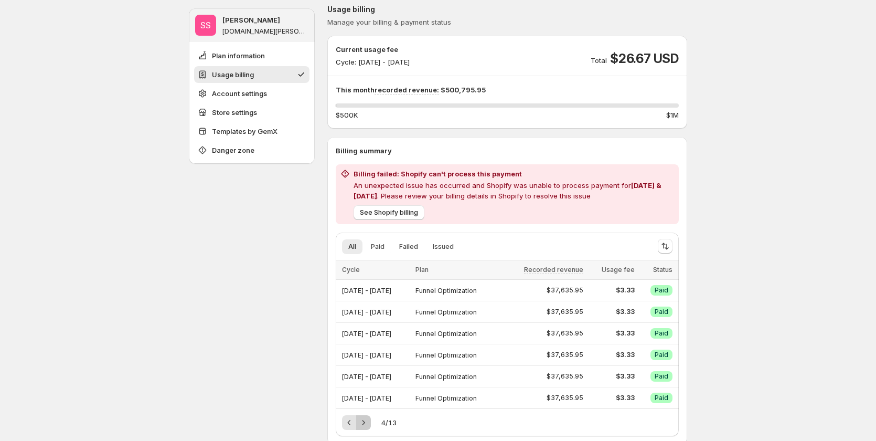
click at [365, 426] on icon "Next" at bounding box center [363, 422] width 10 height 10
click at [366, 425] on icon "Next" at bounding box center [363, 422] width 10 height 10
click at [365, 424] on icon "Next" at bounding box center [364, 422] width 3 height 5
click at [365, 423] on icon "Next" at bounding box center [364, 422] width 3 height 5
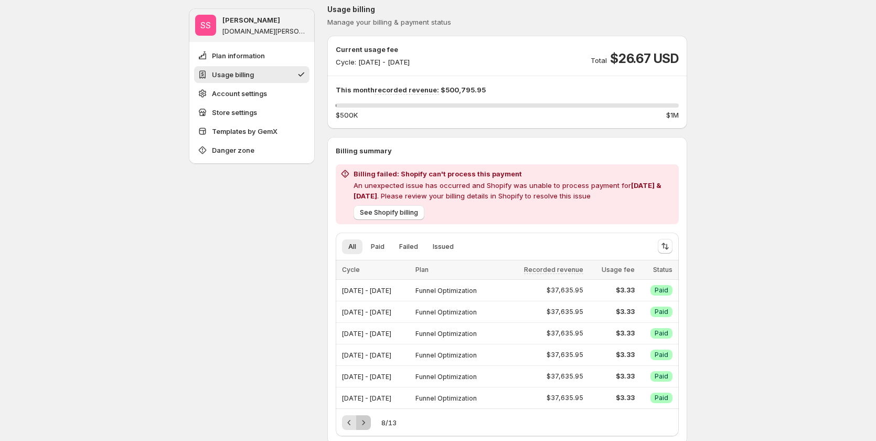
click at [365, 423] on icon "Next" at bounding box center [364, 422] width 3 height 5
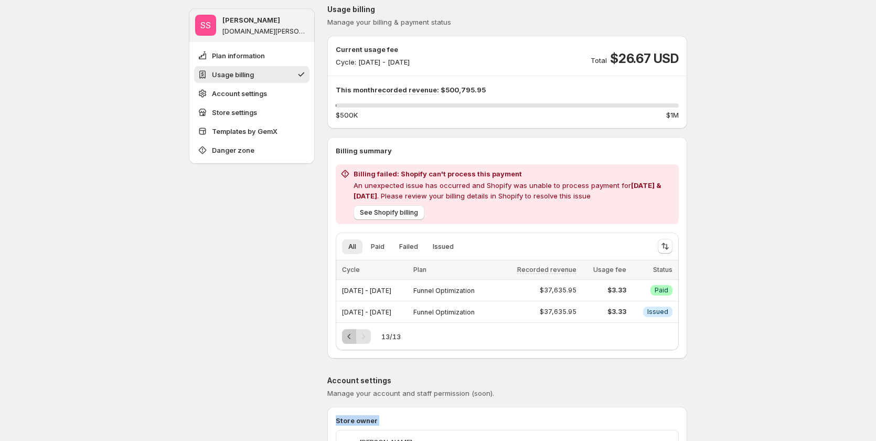
click at [347, 339] on icon "Previous" at bounding box center [349, 336] width 10 height 10
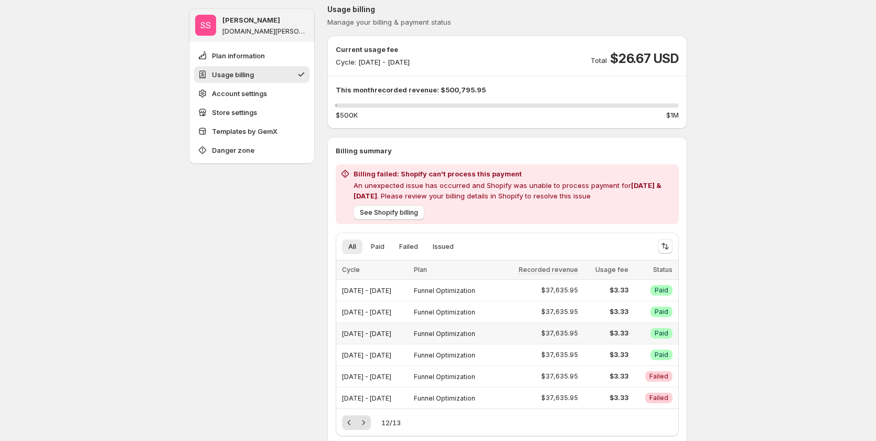
click at [347, 337] on span "Jul 15, 2025 - Jul 19, 2025" at bounding box center [366, 334] width 49 height 8
click at [355, 421] on icon "Previous" at bounding box center [349, 422] width 10 height 10
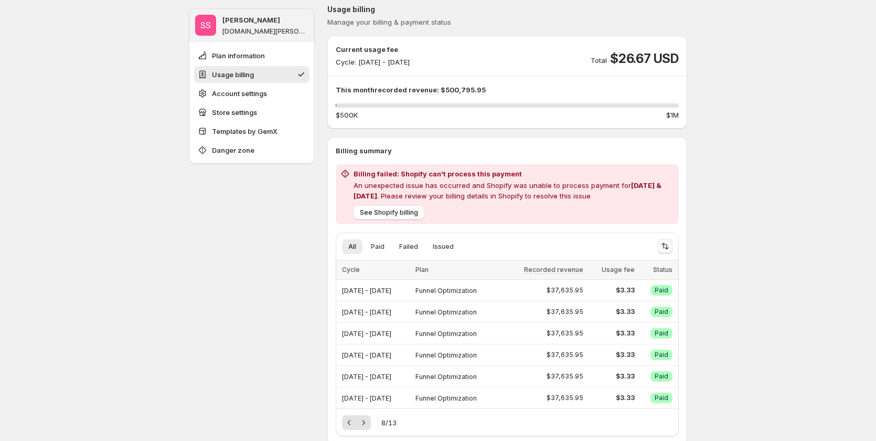
click at [673, 245] on button "Sort the results" at bounding box center [665, 246] width 15 height 15
click at [667, 245] on icon "Sort the results" at bounding box center [665, 246] width 10 height 10
click at [640, 288] on span "Recorded revenue" at bounding box center [633, 290] width 61 height 8
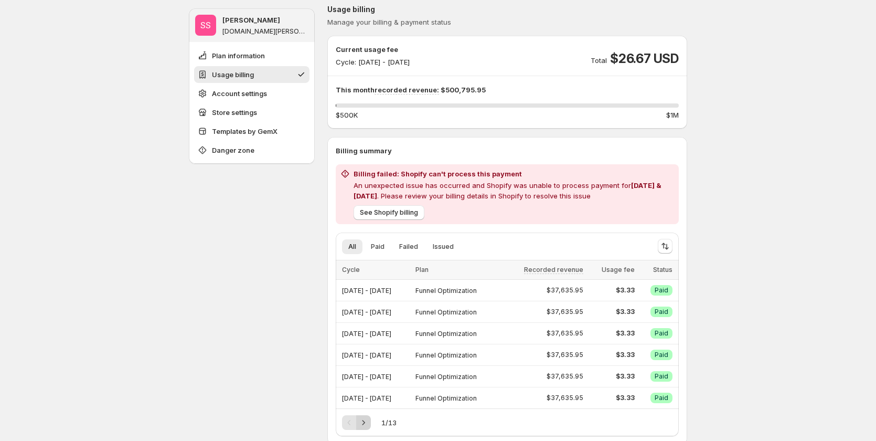
click at [364, 420] on icon "Next" at bounding box center [363, 422] width 10 height 10
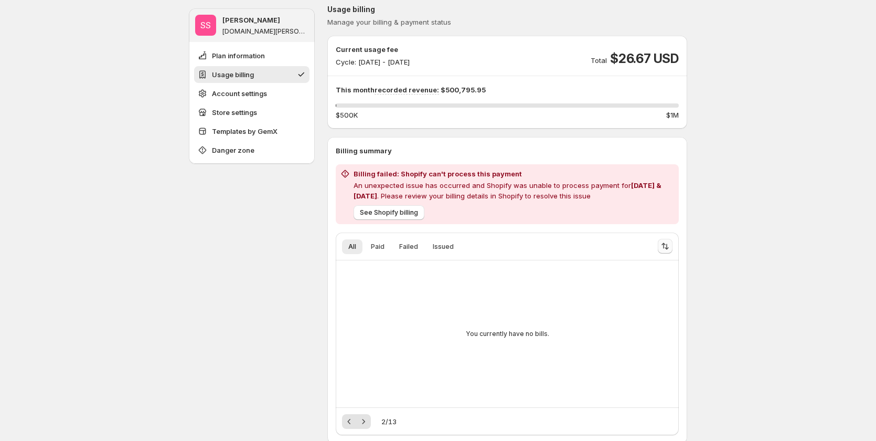
click at [671, 245] on icon "Sort the results" at bounding box center [665, 246] width 10 height 10
click at [614, 278] on span "Cycle" at bounding box center [612, 278] width 19 height 8
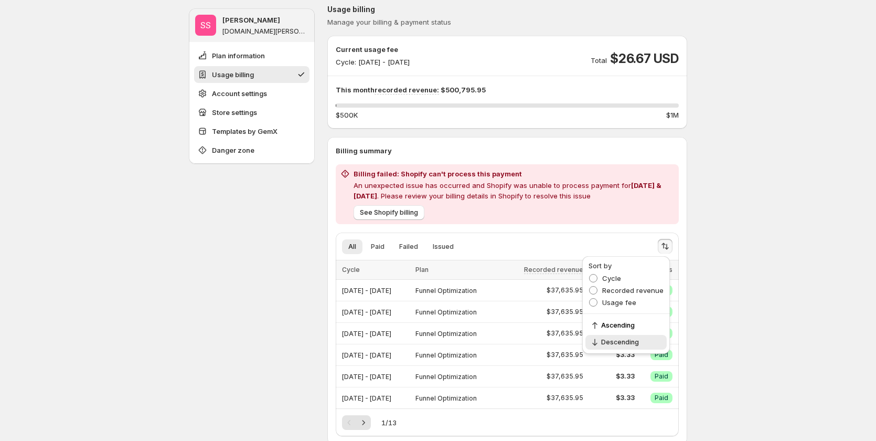
click at [365, 425] on icon "Next" at bounding box center [363, 422] width 10 height 10
click at [366, 424] on icon "Next" at bounding box center [363, 422] width 10 height 10
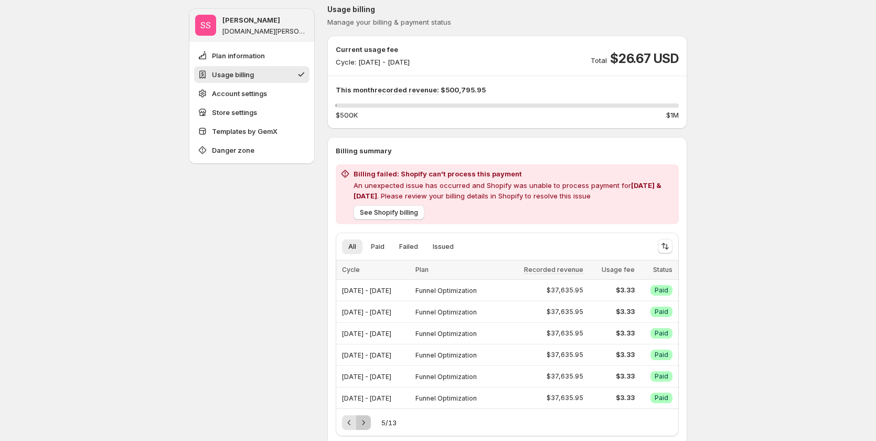
click at [366, 424] on icon "Next" at bounding box center [363, 422] width 10 height 10
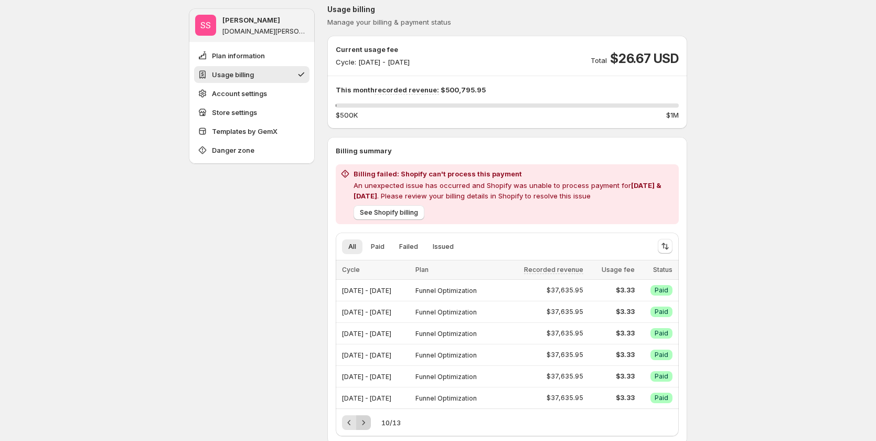
click at [366, 424] on icon "Next" at bounding box center [363, 422] width 10 height 10
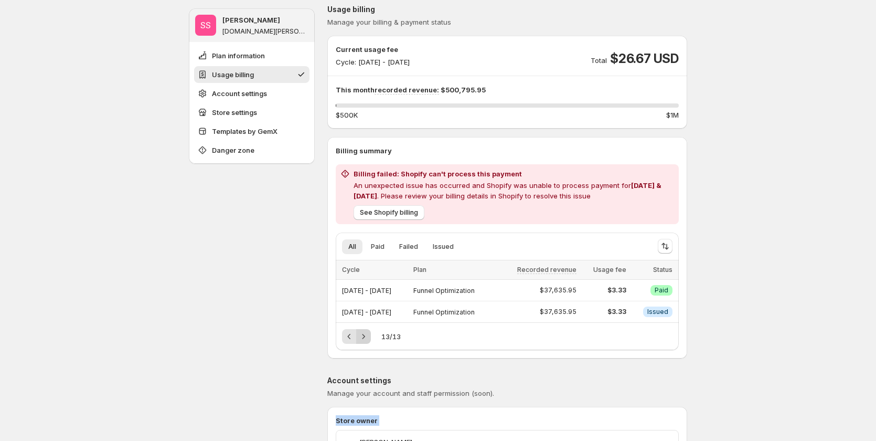
click at [366, 424] on p "Store owner" at bounding box center [507, 420] width 343 height 10
click at [355, 340] on icon "Previous" at bounding box center [349, 336] width 10 height 10
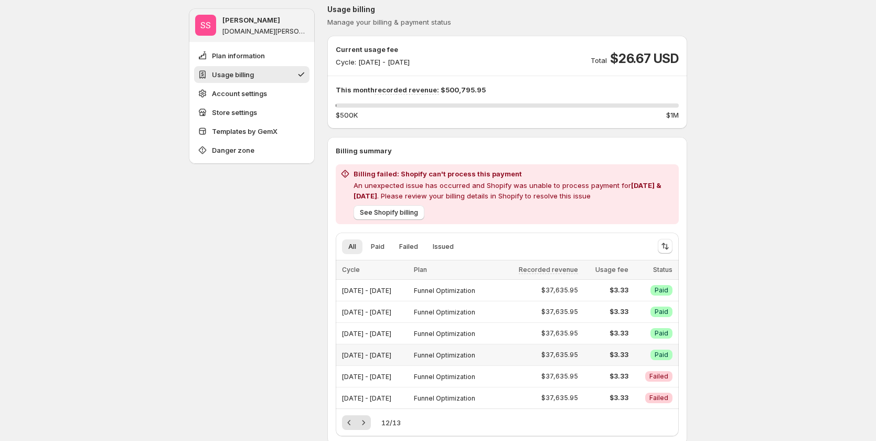
scroll to position [157, 0]
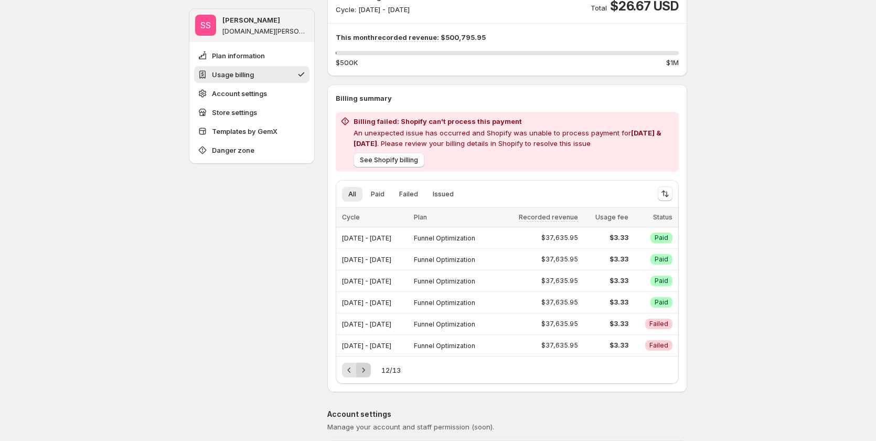
click at [365, 369] on icon "Next" at bounding box center [363, 370] width 10 height 10
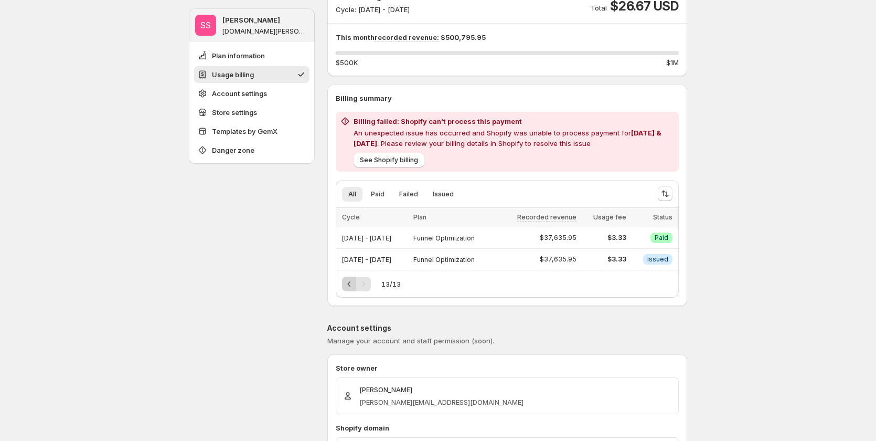
click at [354, 283] on icon "Previous" at bounding box center [349, 284] width 10 height 10
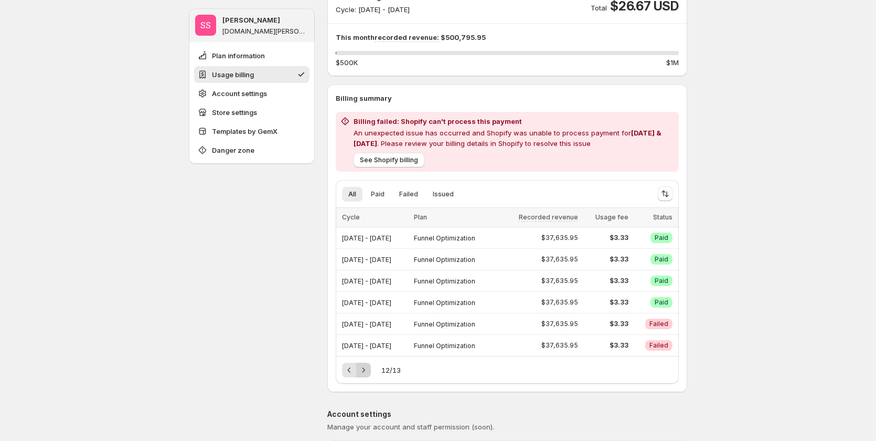
click at [369, 371] on icon "Next" at bounding box center [363, 370] width 10 height 10
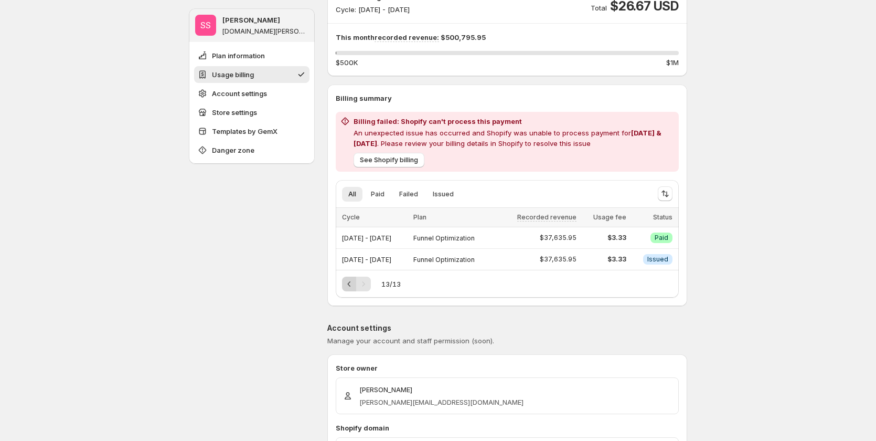
click at [351, 282] on icon "Previous" at bounding box center [349, 283] width 3 height 5
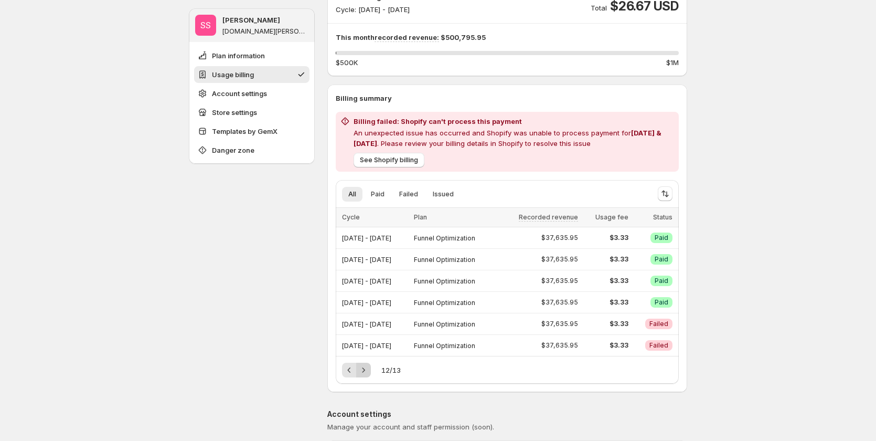
click at [369, 369] on icon "Next" at bounding box center [363, 370] width 10 height 10
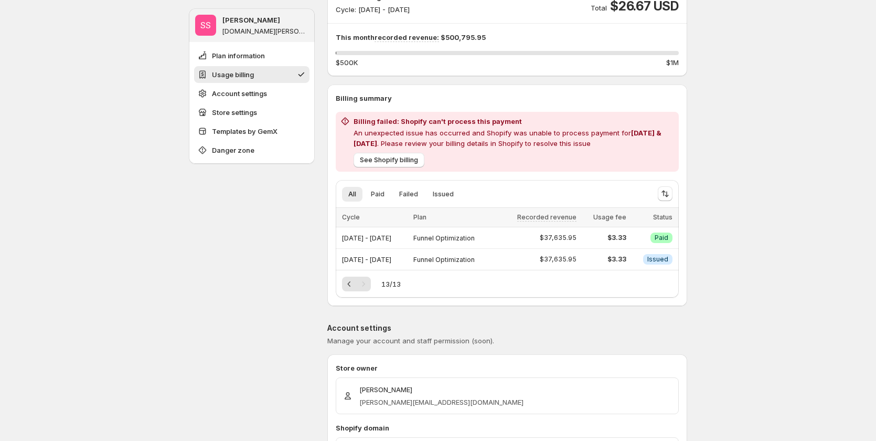
click at [386, 313] on div "Plan information Manage or change your subscription. View our terms of service …" at bounding box center [507, 419] width 360 height 1132
click at [351, 278] on button "Previous" at bounding box center [349, 284] width 15 height 15
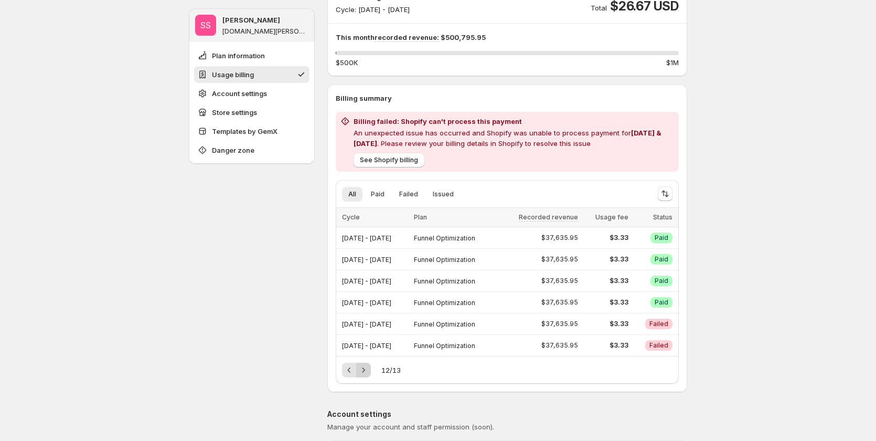
click at [369, 372] on icon "Next" at bounding box center [363, 370] width 10 height 10
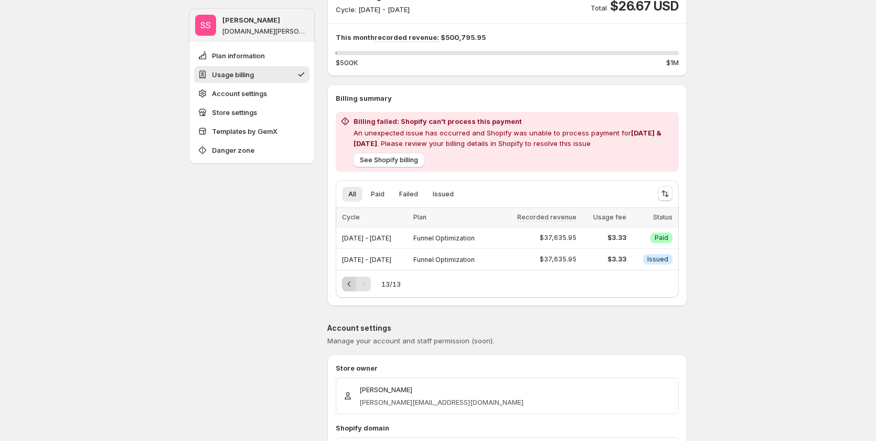
click at [352, 289] on icon "Previous" at bounding box center [349, 284] width 10 height 10
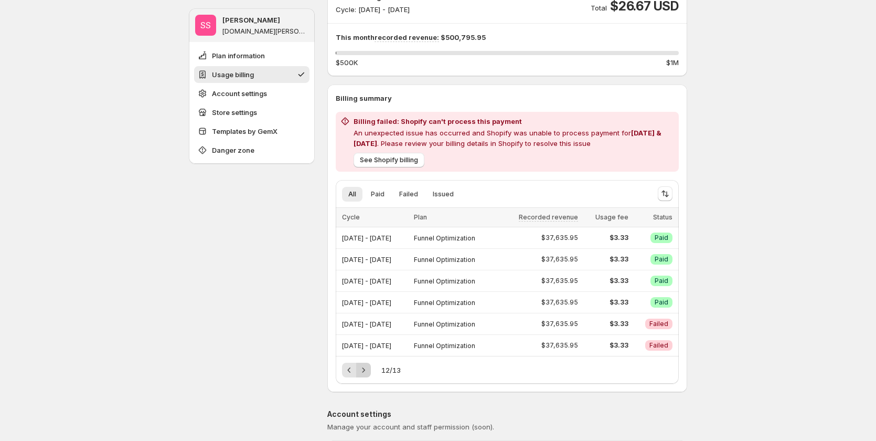
click at [367, 372] on icon "Next" at bounding box center [363, 370] width 10 height 10
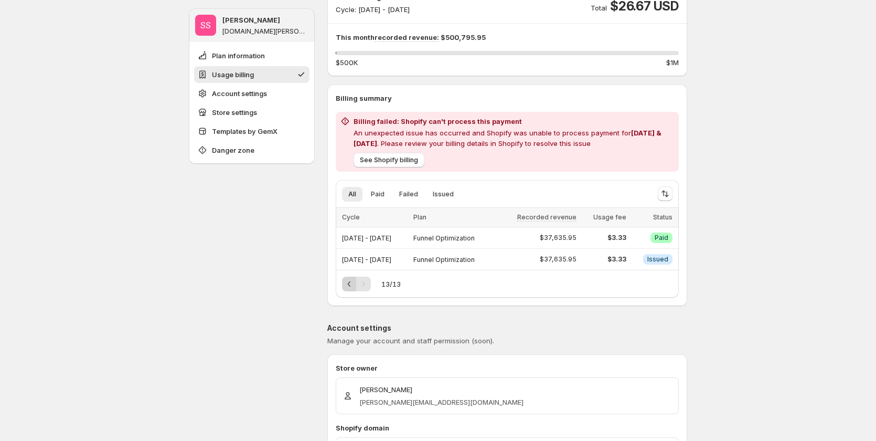
click at [354, 284] on icon "Previous" at bounding box center [349, 284] width 10 height 10
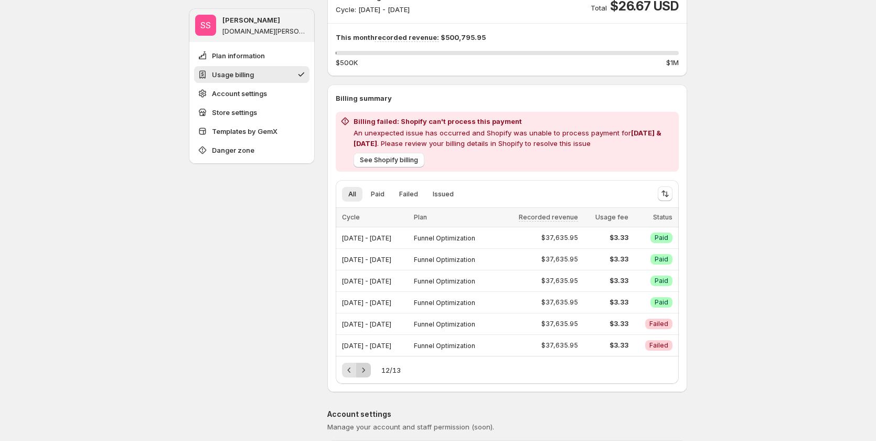
click at [366, 372] on icon "Next" at bounding box center [363, 370] width 10 height 10
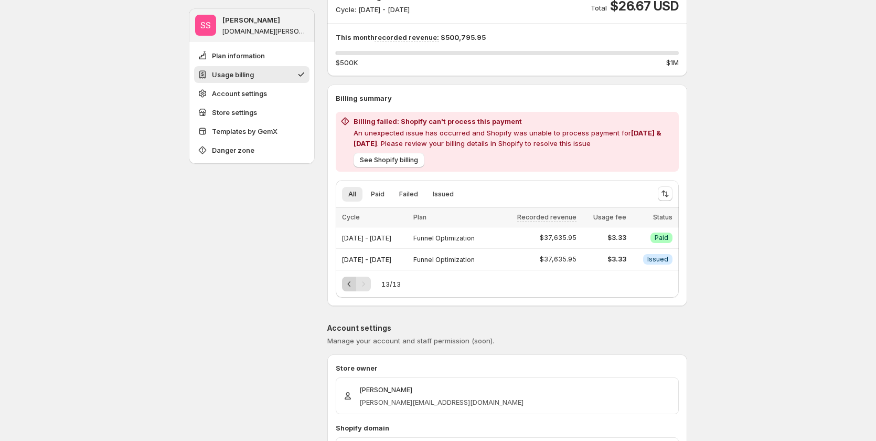
click at [355, 284] on icon "Previous" at bounding box center [349, 284] width 10 height 10
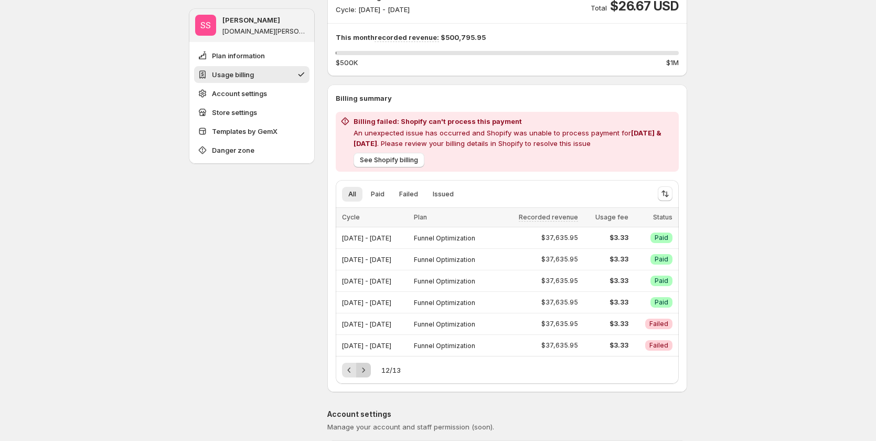
click at [365, 371] on icon "Next" at bounding box center [363, 370] width 10 height 10
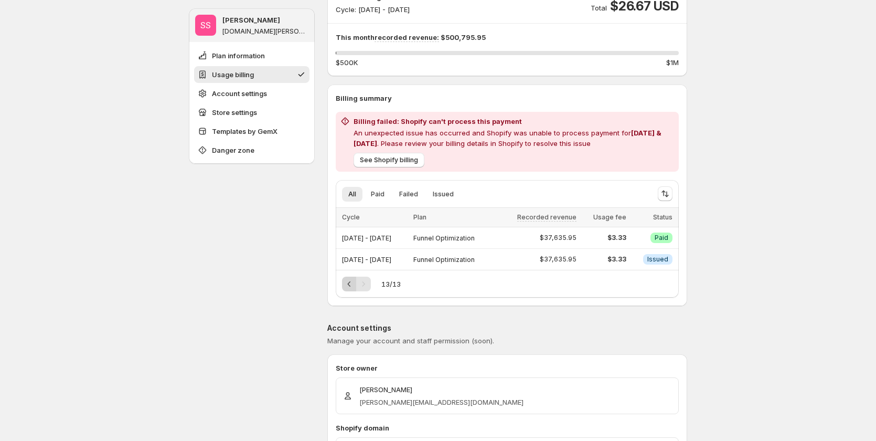
click at [353, 287] on icon "Previous" at bounding box center [349, 284] width 10 height 10
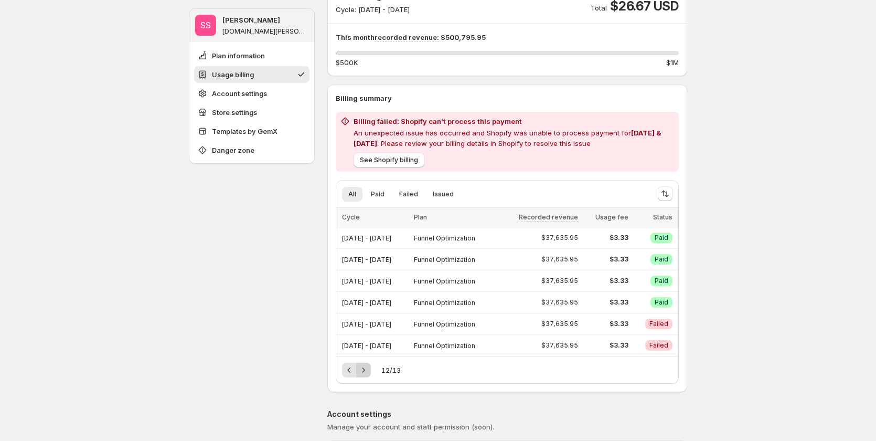
click at [367, 369] on icon "Next" at bounding box center [363, 370] width 10 height 10
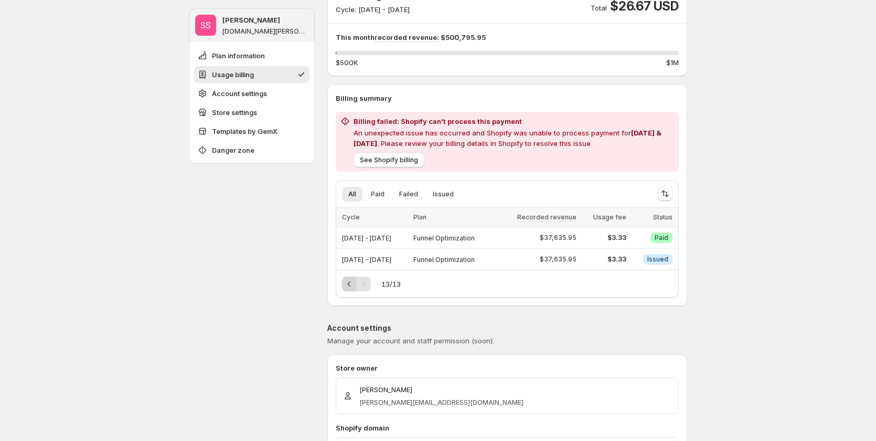
click at [355, 281] on icon "Previous" at bounding box center [349, 284] width 10 height 10
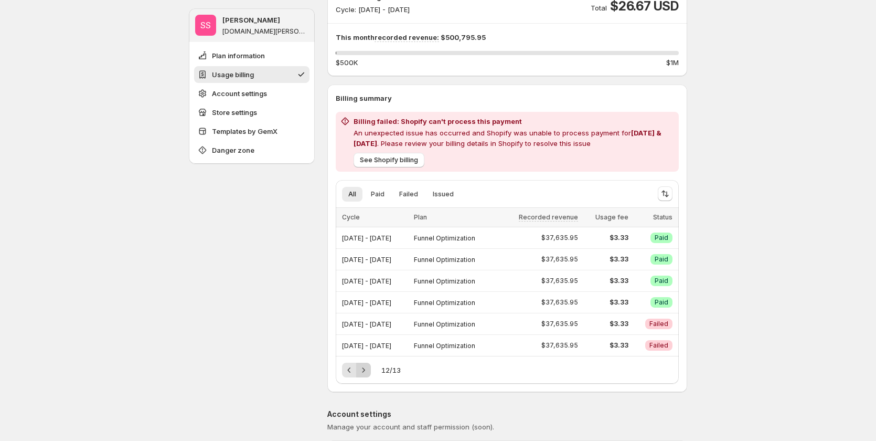
click at [367, 367] on icon "Next" at bounding box center [363, 370] width 10 height 10
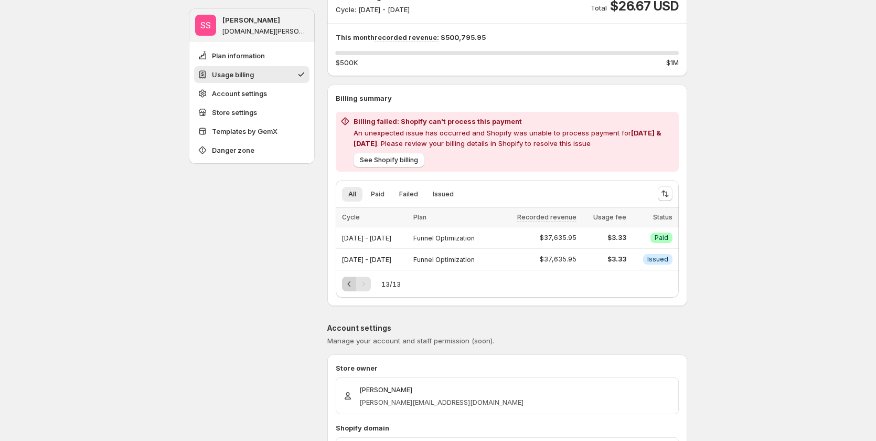
click at [355, 284] on icon "Previous" at bounding box center [349, 284] width 10 height 10
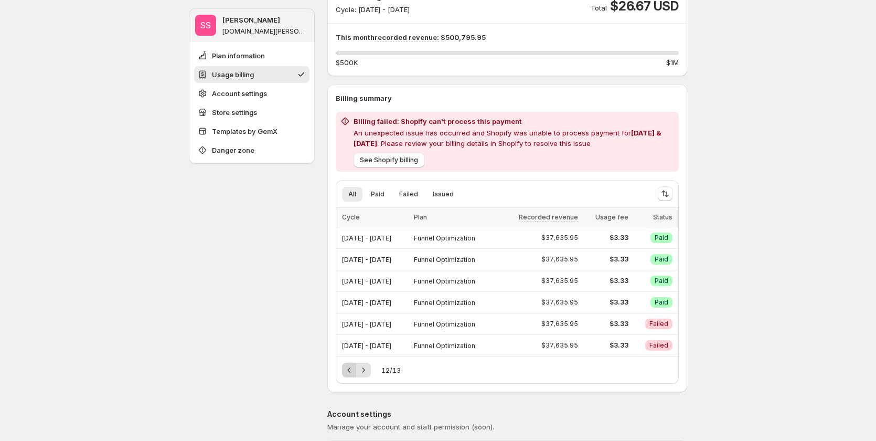
click at [353, 370] on icon "Previous" at bounding box center [349, 370] width 10 height 10
click at [354, 372] on icon "Previous" at bounding box center [349, 370] width 10 height 10
click at [664, 193] on icon "Sort the results" at bounding box center [665, 193] width 10 height 10
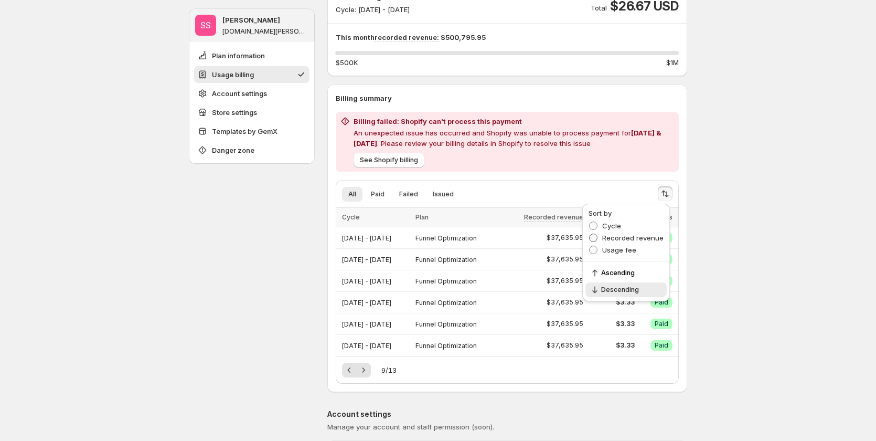
click at [620, 234] on span "Recorded revenue" at bounding box center [633, 238] width 61 height 8
click at [626, 251] on span "Usage fee" at bounding box center [620, 250] width 34 height 8
click at [365, 369] on icon "Next" at bounding box center [363, 370] width 10 height 10
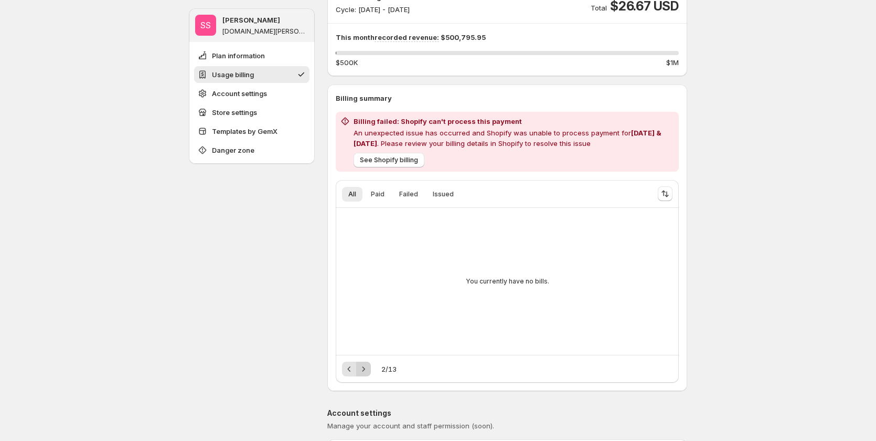
click at [366, 368] on icon "Next" at bounding box center [363, 369] width 10 height 10
click at [355, 371] on div "Pagination" at bounding box center [349, 369] width 15 height 15
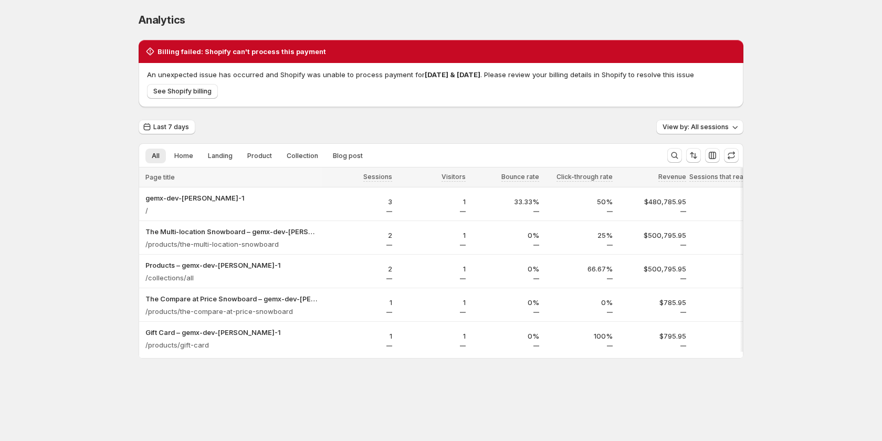
click at [164, 52] on h2 "Billing failed: Shopify can't process this payment" at bounding box center [241, 51] width 168 height 10
copy h2 "Billing"
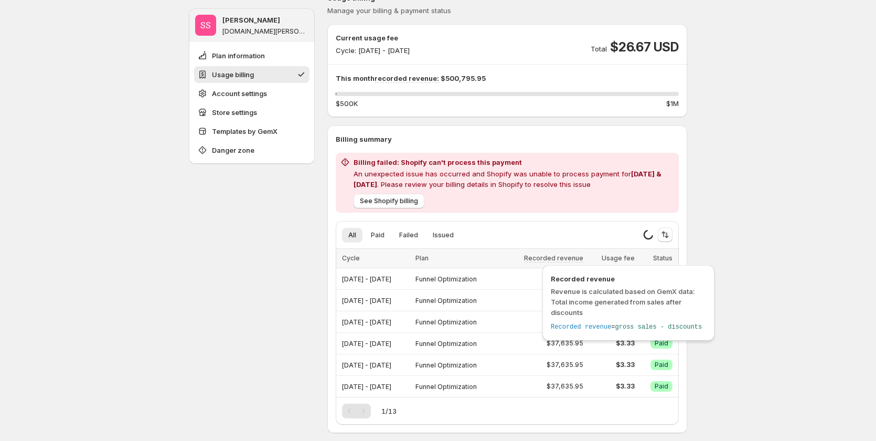
scroll to position [157, 0]
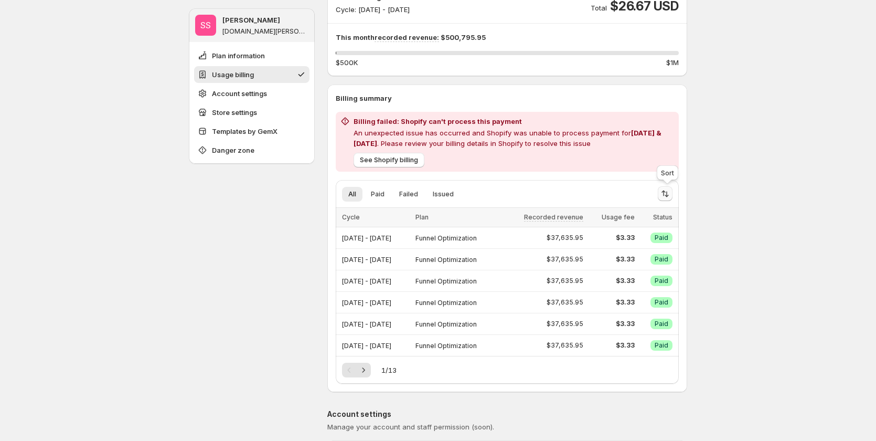
click at [669, 196] on icon "Sort the results" at bounding box center [667, 195] width 4 height 6
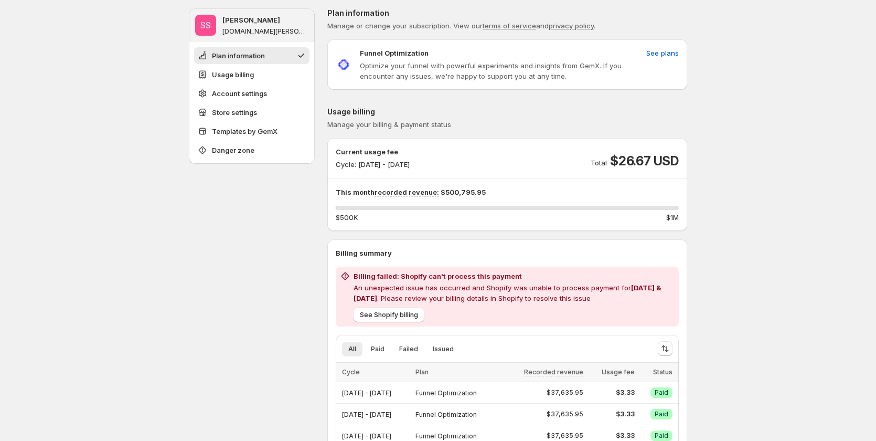
scroll to position [0, 0]
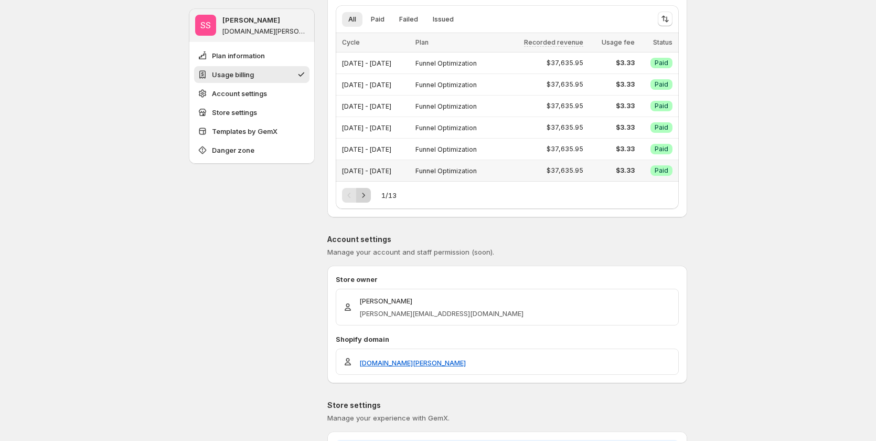
scroll to position [315, 0]
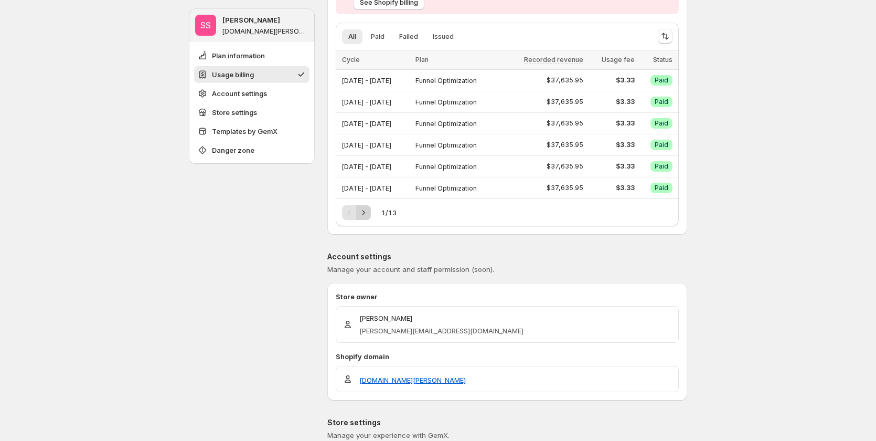
click at [365, 214] on icon "Next" at bounding box center [363, 212] width 10 height 10
click at [355, 213] on icon "Previous" at bounding box center [349, 212] width 10 height 10
click at [355, 213] on div "Pagination" at bounding box center [349, 212] width 15 height 15
click at [366, 212] on icon "Next" at bounding box center [363, 212] width 10 height 10
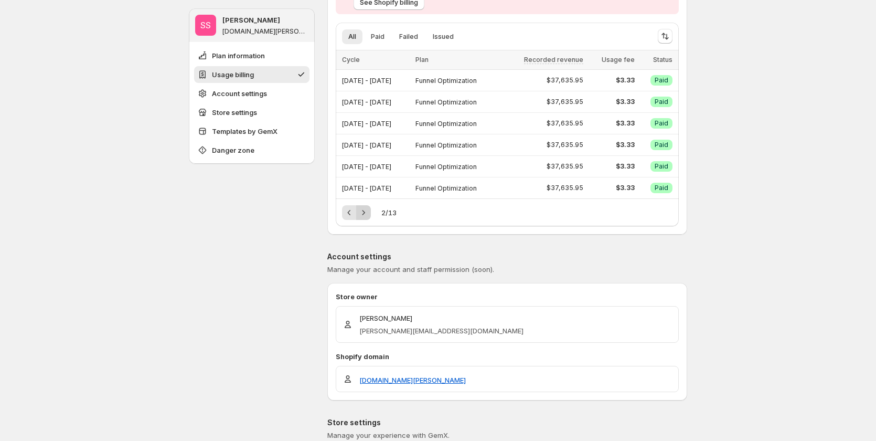
click at [366, 212] on icon "Next" at bounding box center [363, 212] width 10 height 10
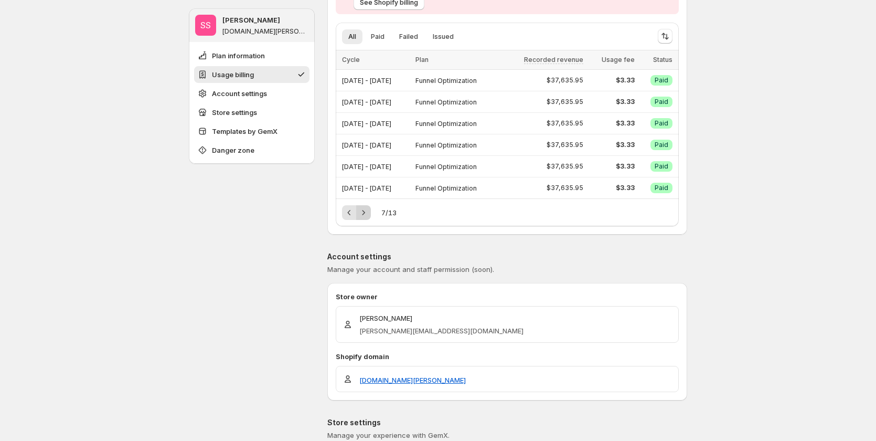
click at [369, 211] on icon "Next" at bounding box center [363, 212] width 10 height 10
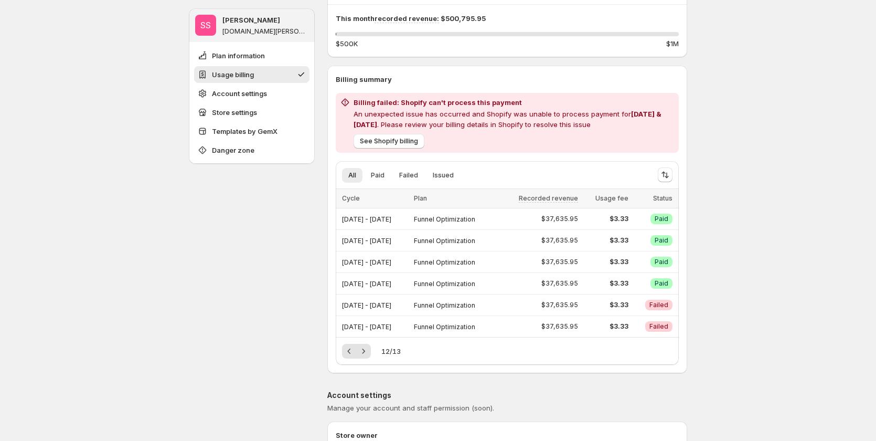
scroll to position [157, 0]
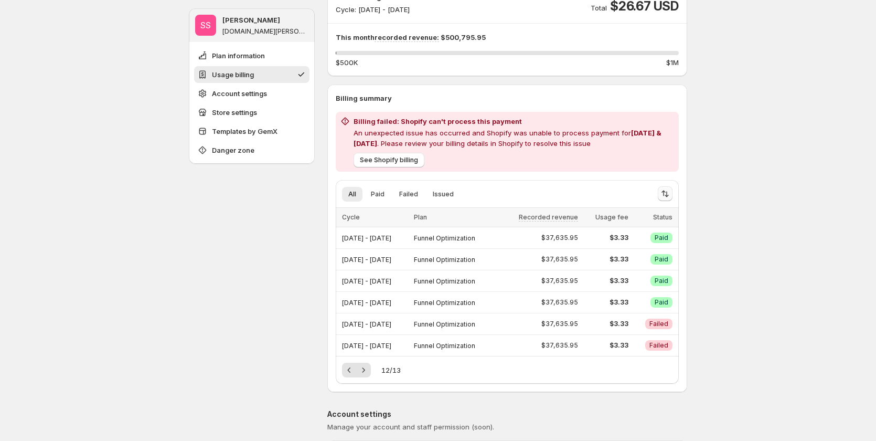
click at [668, 187] on button "Sort the results" at bounding box center [665, 193] width 15 height 15
click at [628, 240] on span "Recorded revenue" at bounding box center [633, 238] width 61 height 8
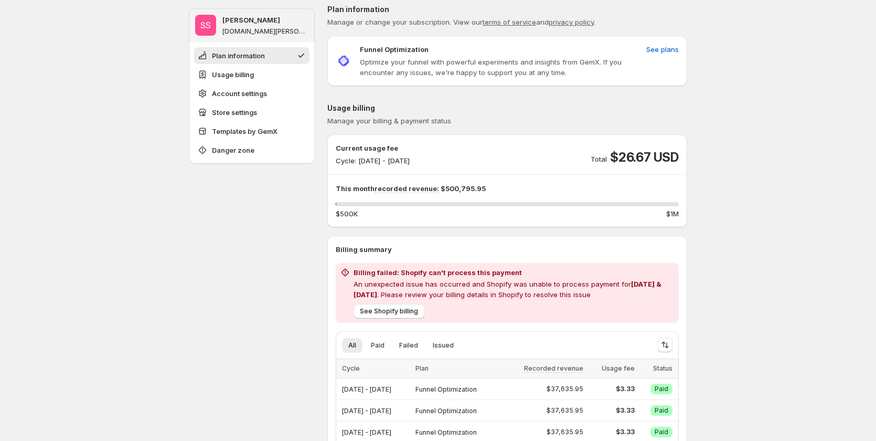
scroll to position [0, 0]
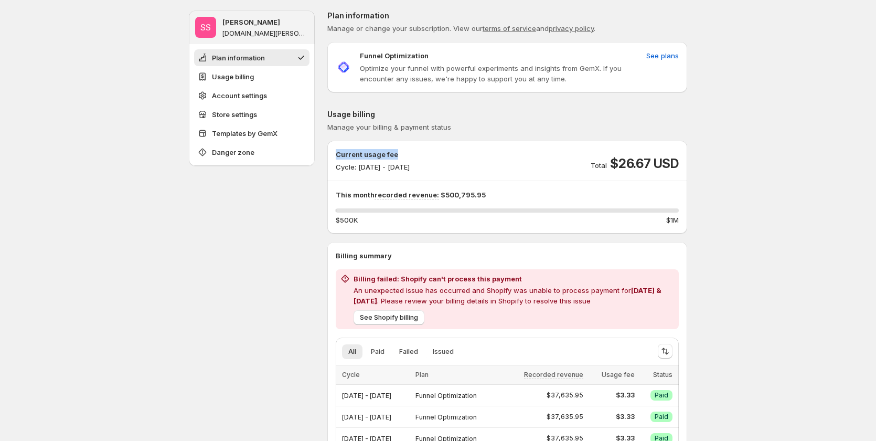
copy p "Current usage fee"
drag, startPoint x: 399, startPoint y: 159, endPoint x: 335, endPoint y: 155, distance: 64.6
click at [335, 155] on div "Current usage fee Cycle: Sep 17, 2025 - Sep 30, 2025 Total $26.67 USD This mont…" at bounding box center [507, 187] width 360 height 76
click at [367, 258] on p "Billing summary" at bounding box center [507, 255] width 343 height 10
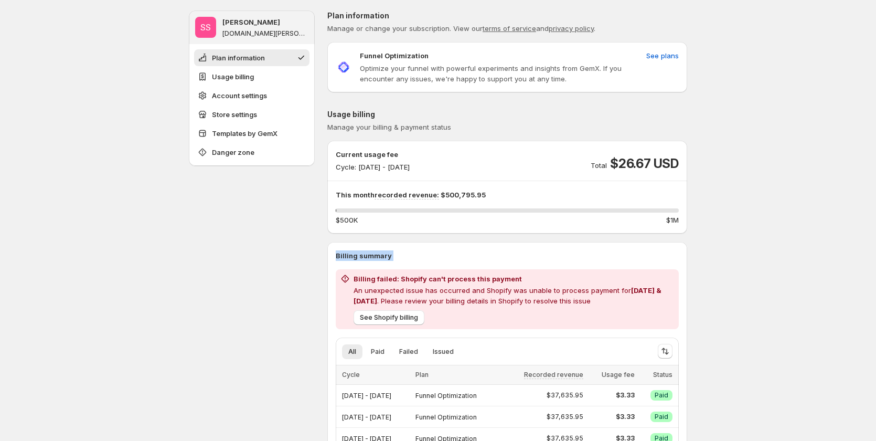
click at [367, 258] on p "Billing summary" at bounding box center [507, 255] width 343 height 10
copy div "Billing summary"
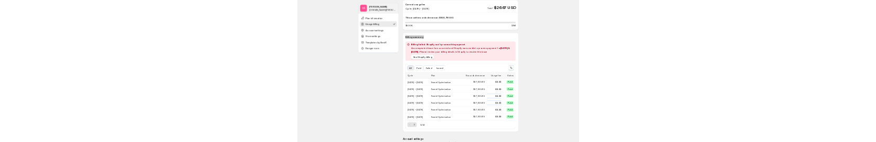
scroll to position [210, 0]
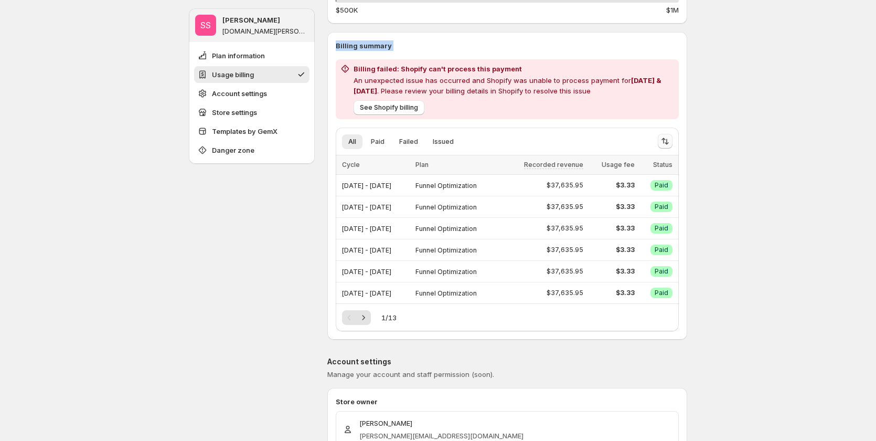
click at [666, 135] on button "Sort the results" at bounding box center [665, 141] width 15 height 15
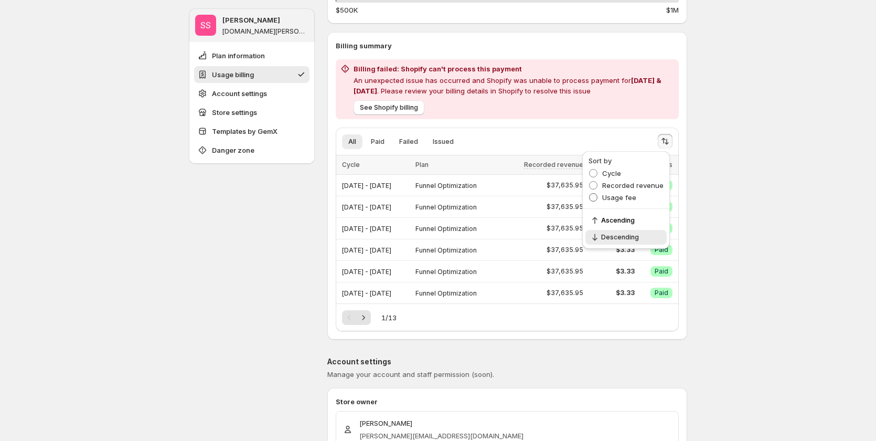
click at [611, 198] on span "Usage fee" at bounding box center [620, 197] width 34 height 8
click at [366, 317] on icon "Next" at bounding box center [363, 317] width 10 height 10
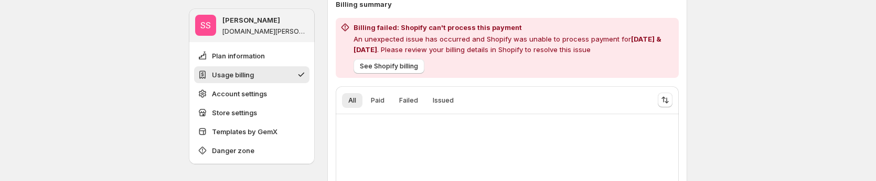
scroll to position [262, 0]
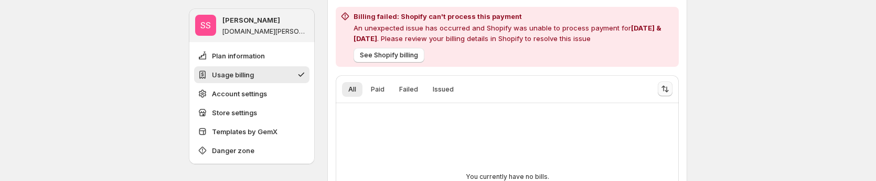
click at [669, 91] on icon "Sort the results" at bounding box center [667, 90] width 4 height 6
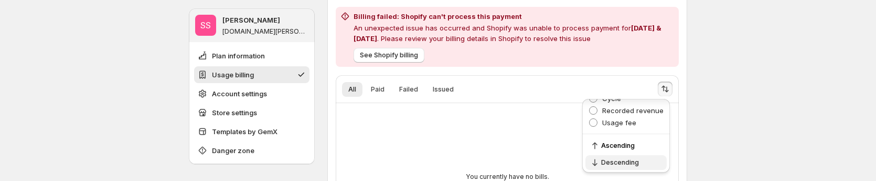
scroll to position [24, 0]
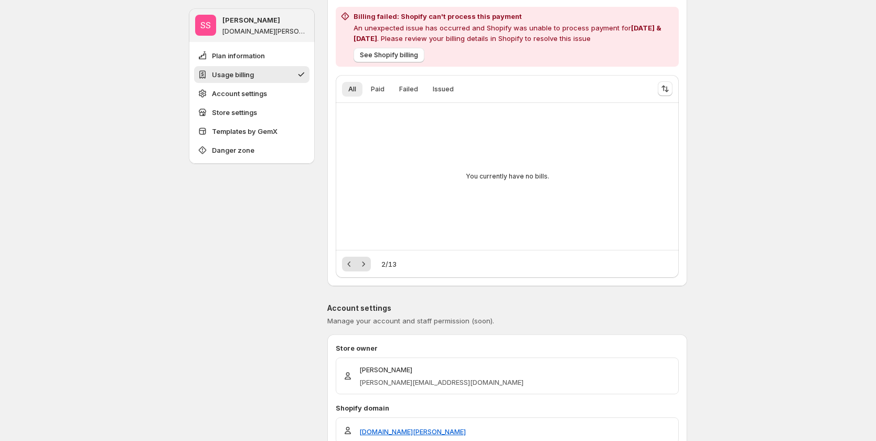
click at [363, 18] on h2 "Billing failed: Shopify can't process this payment" at bounding box center [514, 16] width 321 height 10
copy h2 "Billing"
click at [670, 88] on icon "Sort the results" at bounding box center [665, 88] width 10 height 10
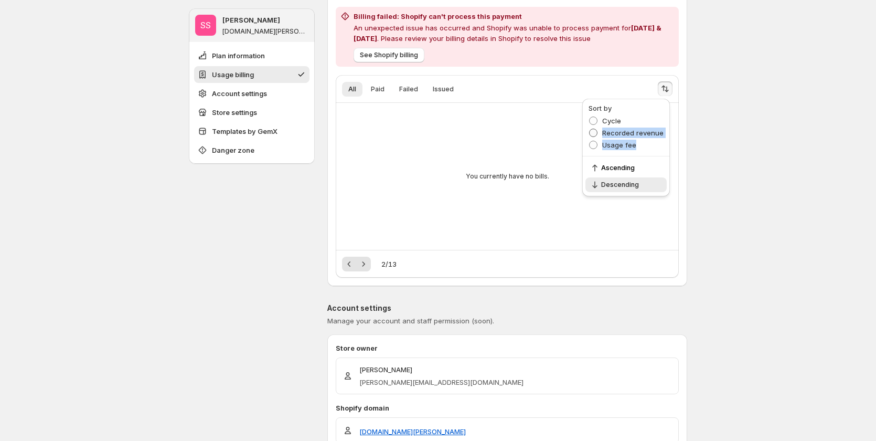
drag, startPoint x: 645, startPoint y: 146, endPoint x: 602, endPoint y: 134, distance: 44.6
click at [602, 134] on ul "Cycle Recorded revenue Usage fee" at bounding box center [626, 133] width 75 height 36
copy ul "Recorded revenue Usage fee"
drag, startPoint x: 204, startPoint y: 215, endPoint x: 140, endPoint y: 79, distance: 150.3
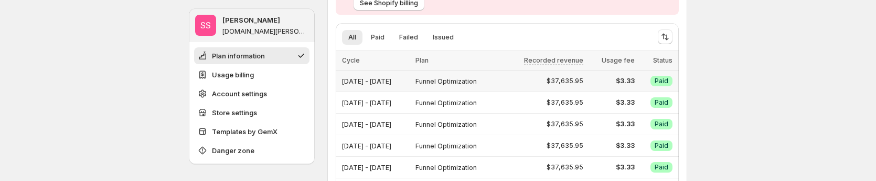
scroll to position [315, 0]
click at [671, 39] on icon "Sort the results" at bounding box center [665, 36] width 10 height 10
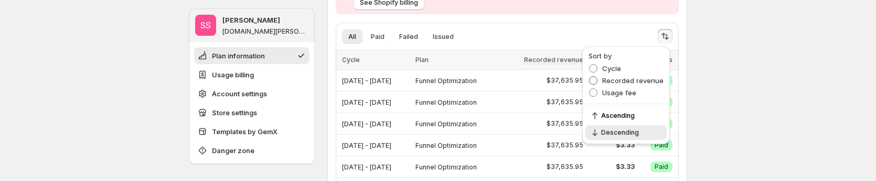
click at [629, 82] on span "Recorded revenue" at bounding box center [633, 80] width 61 height 8
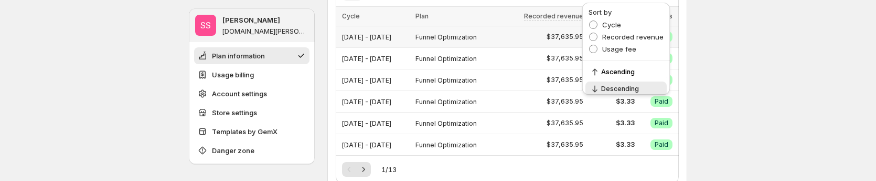
scroll to position [472, 0]
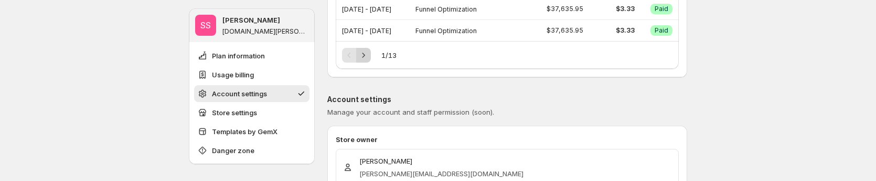
click at [369, 53] on icon "Next" at bounding box center [363, 55] width 10 height 10
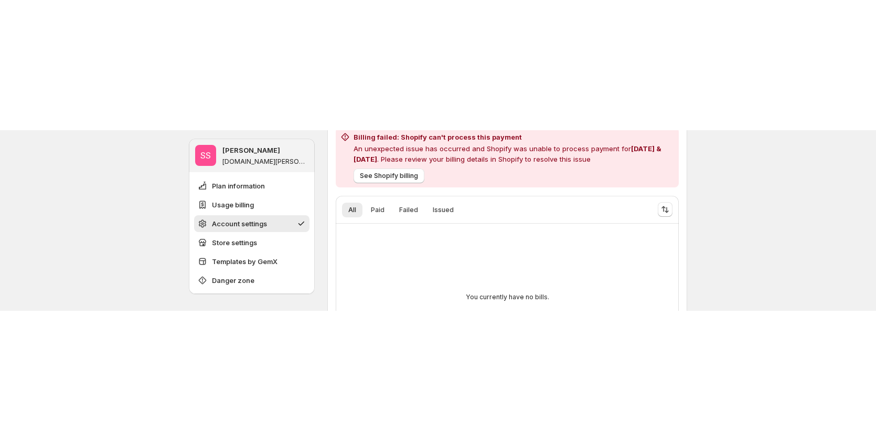
scroll to position [262, 0]
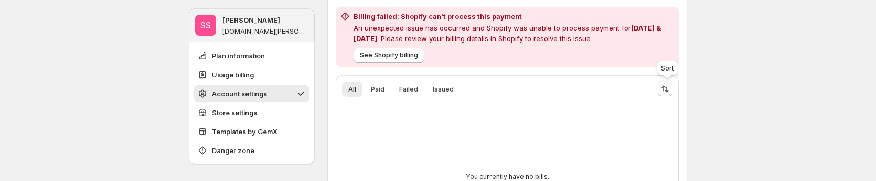
click at [665, 89] on icon "Sort the results" at bounding box center [665, 88] width 10 height 10
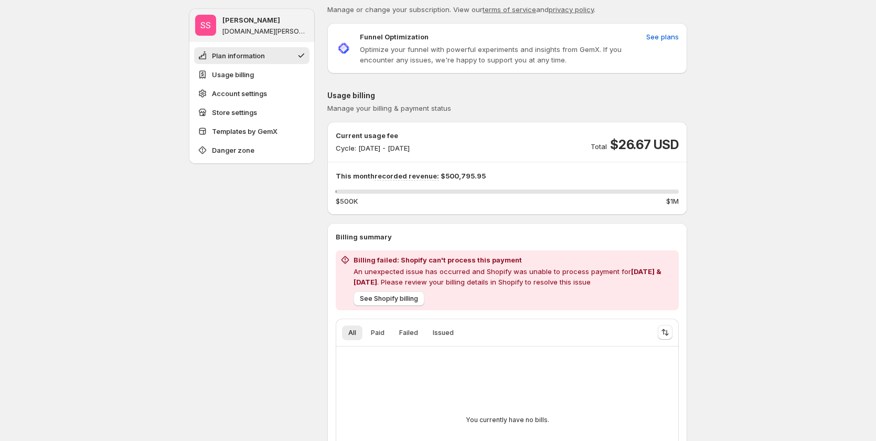
scroll to position [0, 0]
